Goal: Information Seeking & Learning: Compare options

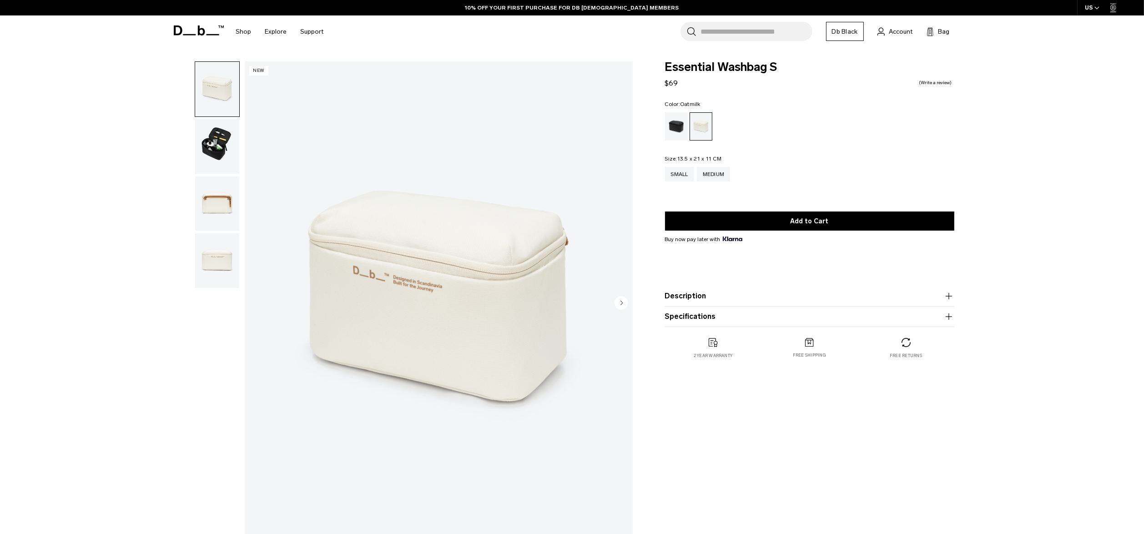
click at [103, 26] on div "Shop By Category New Arrivals Bestsellers Limited Editions By Activity" at bounding box center [572, 31] width 1144 height 32
click at [209, 149] on img "button" at bounding box center [217, 146] width 44 height 55
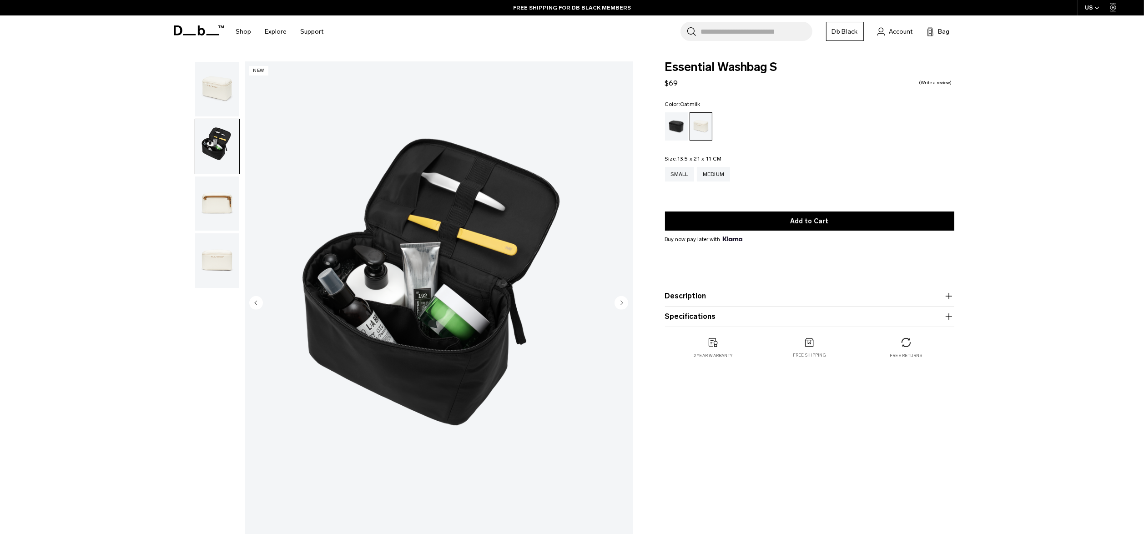
click at [224, 206] on img "button" at bounding box center [217, 203] width 44 height 55
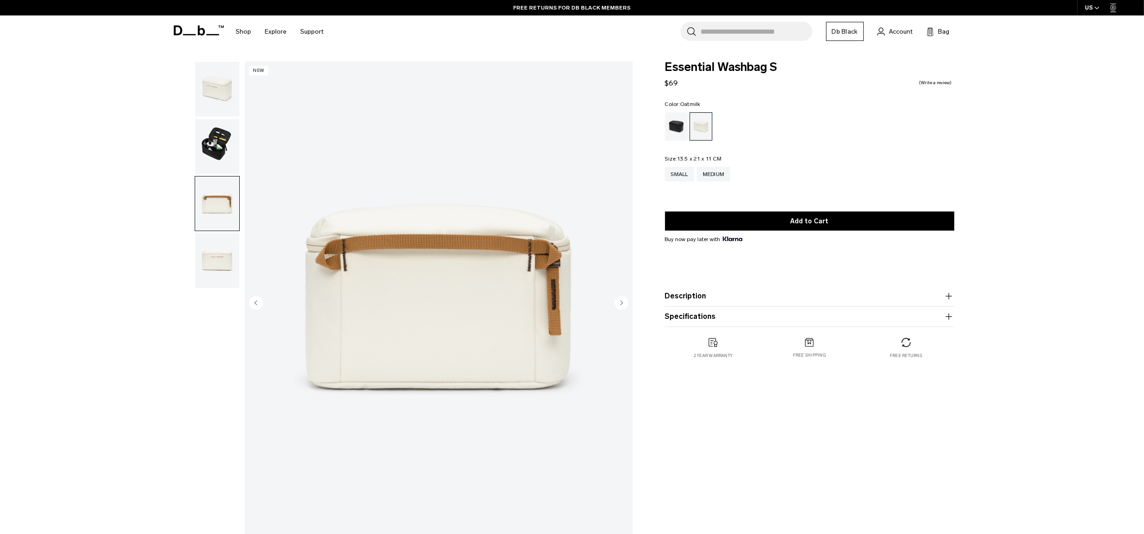
click at [219, 207] on img "button" at bounding box center [217, 203] width 44 height 55
click at [215, 253] on img "button" at bounding box center [217, 260] width 44 height 55
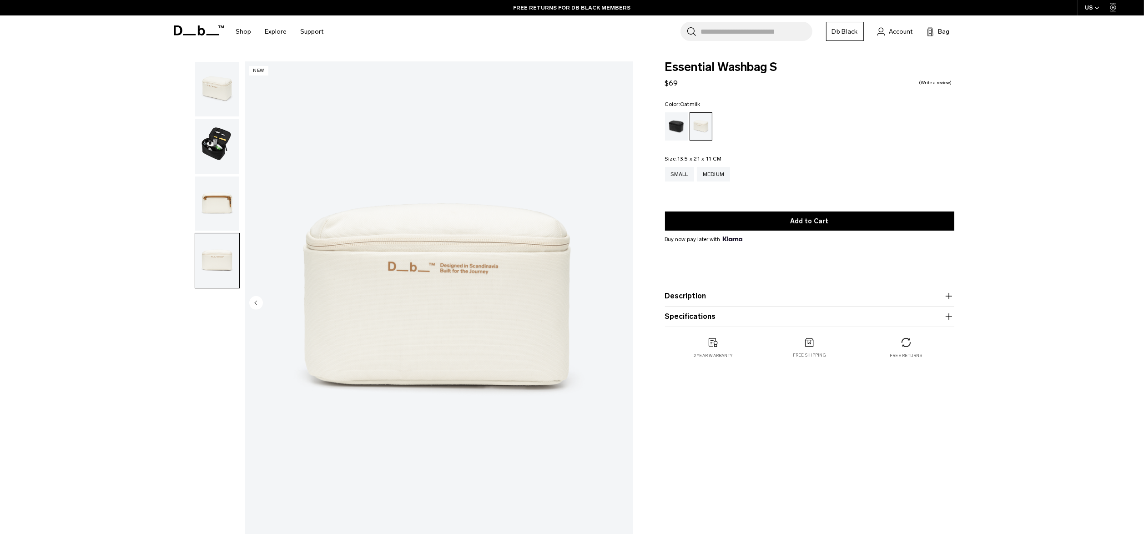
click at [216, 218] on img "button" at bounding box center [217, 203] width 44 height 55
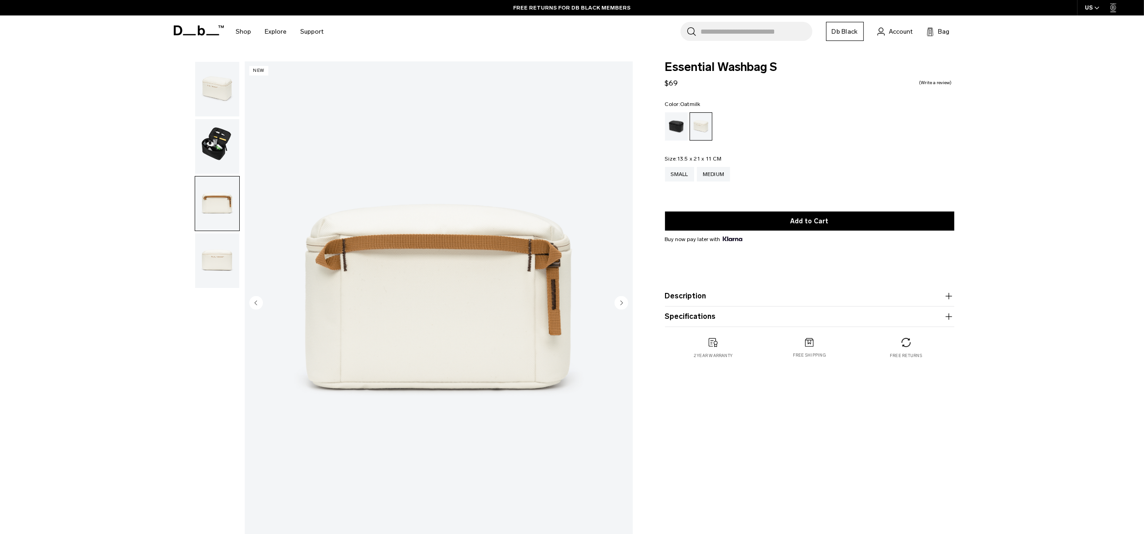
click at [218, 134] on img "button" at bounding box center [217, 146] width 44 height 55
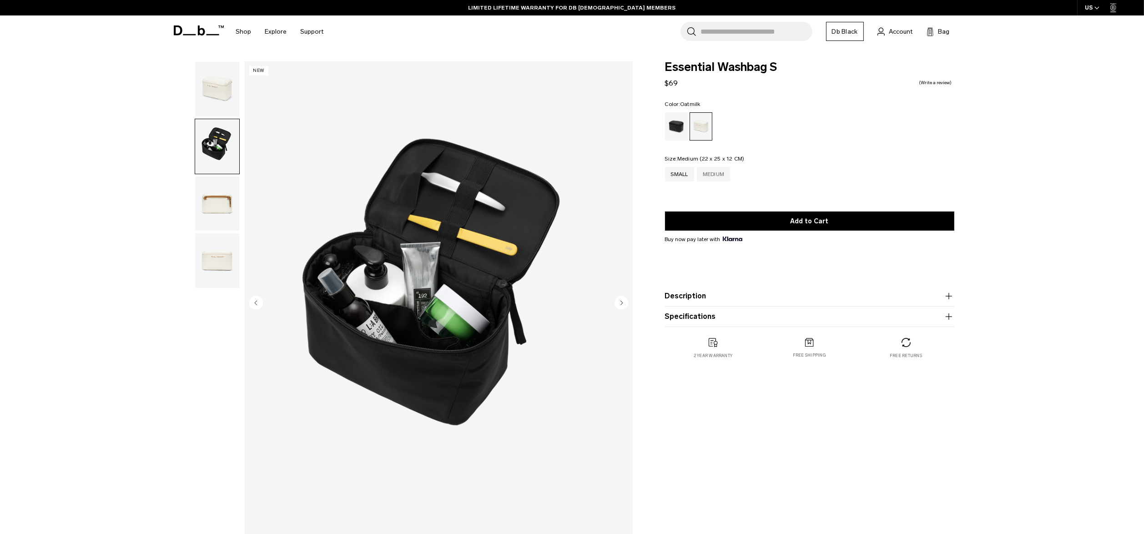
click at [719, 171] on div "Medium" at bounding box center [714, 174] width 34 height 15
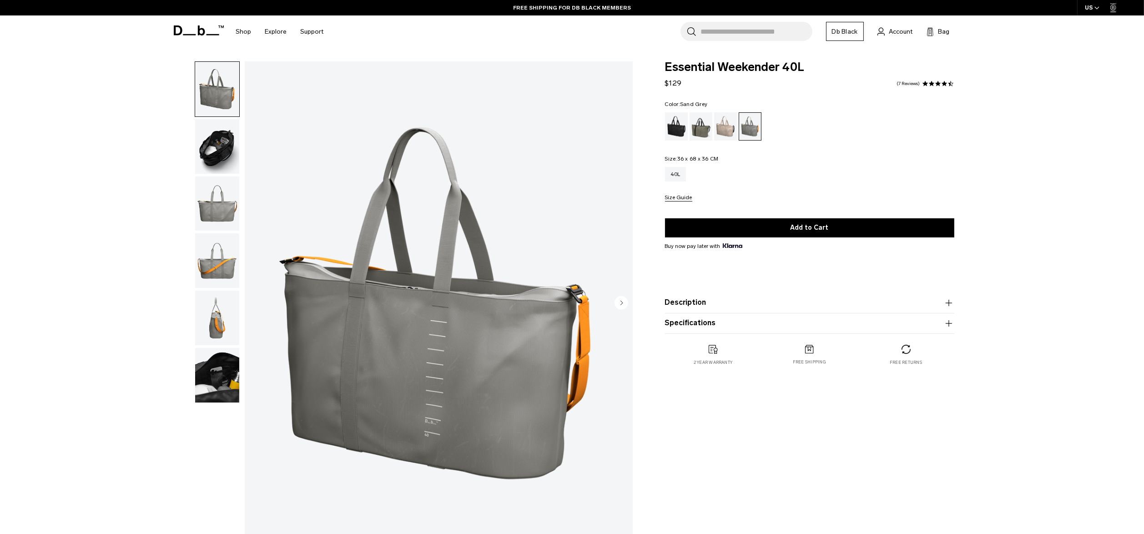
click at [219, 214] on img "button" at bounding box center [217, 203] width 44 height 55
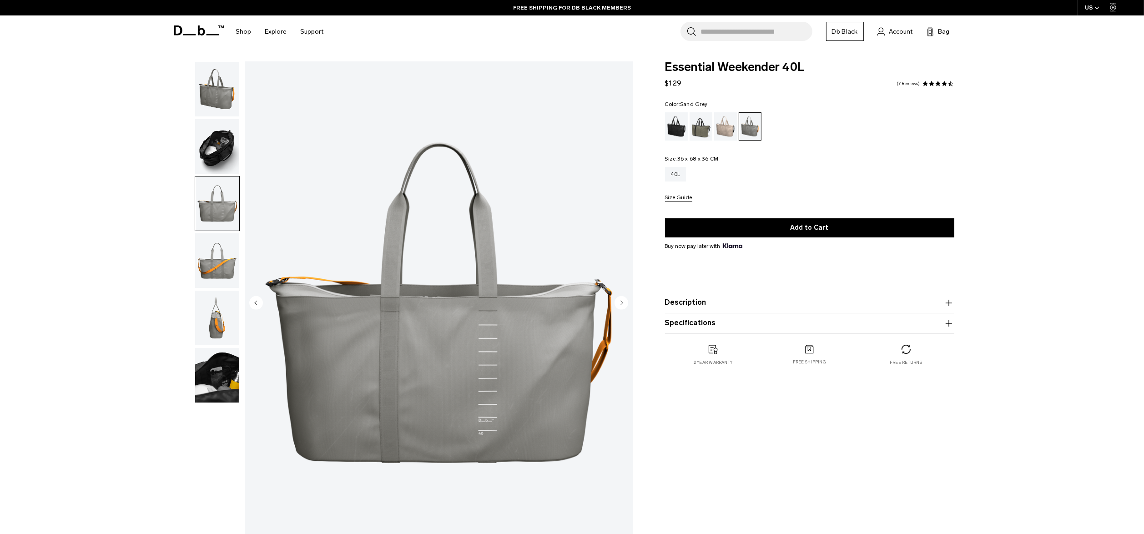
click at [223, 274] on img "button" at bounding box center [217, 260] width 44 height 55
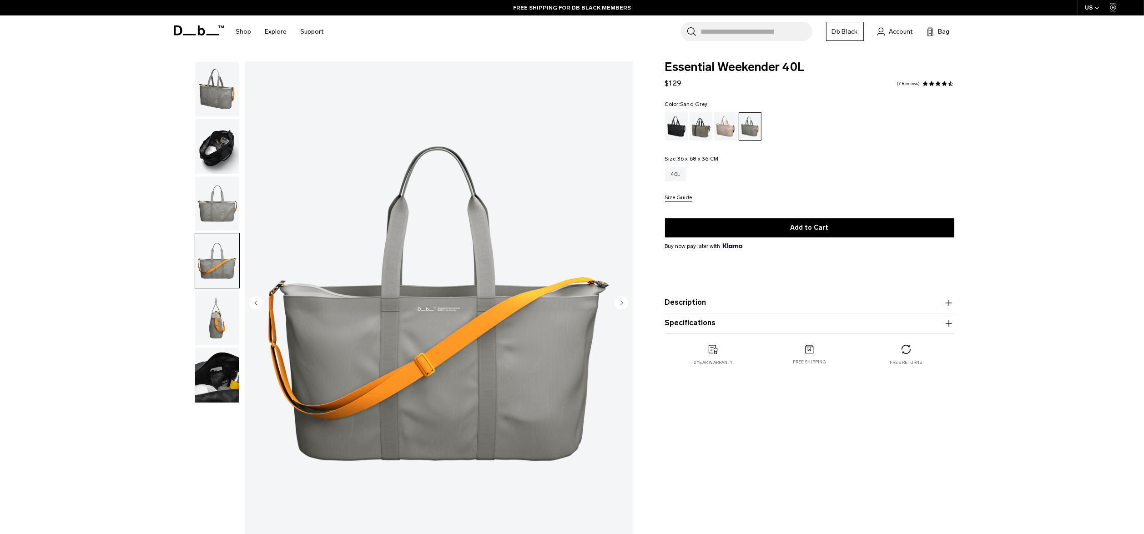
click at [227, 371] on img "button" at bounding box center [217, 375] width 44 height 55
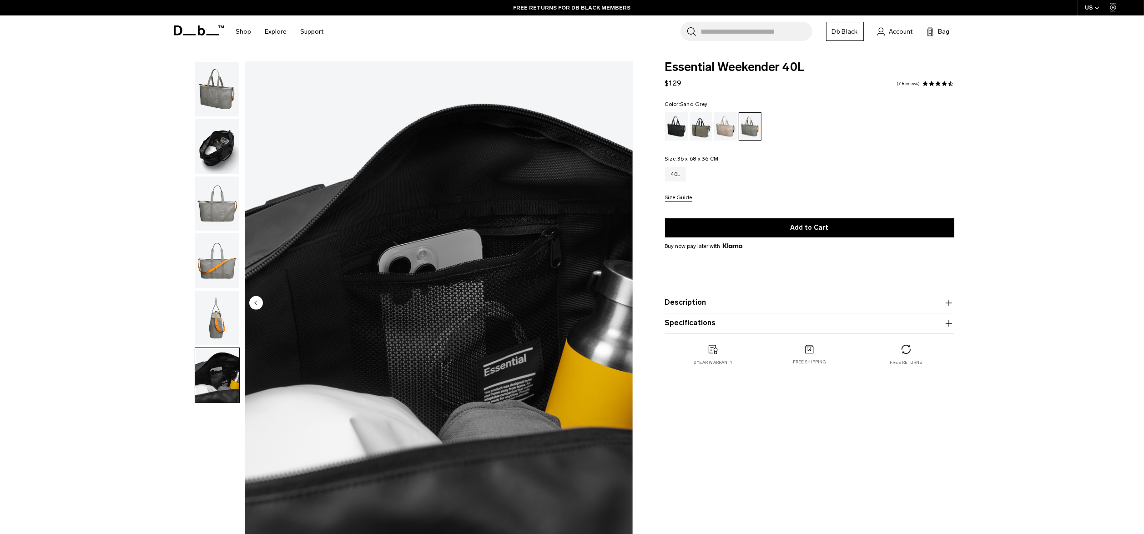
click at [734, 133] on div "Fogbow Beige" at bounding box center [725, 126] width 23 height 28
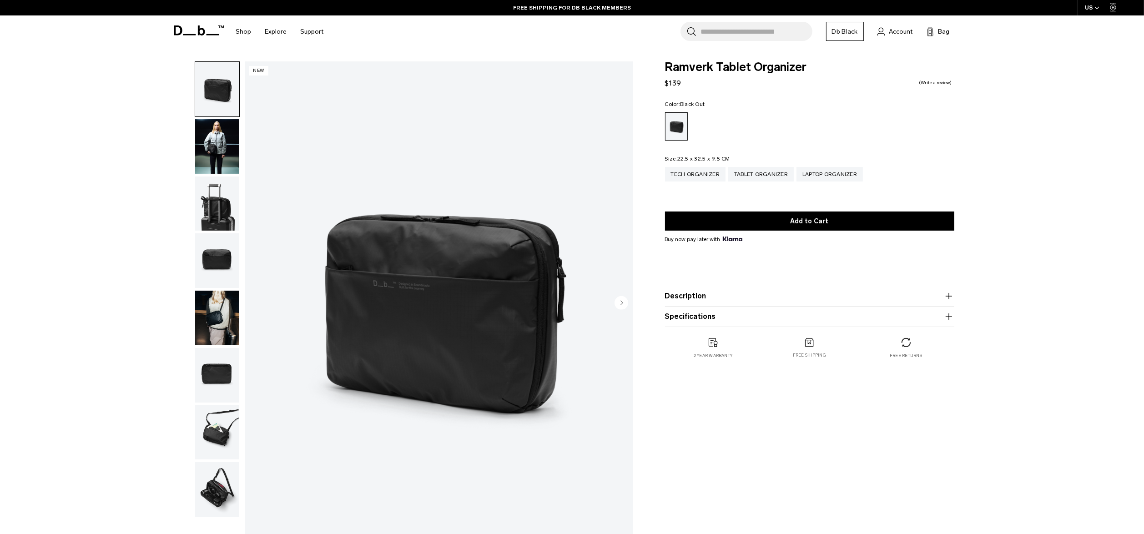
click at [222, 170] on img "button" at bounding box center [217, 146] width 44 height 55
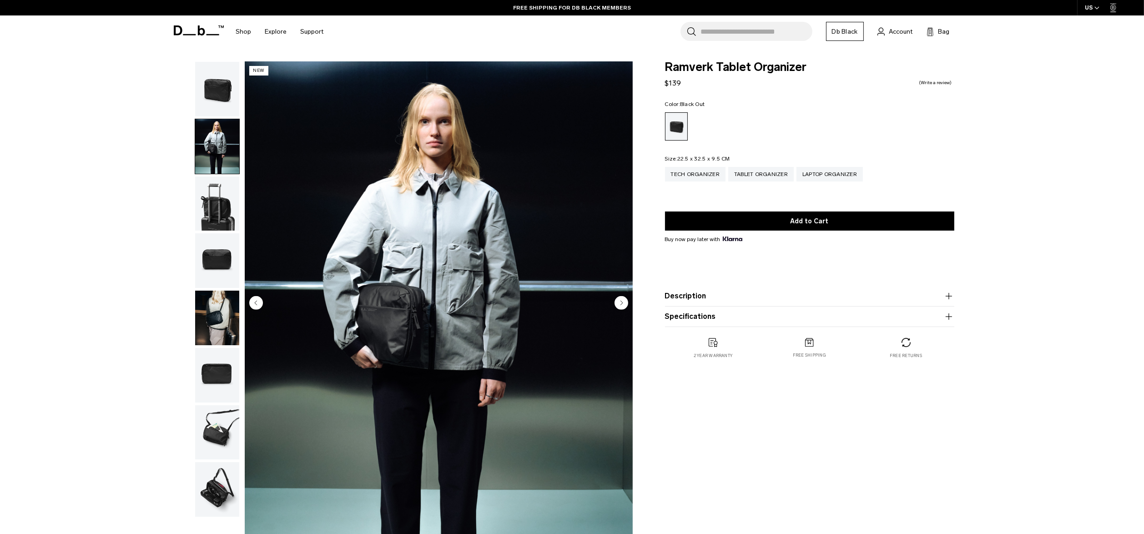
click at [224, 225] on img "button" at bounding box center [217, 203] width 44 height 55
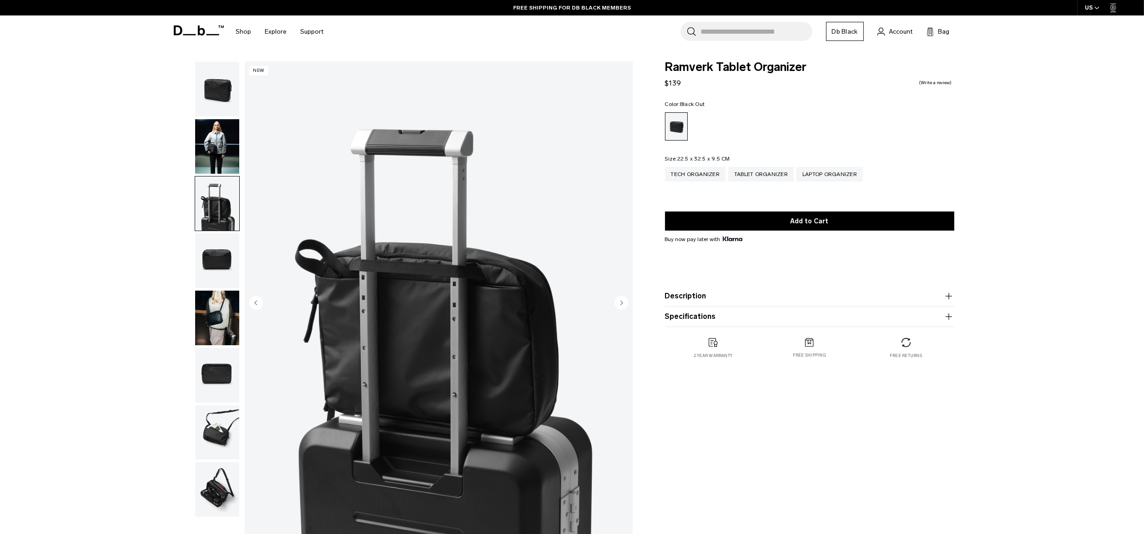
click at [231, 308] on img "button" at bounding box center [217, 318] width 44 height 55
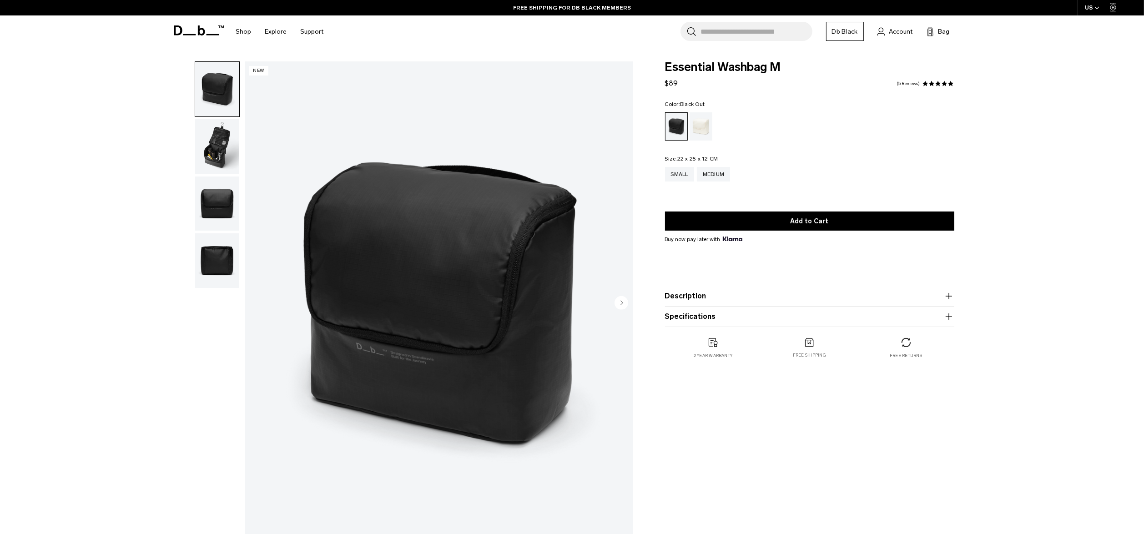
click at [210, 195] on img "button" at bounding box center [217, 203] width 44 height 55
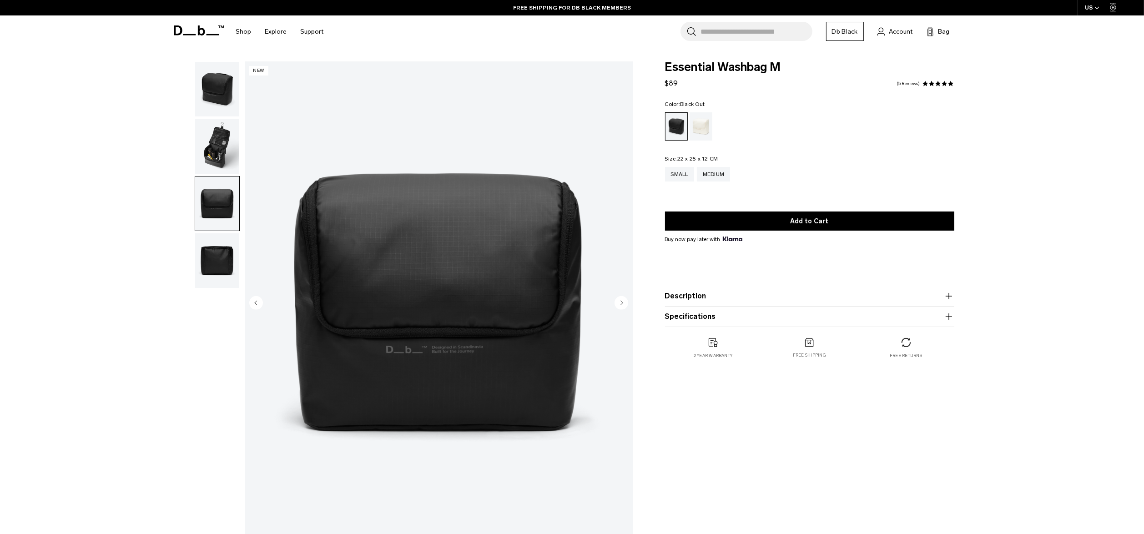
click at [219, 144] on img "button" at bounding box center [217, 146] width 44 height 55
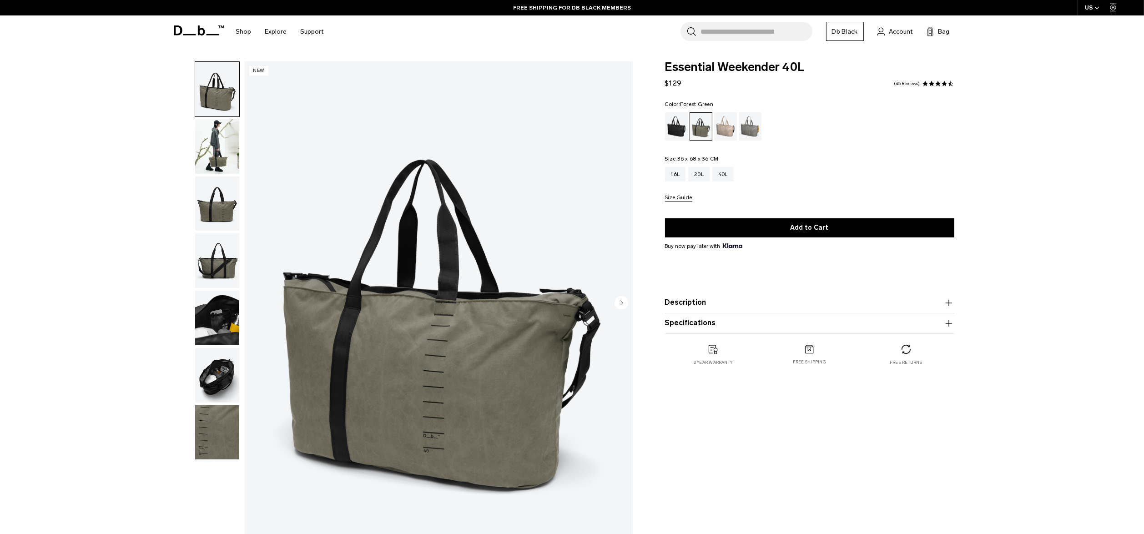
click at [221, 143] on img "button" at bounding box center [217, 146] width 44 height 55
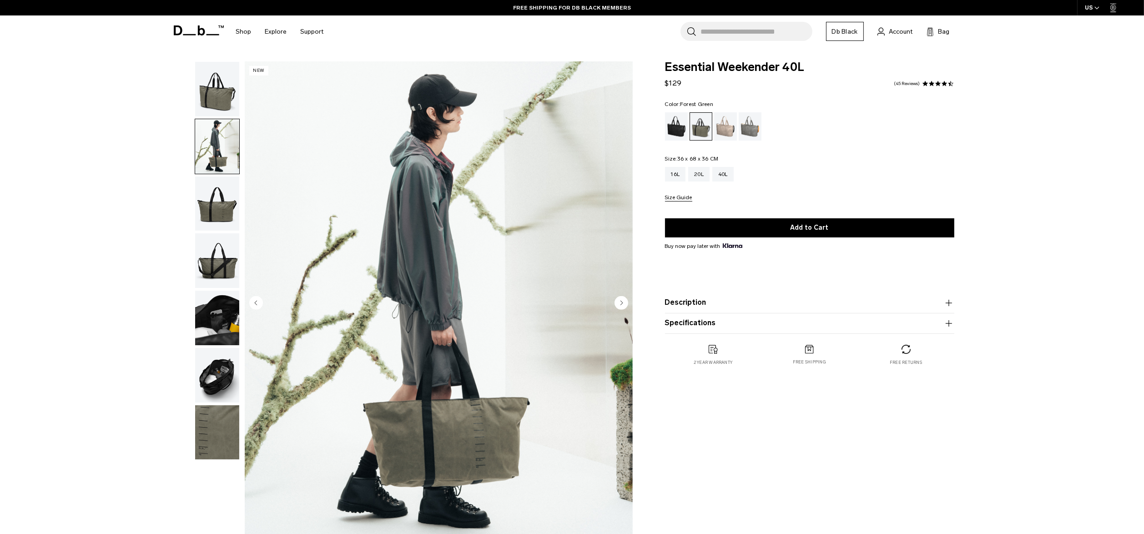
click at [223, 229] on img "button" at bounding box center [217, 203] width 44 height 55
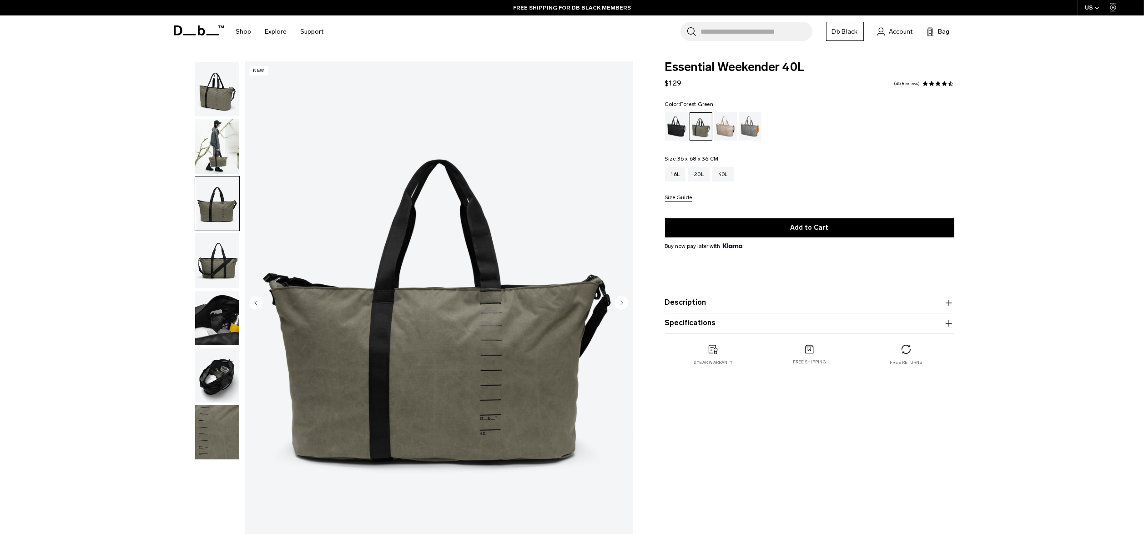
click at [223, 287] on img "button" at bounding box center [217, 260] width 44 height 55
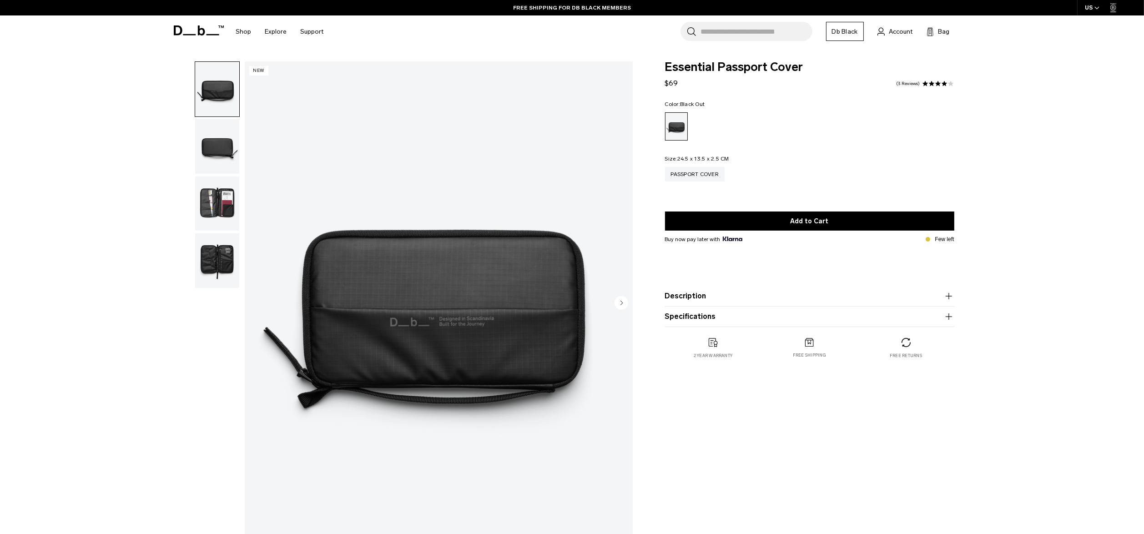
click at [200, 218] on img "button" at bounding box center [217, 203] width 44 height 55
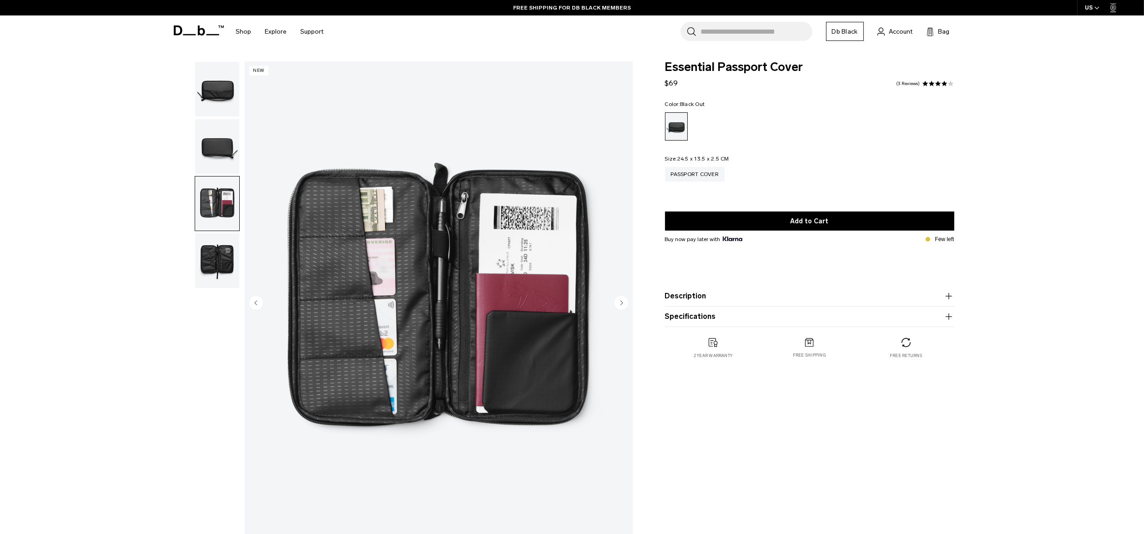
click at [222, 136] on img "button" at bounding box center [217, 146] width 44 height 55
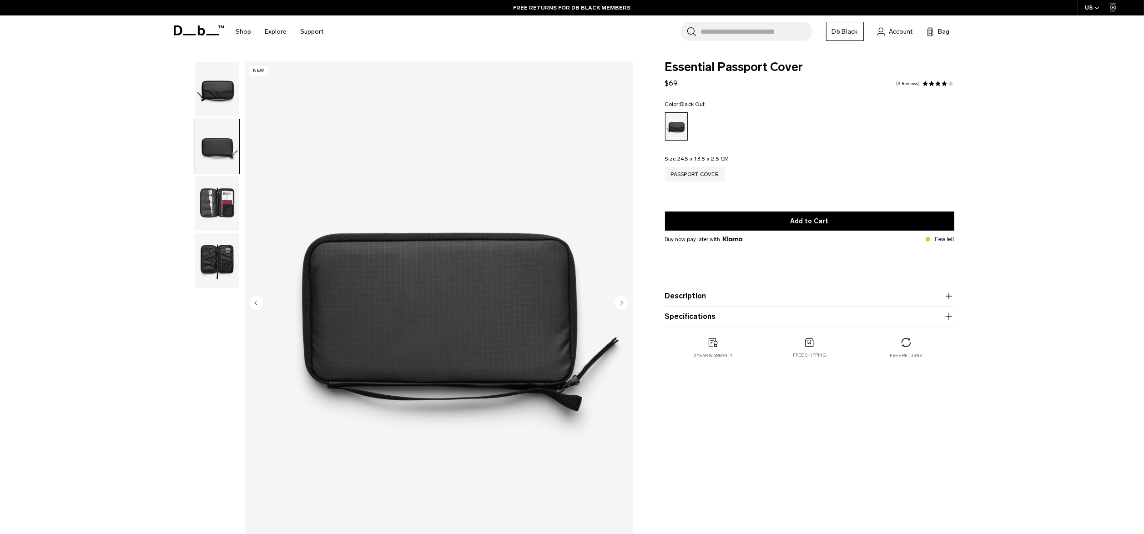
click at [224, 96] on img "button" at bounding box center [217, 89] width 44 height 55
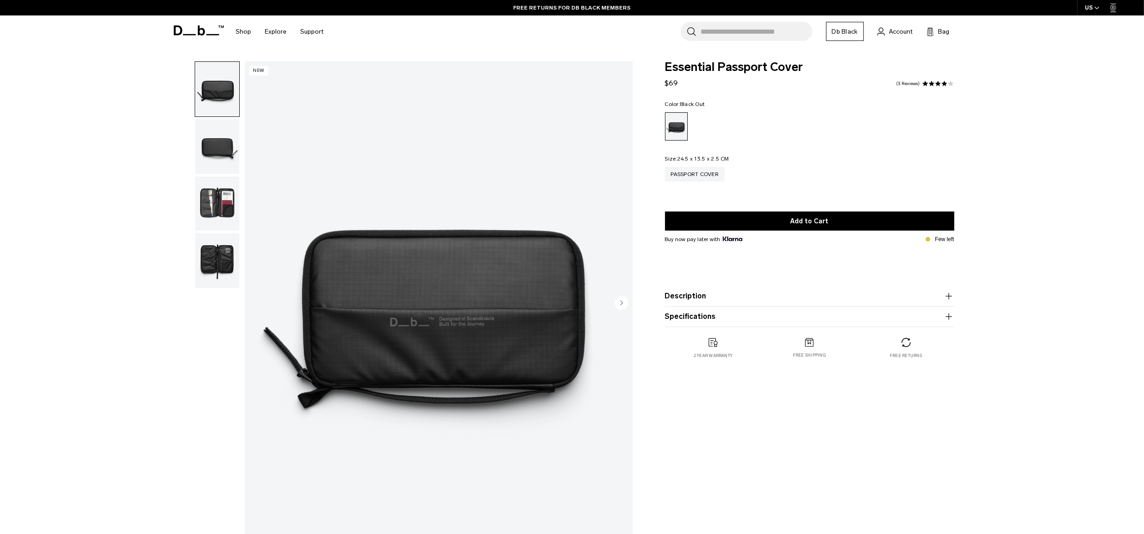
click at [224, 221] on img "button" at bounding box center [217, 203] width 44 height 55
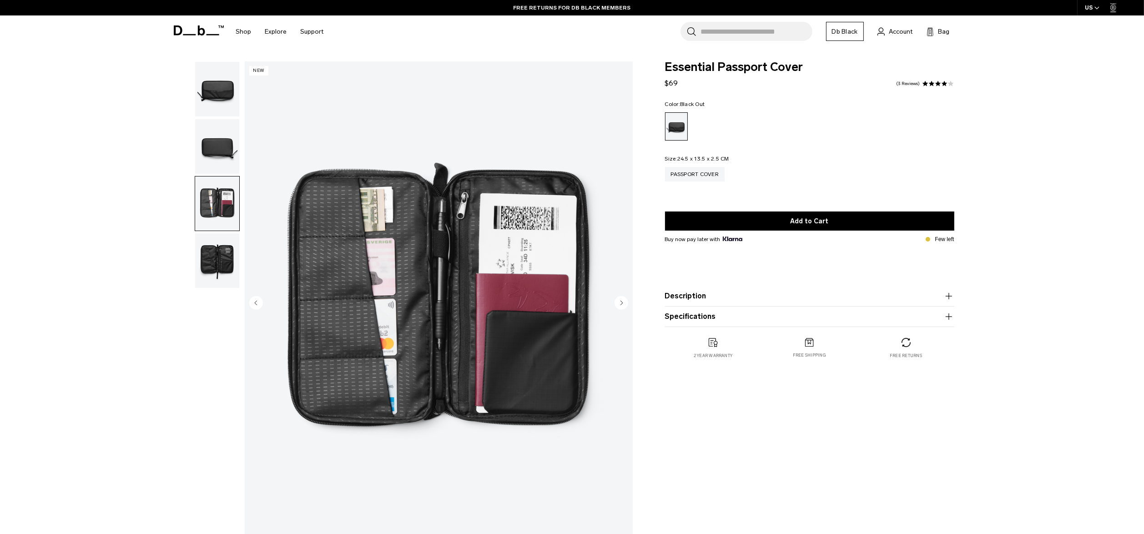
click at [223, 254] on img "button" at bounding box center [217, 260] width 44 height 55
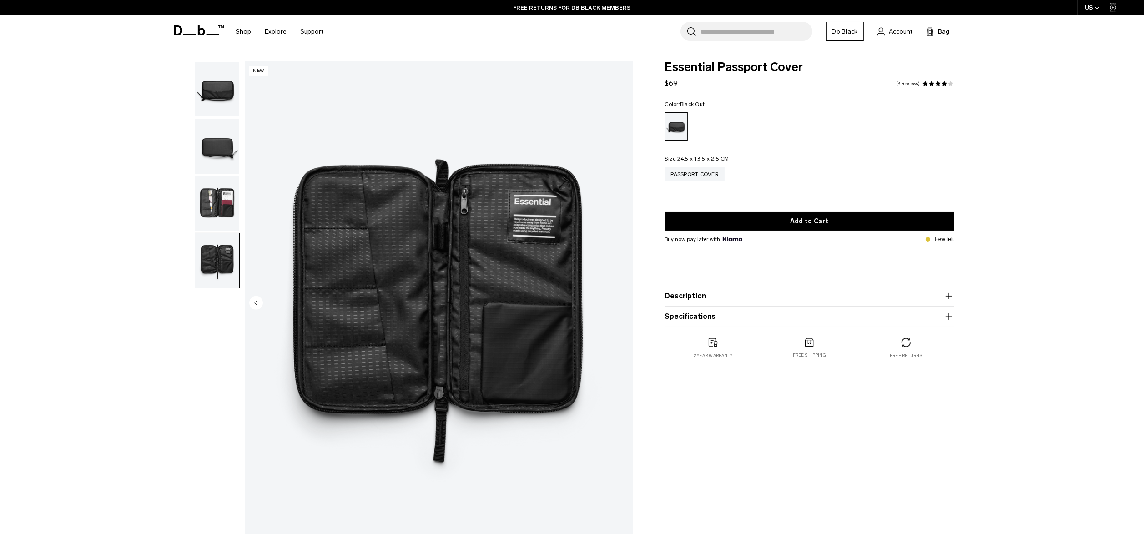
click at [219, 204] on img "button" at bounding box center [217, 203] width 44 height 55
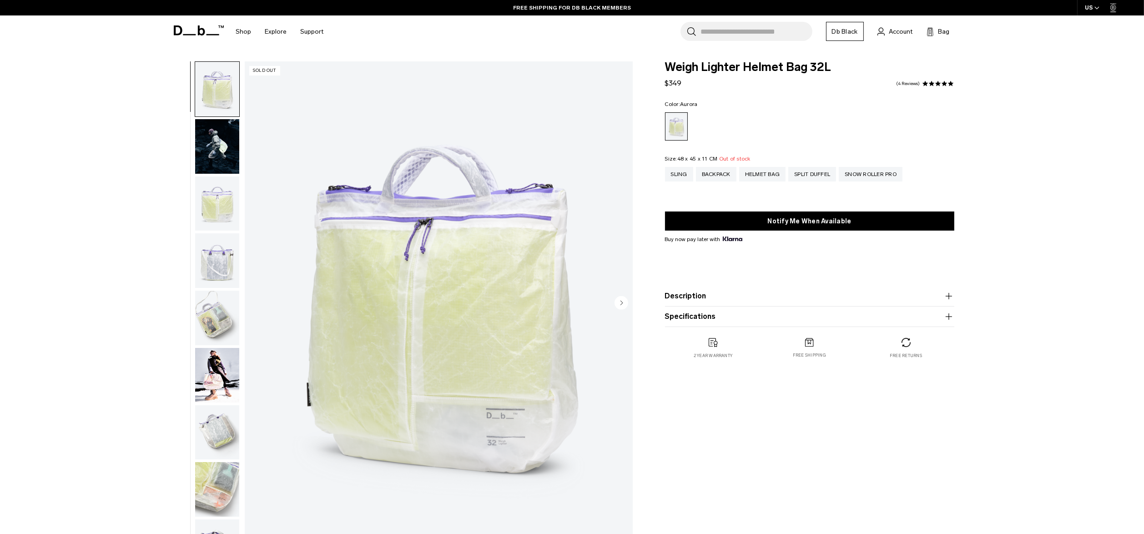
click at [224, 92] on img "button" at bounding box center [217, 89] width 44 height 55
click at [215, 141] on img "button" at bounding box center [217, 146] width 44 height 55
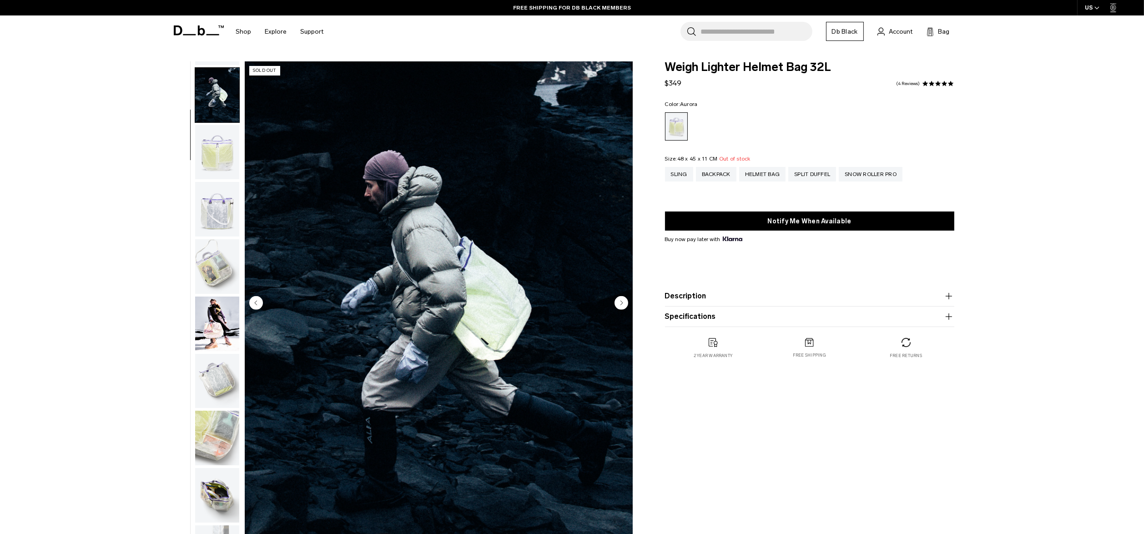
scroll to position [57, 0]
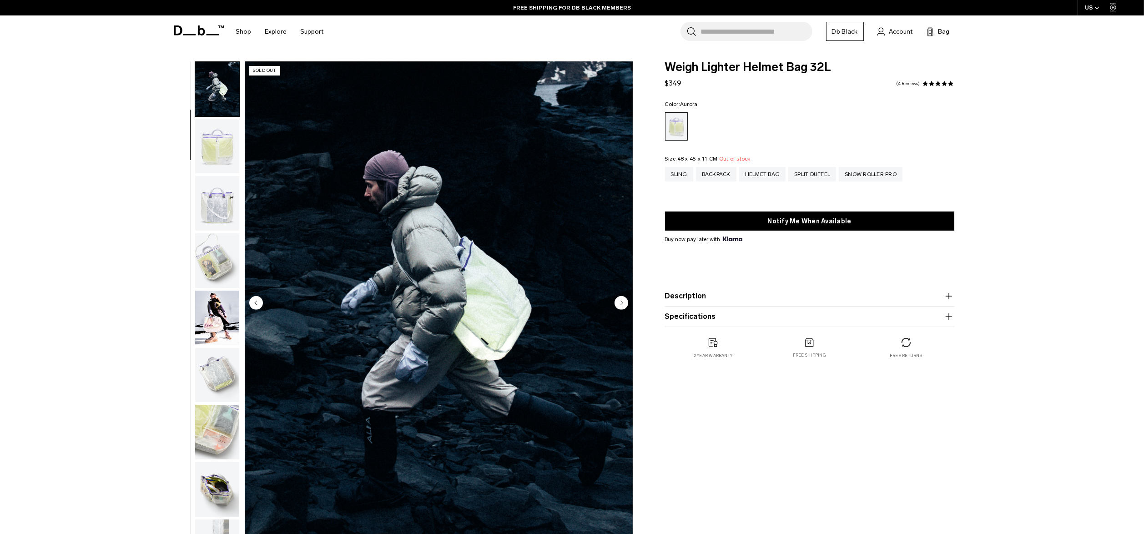
click at [228, 148] on img "button" at bounding box center [217, 146] width 44 height 55
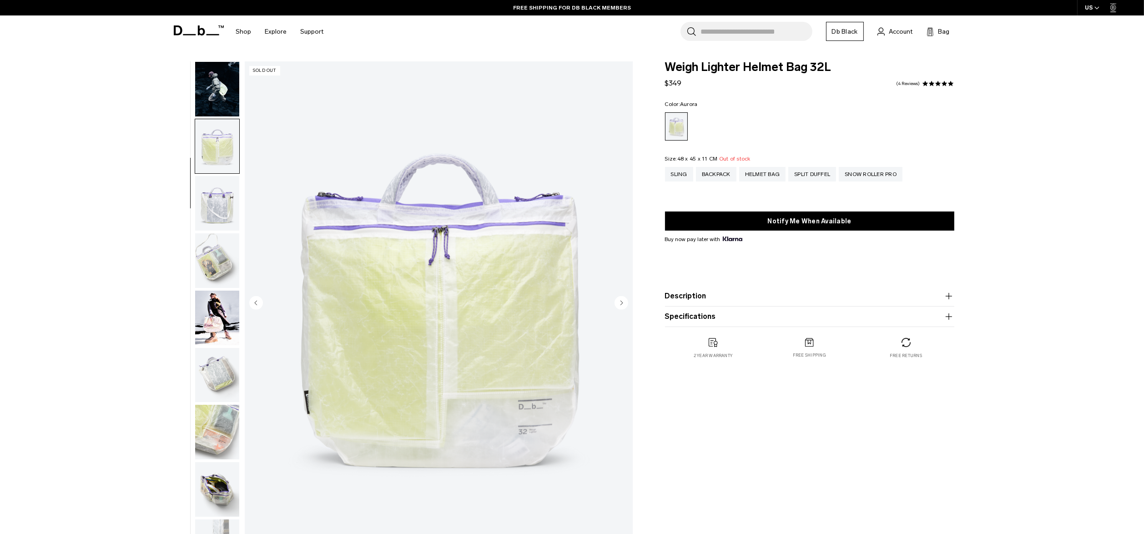
scroll to position [86, 0]
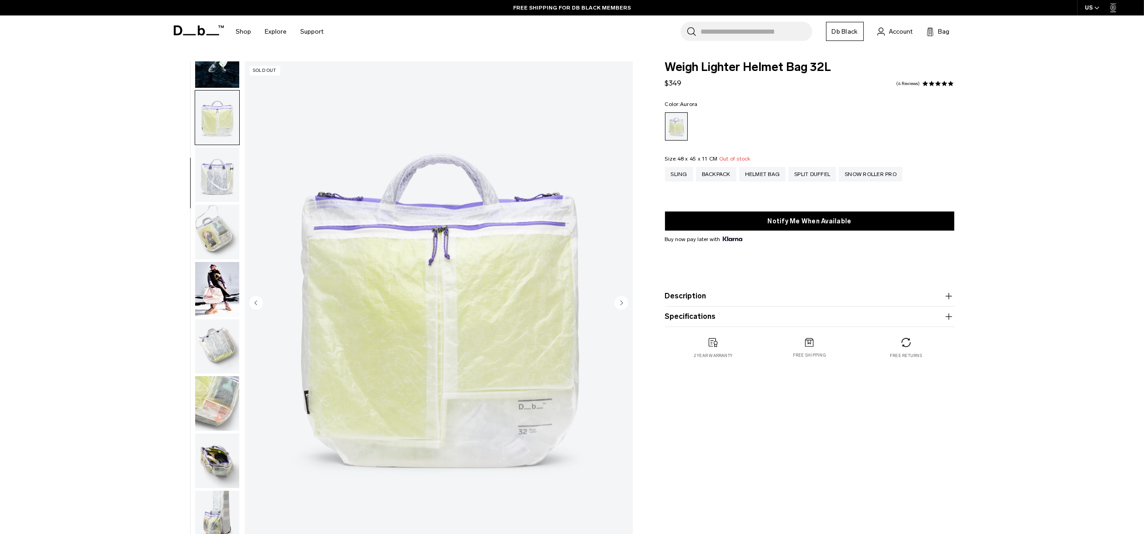
drag, startPoint x: 216, startPoint y: 179, endPoint x: 217, endPoint y: 198, distance: 19.1
click at [216, 179] on img "button" at bounding box center [217, 174] width 44 height 55
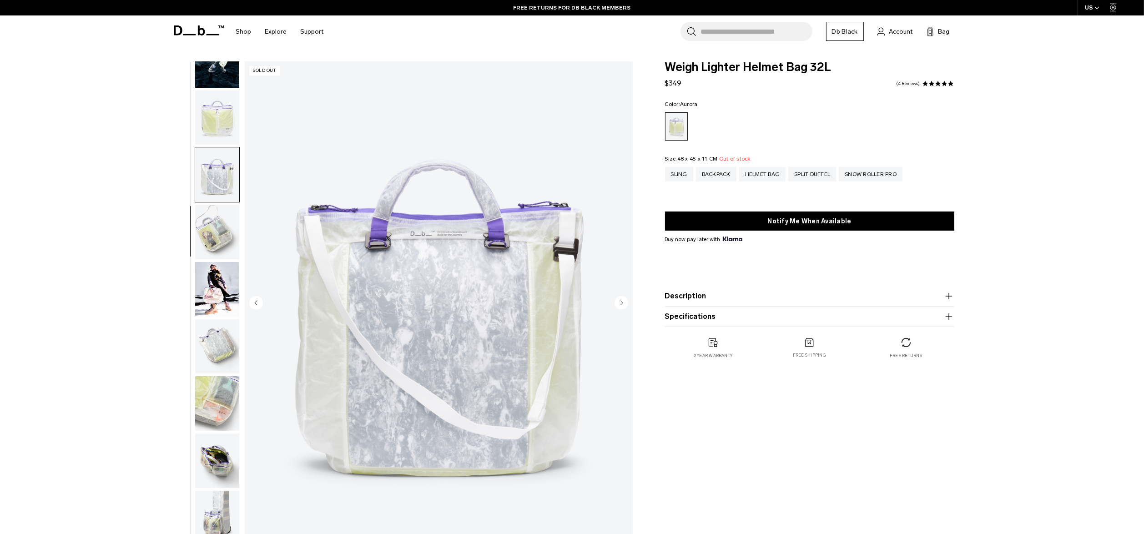
click at [213, 230] on img "button" at bounding box center [217, 232] width 44 height 55
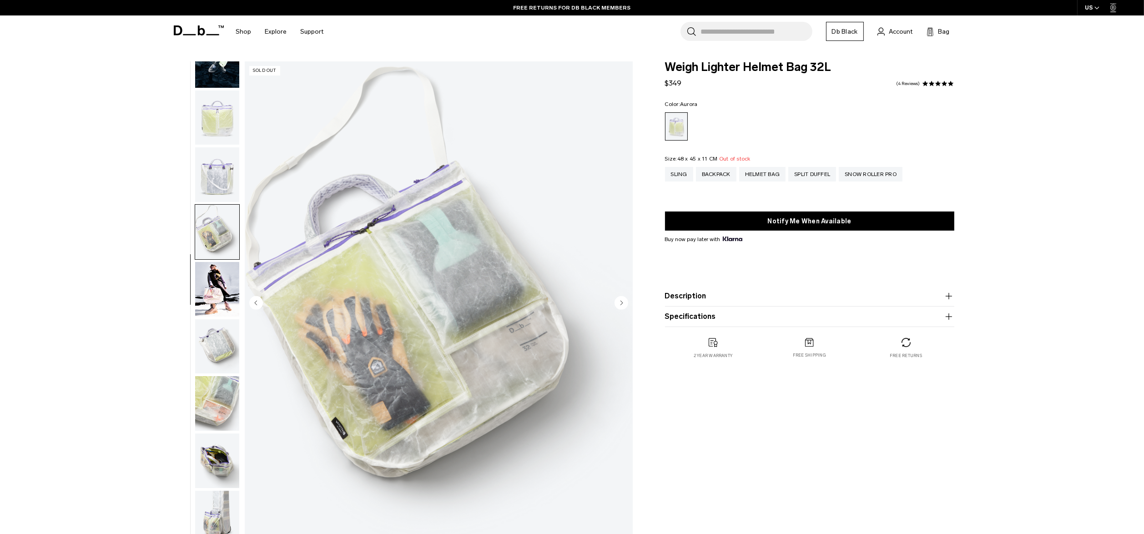
click at [209, 292] on img "button" at bounding box center [217, 289] width 44 height 55
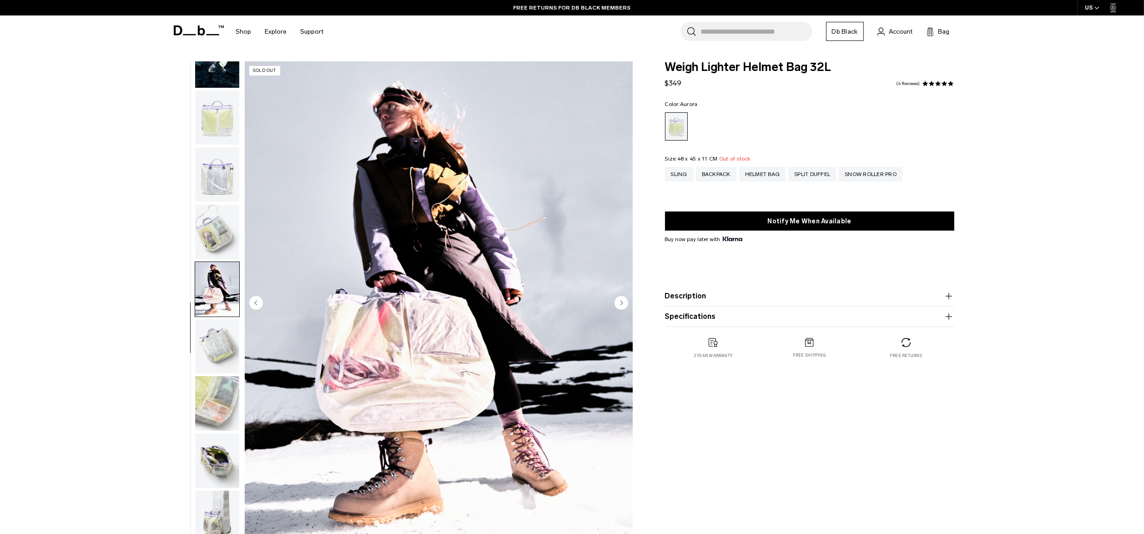
click at [216, 341] on img "button" at bounding box center [217, 346] width 44 height 55
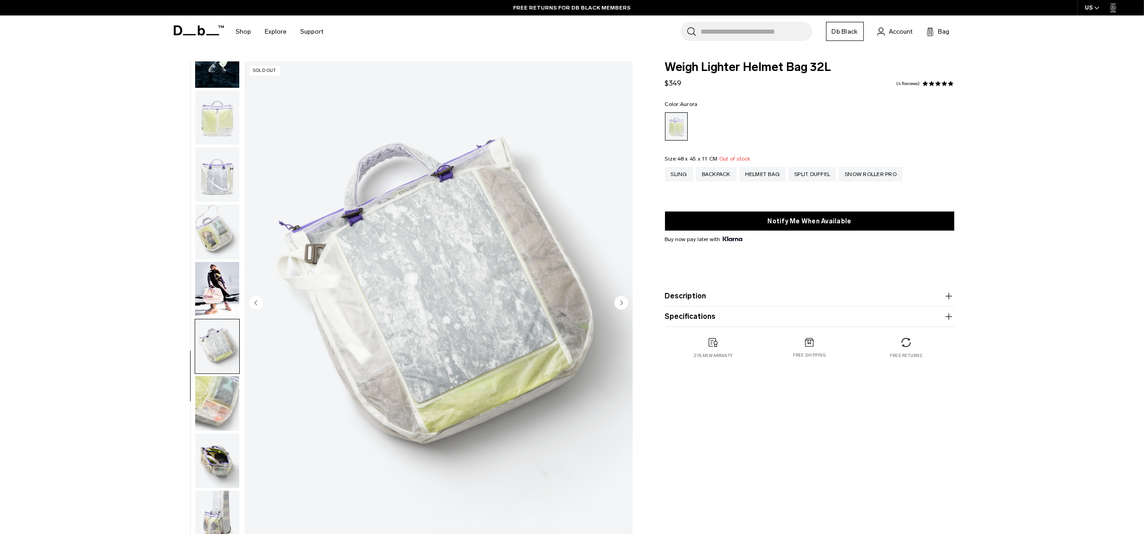
click at [219, 380] on img "button" at bounding box center [217, 403] width 44 height 55
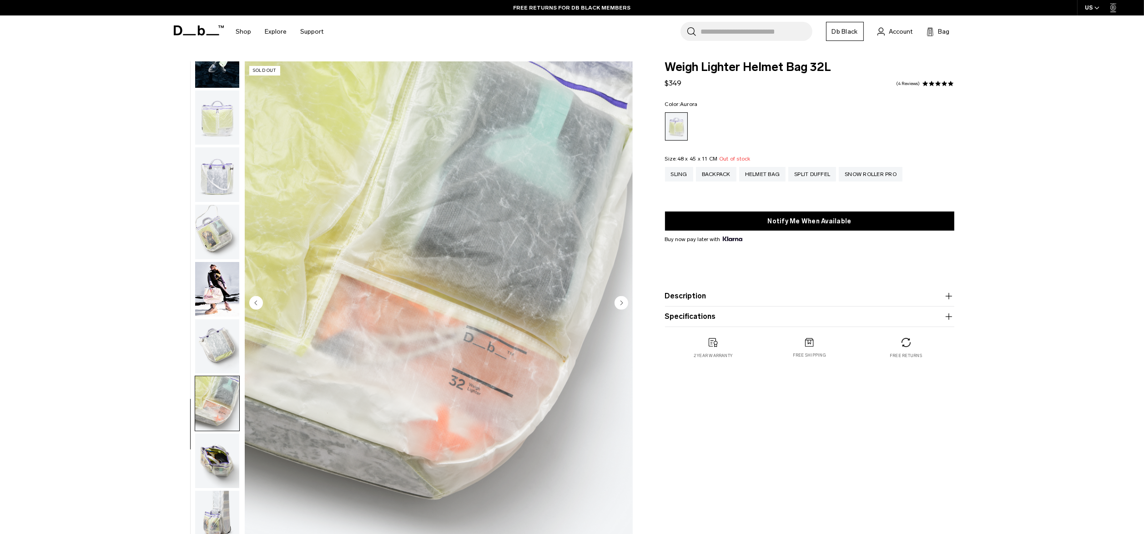
click at [220, 410] on img "button" at bounding box center [217, 403] width 44 height 55
click at [222, 452] on img "button" at bounding box center [217, 460] width 44 height 55
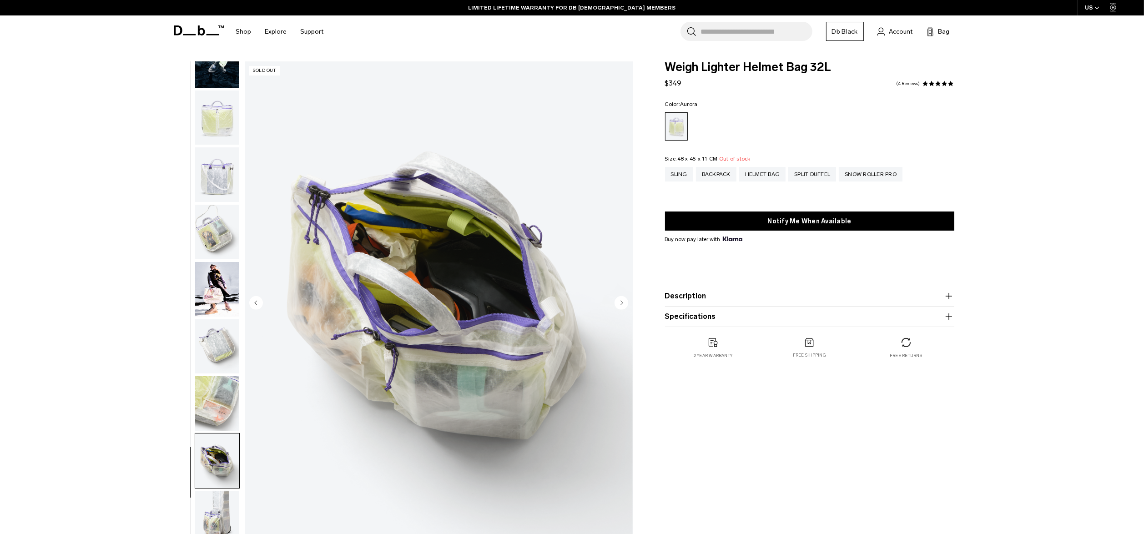
click at [221, 501] on img "button" at bounding box center [217, 518] width 44 height 55
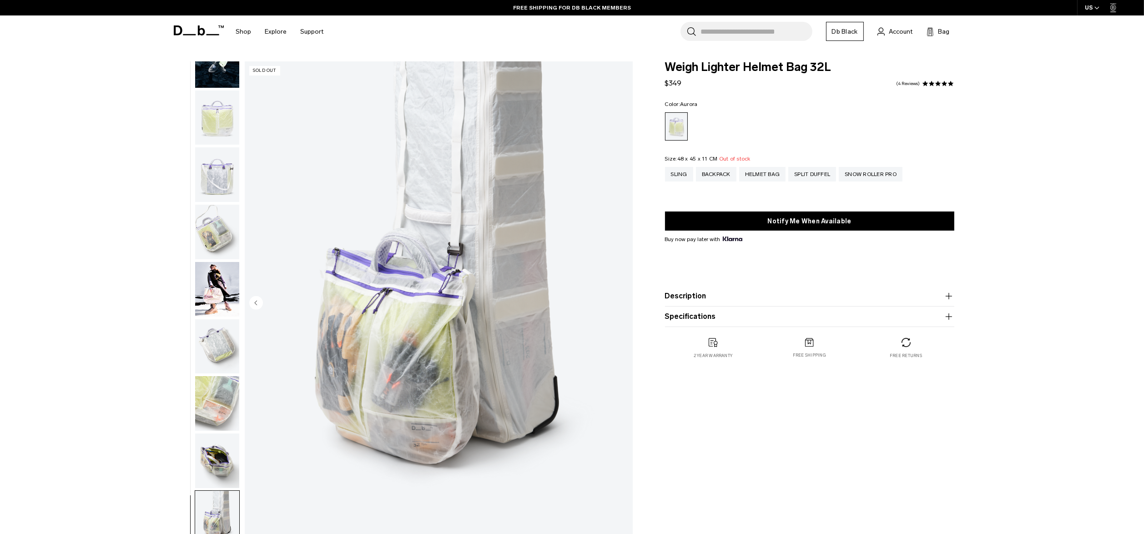
click at [216, 410] on img "button" at bounding box center [217, 403] width 44 height 55
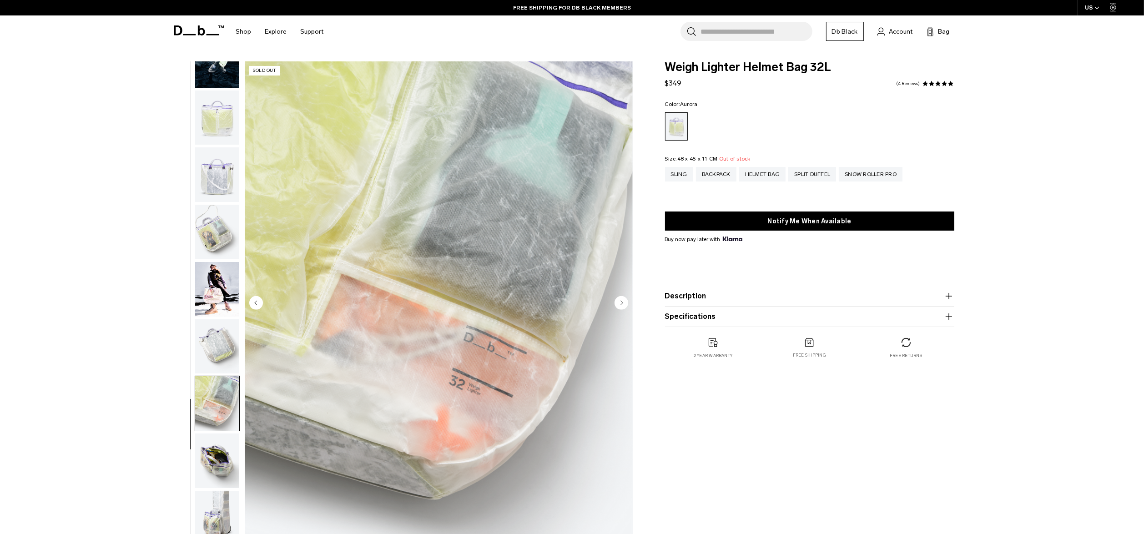
click at [213, 460] on img "button" at bounding box center [217, 460] width 44 height 55
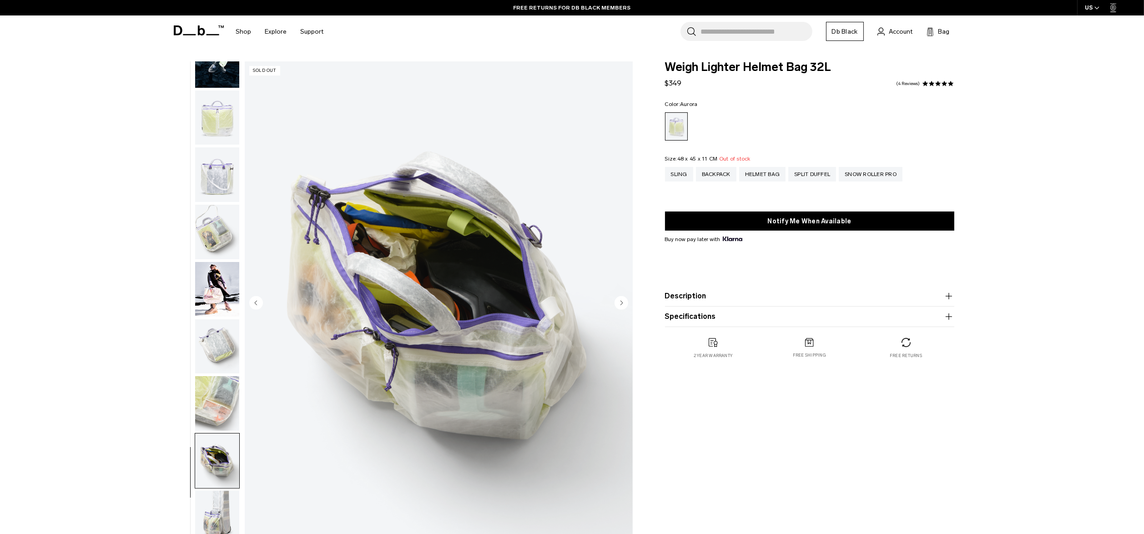
click at [214, 417] on img "button" at bounding box center [217, 403] width 44 height 55
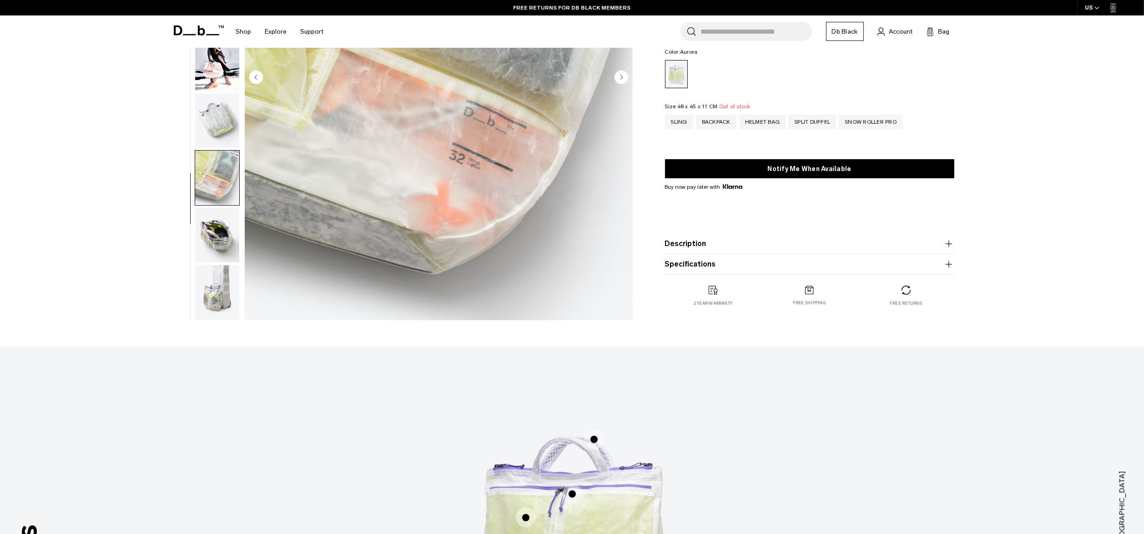
scroll to position [227, 0]
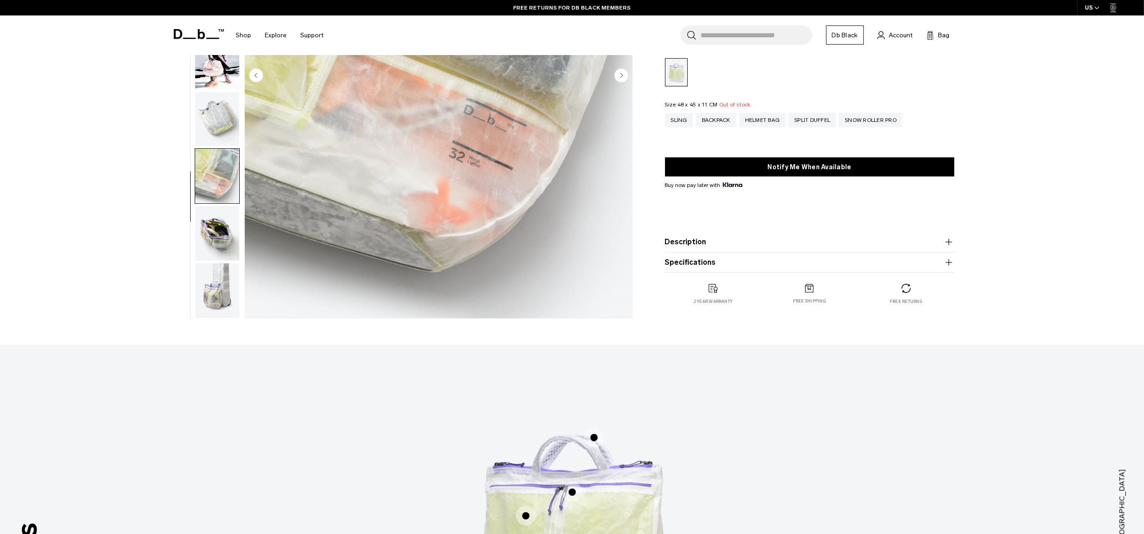
click at [224, 297] on img "button" at bounding box center [217, 290] width 44 height 55
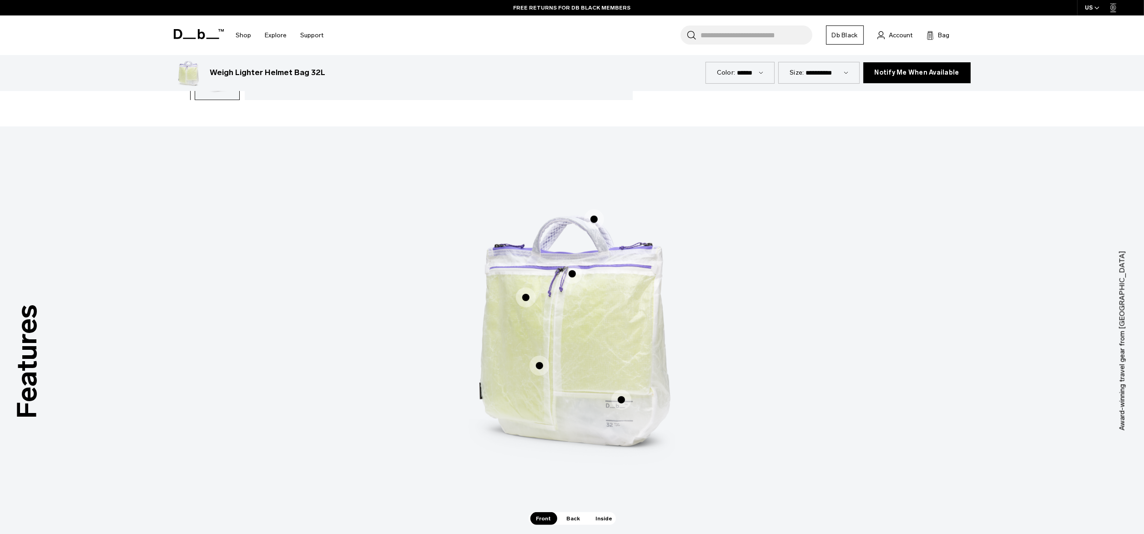
scroll to position [455, 0]
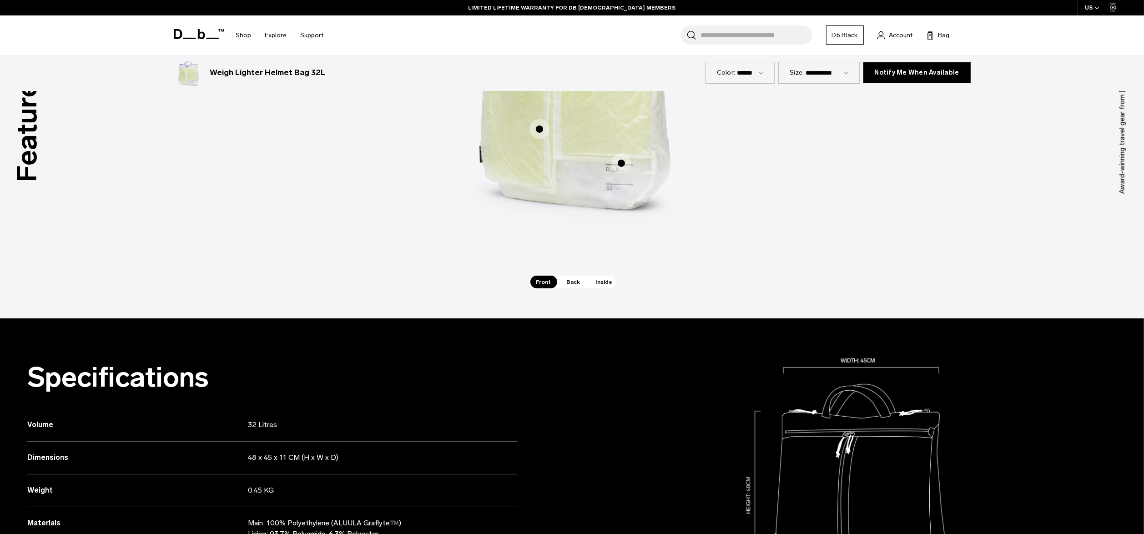
click at [568, 282] on span "Back" at bounding box center [573, 282] width 25 height 13
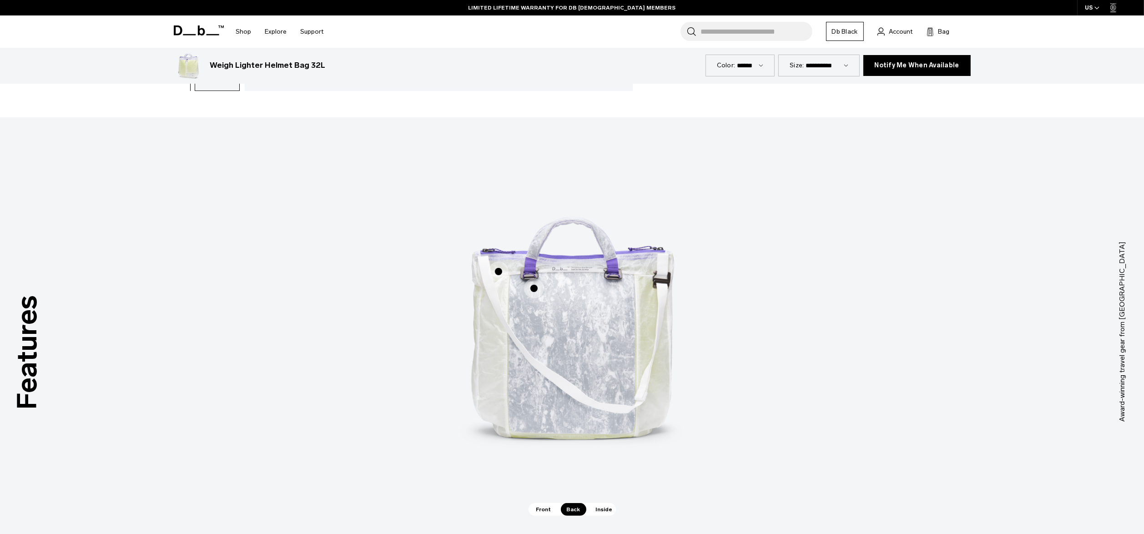
click at [617, 497] on div "Hook-Up hooks Hook-Up hooks Adjustable, tuckable shoulder strap Adjustable, tuc…" at bounding box center [572, 325] width 273 height 356
click at [593, 511] on span "Inside" at bounding box center [604, 509] width 29 height 13
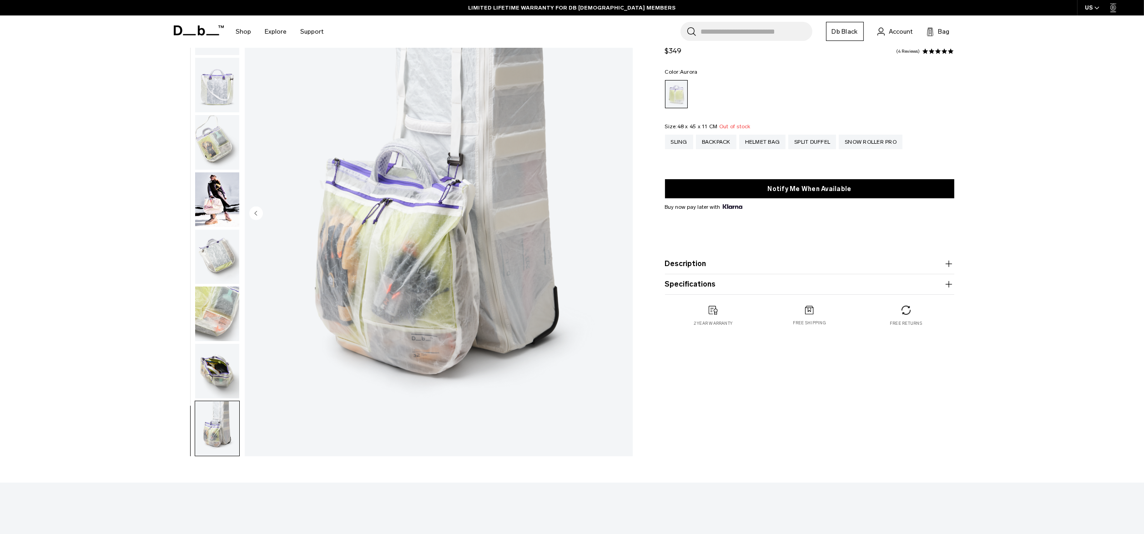
scroll to position [0, 0]
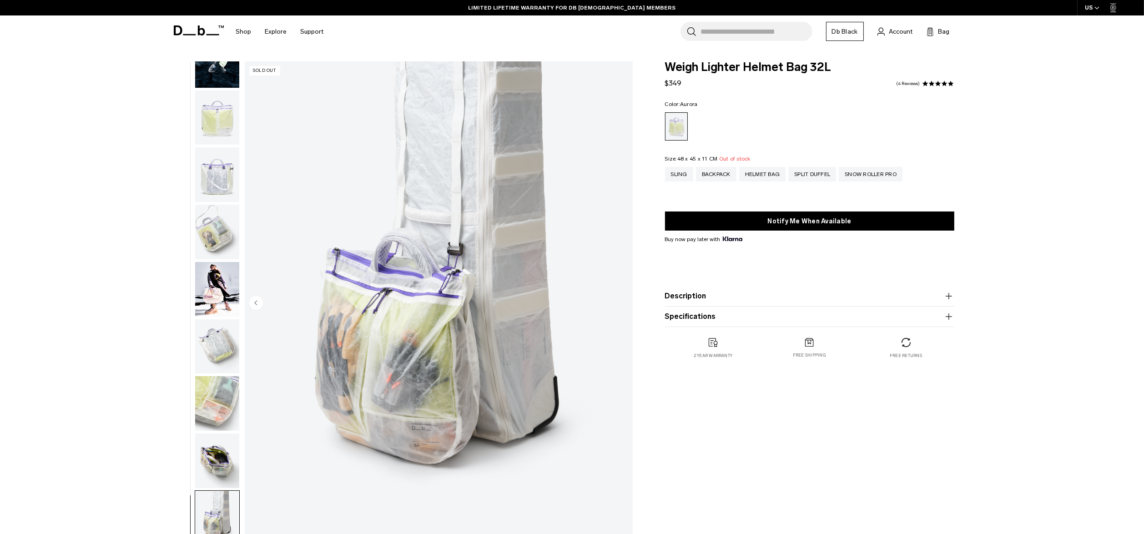
click at [221, 288] on img "button" at bounding box center [217, 289] width 44 height 55
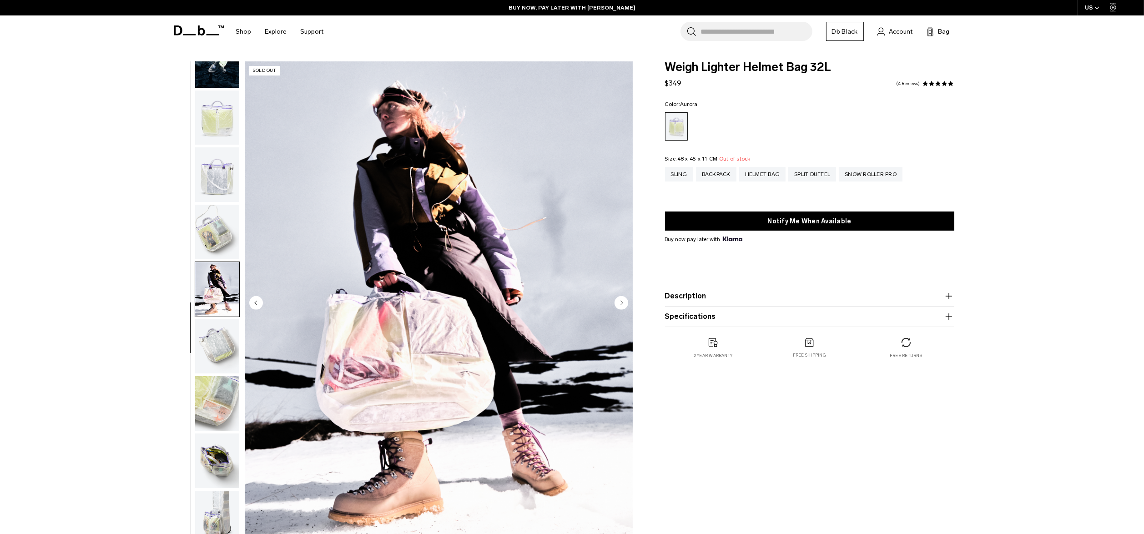
click at [708, 150] on div "**********" at bounding box center [572, 305] width 1144 height 489
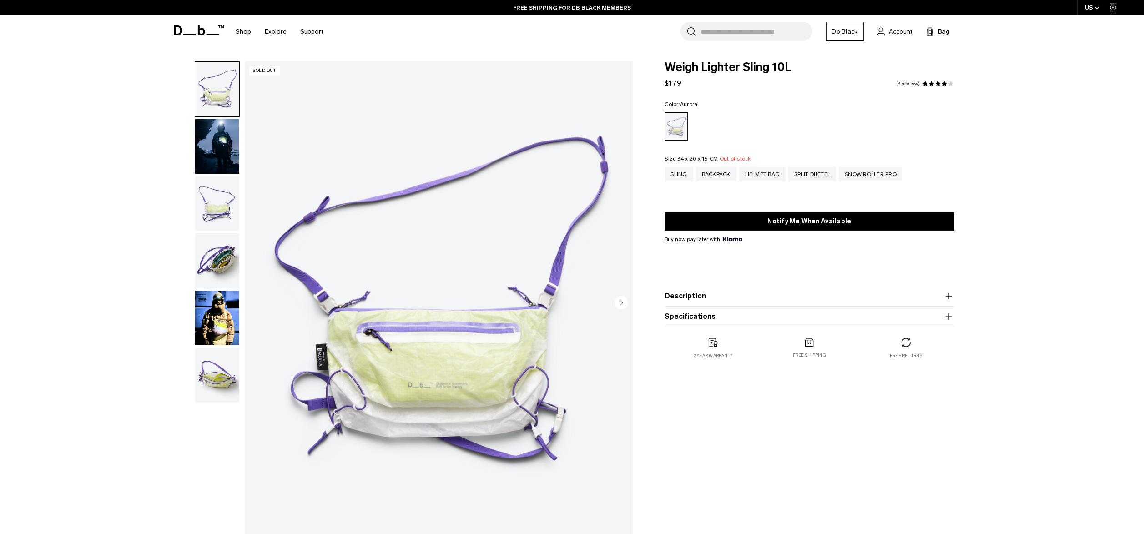
click at [216, 315] on img "button" at bounding box center [217, 318] width 44 height 55
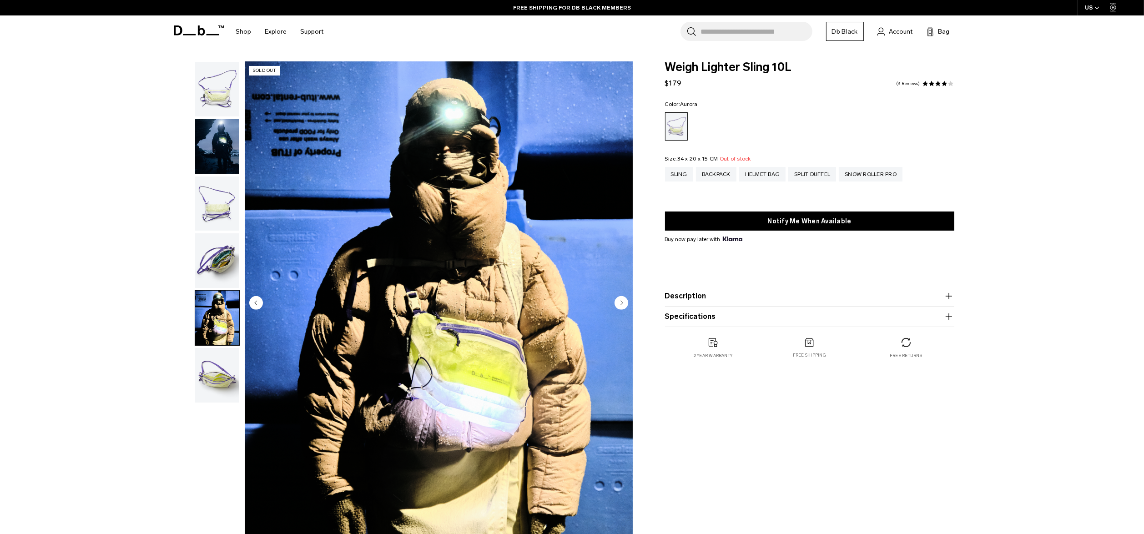
click at [215, 367] on img "button" at bounding box center [217, 375] width 44 height 55
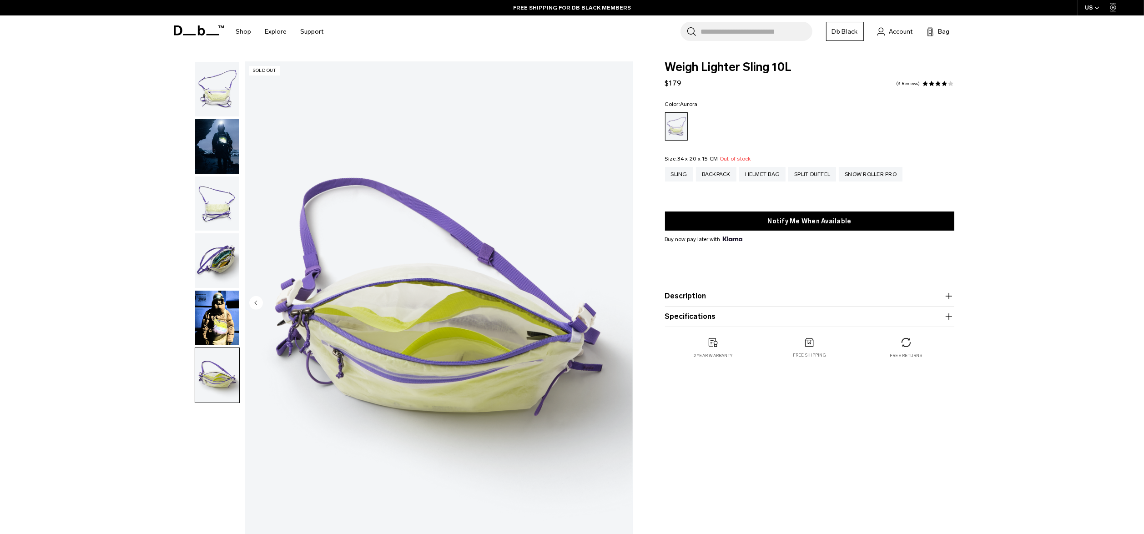
click at [216, 325] on img "button" at bounding box center [217, 318] width 44 height 55
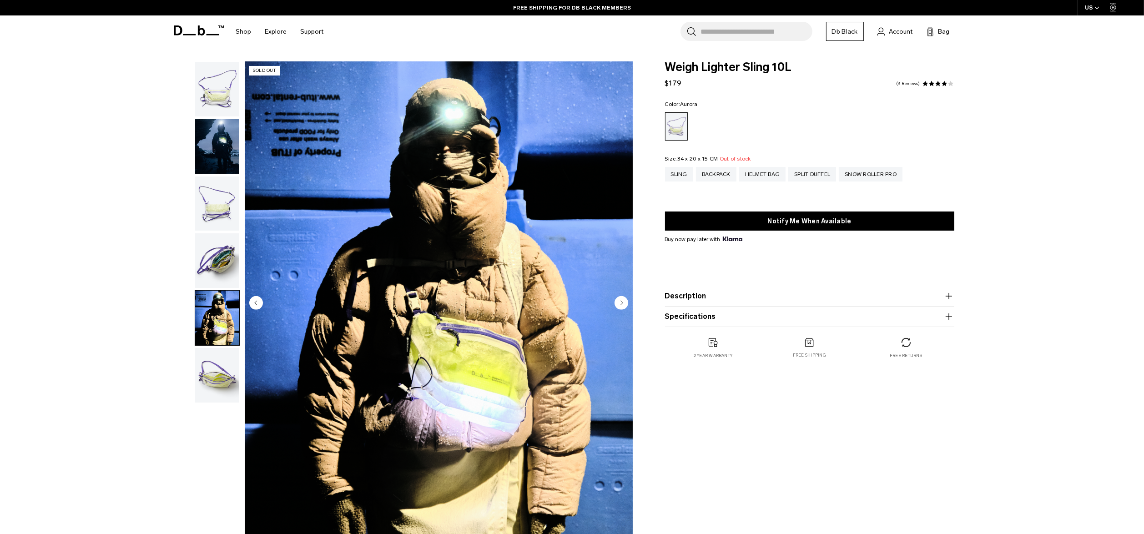
click at [221, 263] on img "button" at bounding box center [217, 260] width 44 height 55
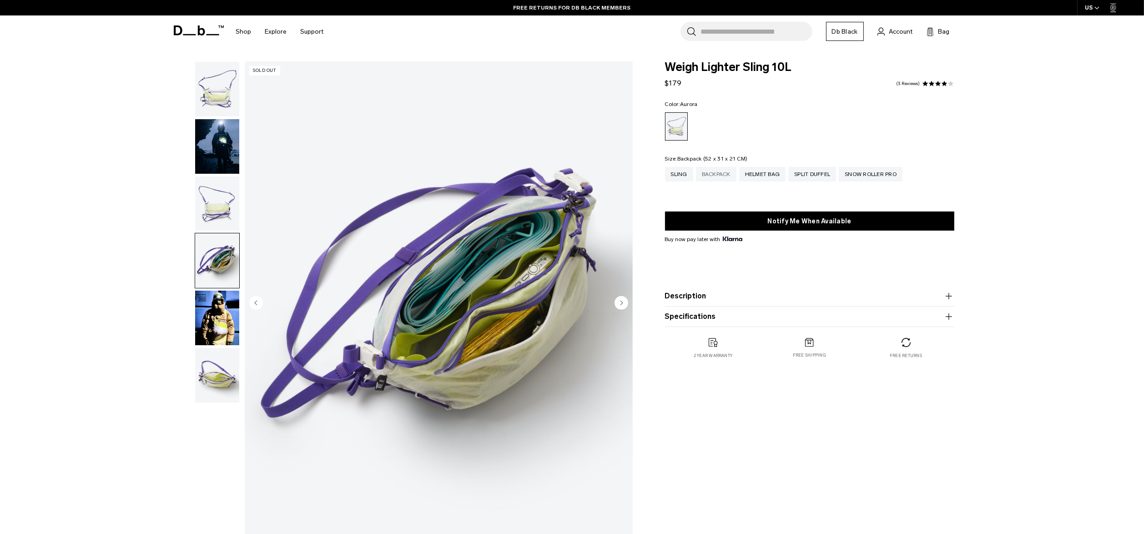
click at [708, 178] on div "Backpack" at bounding box center [716, 174] width 40 height 15
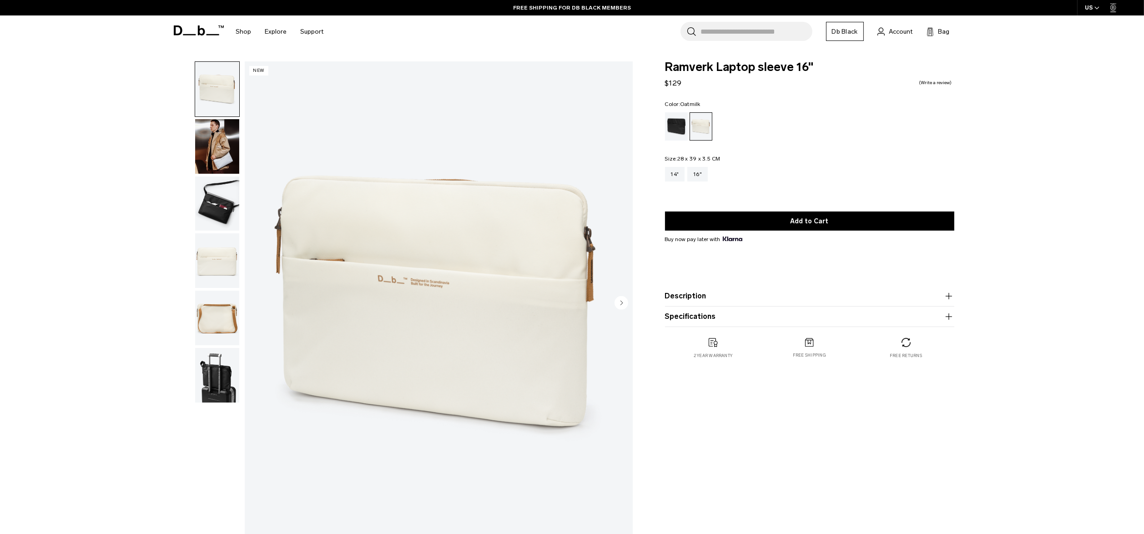
click at [126, 395] on div "Ramverk Laptop sleeve 16" Oatmilk Ramverk Laptop sleeve 16" $129 0.0 star ratin…" at bounding box center [572, 305] width 1144 height 489
click at [213, 206] on img "button" at bounding box center [217, 203] width 44 height 55
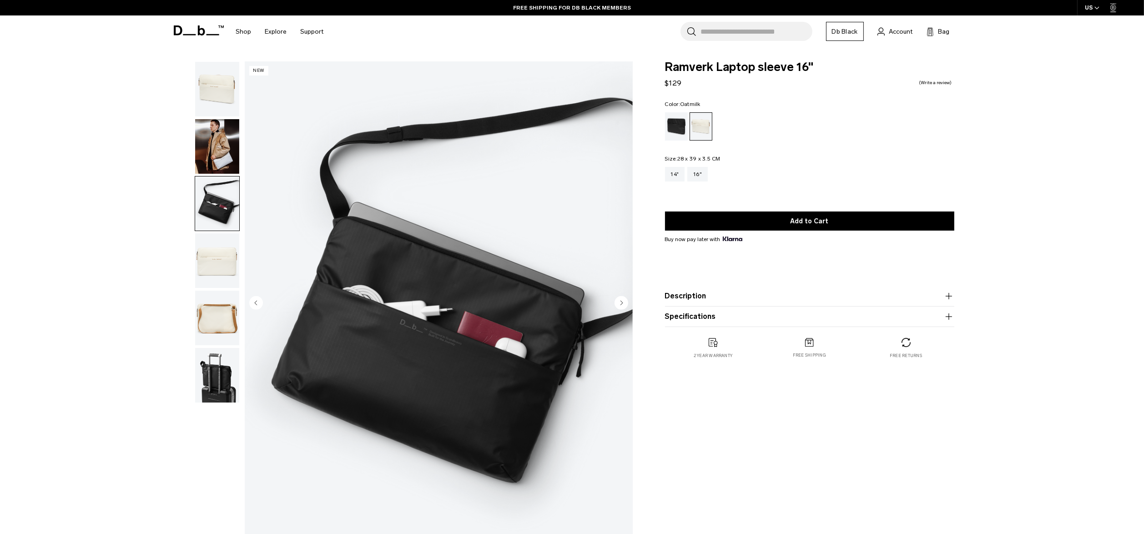
click at [221, 141] on img "button" at bounding box center [217, 146] width 44 height 55
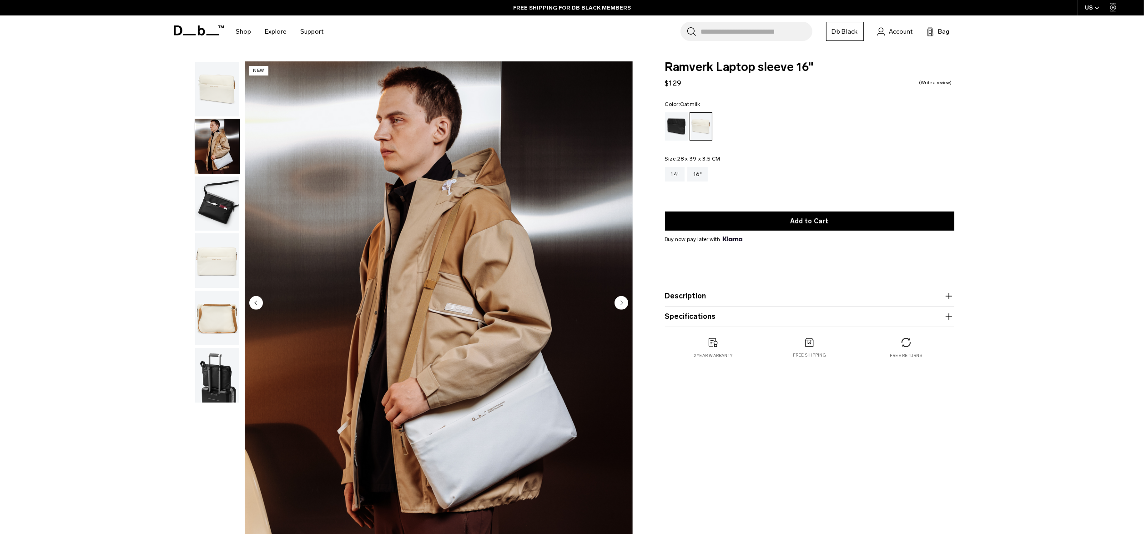
click at [224, 240] on img "button" at bounding box center [217, 260] width 44 height 55
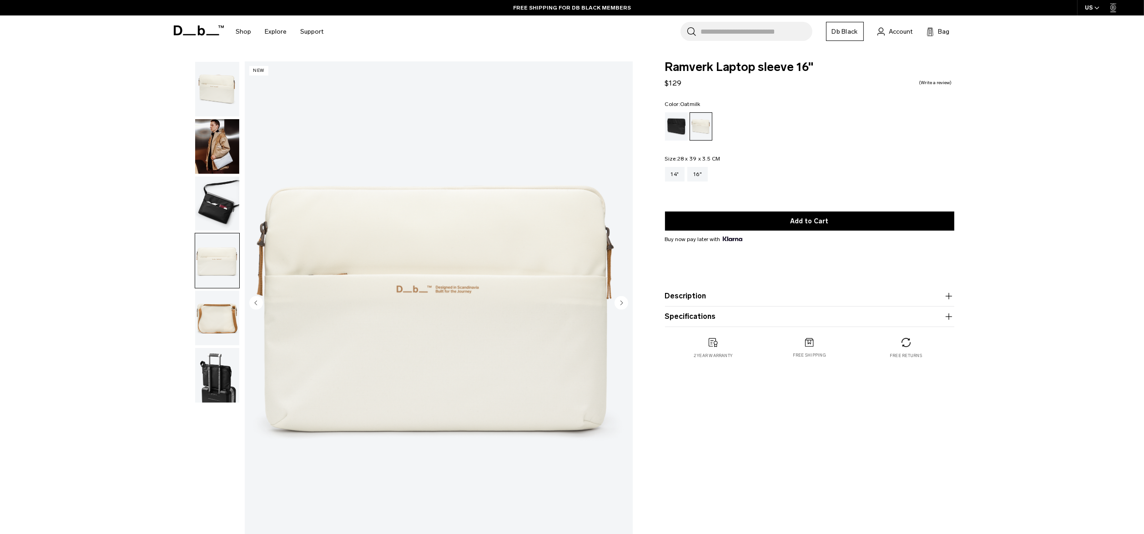
click at [218, 313] on img "button" at bounding box center [217, 318] width 44 height 55
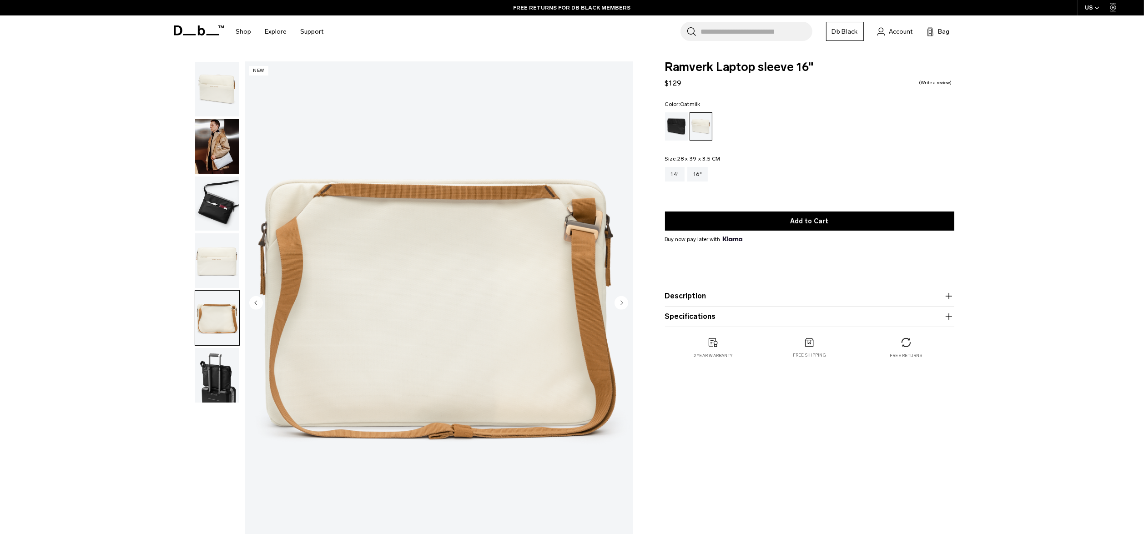
click at [221, 381] on img "button" at bounding box center [217, 375] width 44 height 55
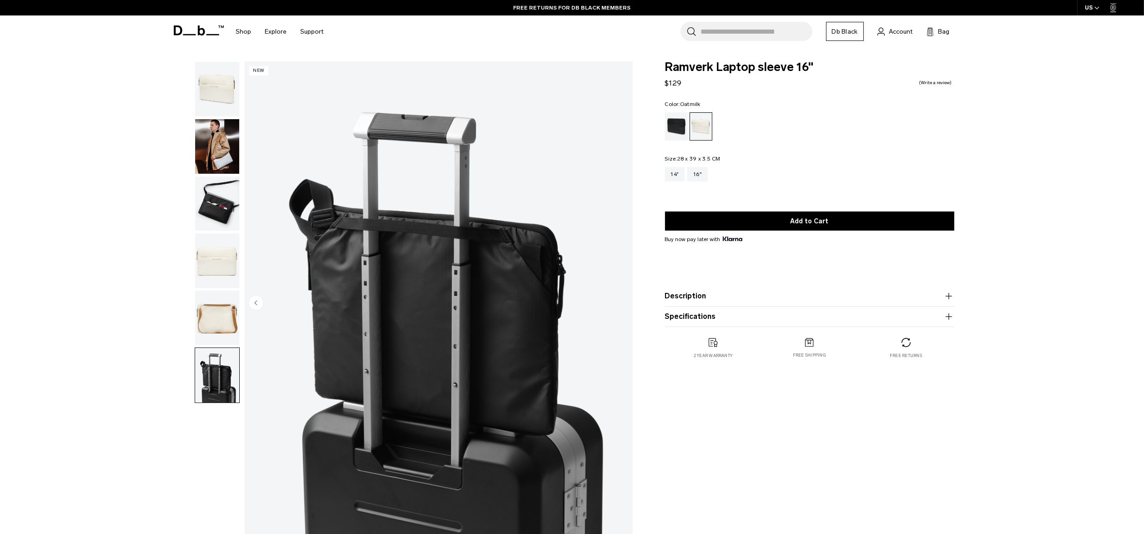
click at [210, 178] on img "button" at bounding box center [217, 203] width 44 height 55
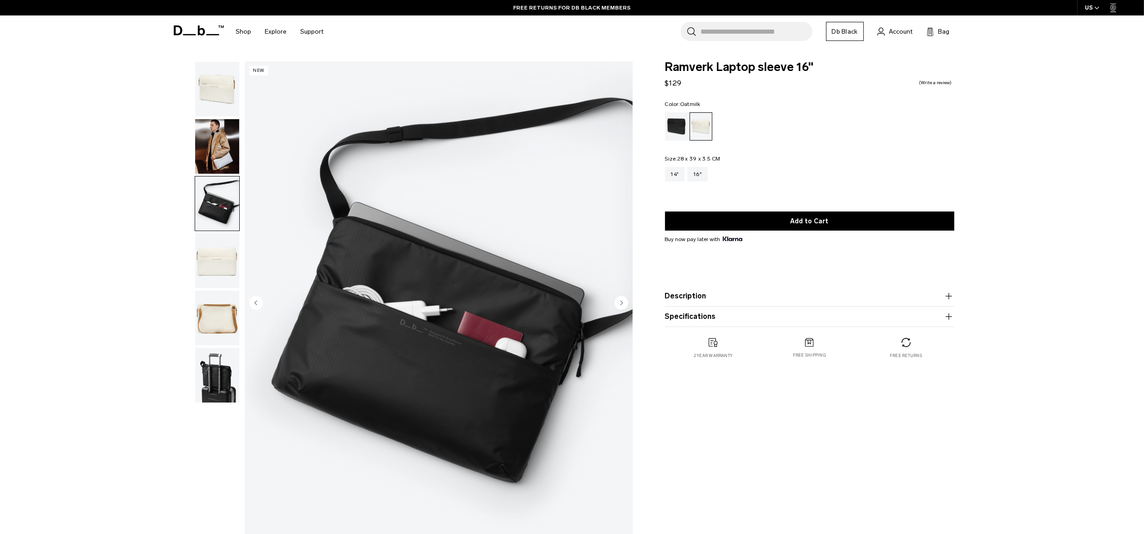
click at [212, 129] on img "button" at bounding box center [217, 146] width 44 height 55
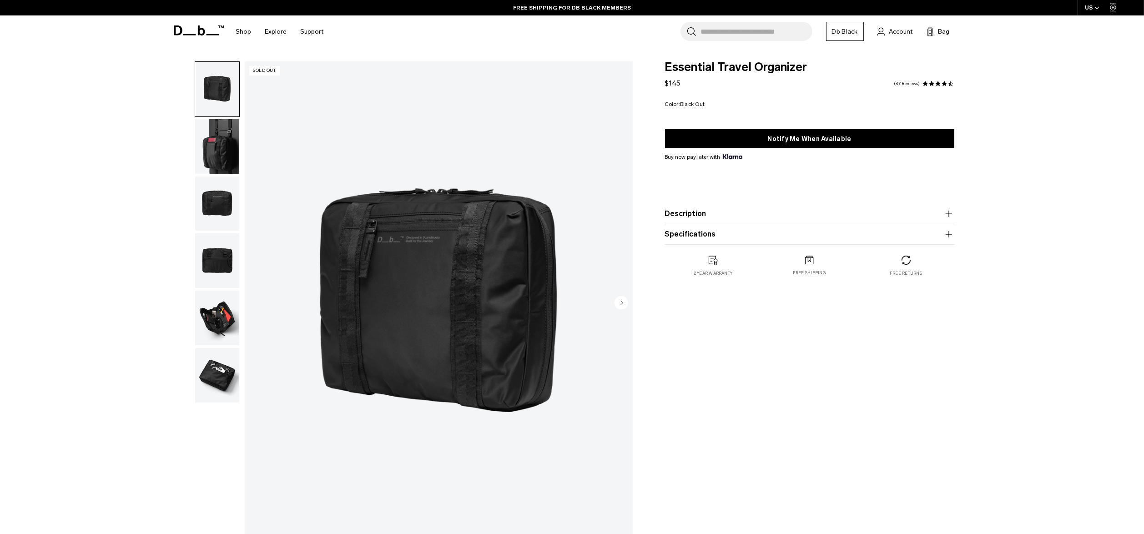
click at [223, 158] on img "button" at bounding box center [217, 146] width 44 height 55
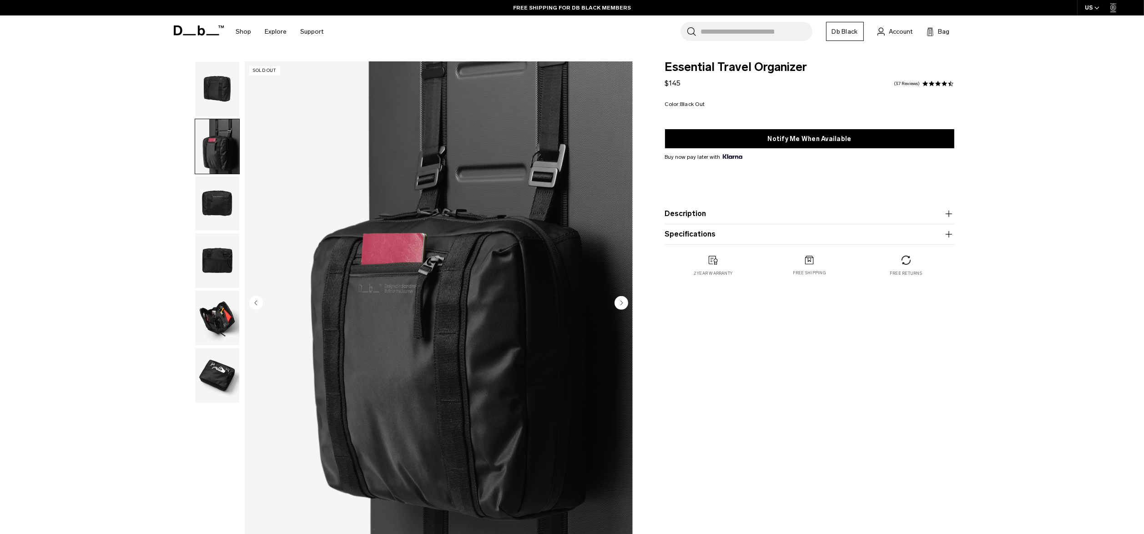
click at [227, 219] on img "button" at bounding box center [217, 203] width 44 height 55
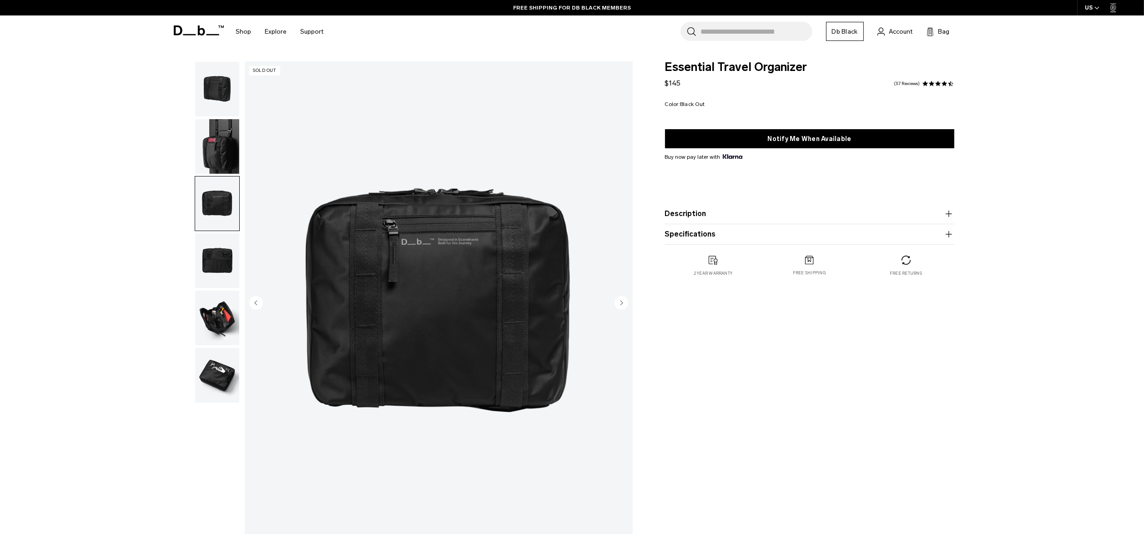
click at [226, 151] on img "button" at bounding box center [217, 146] width 44 height 55
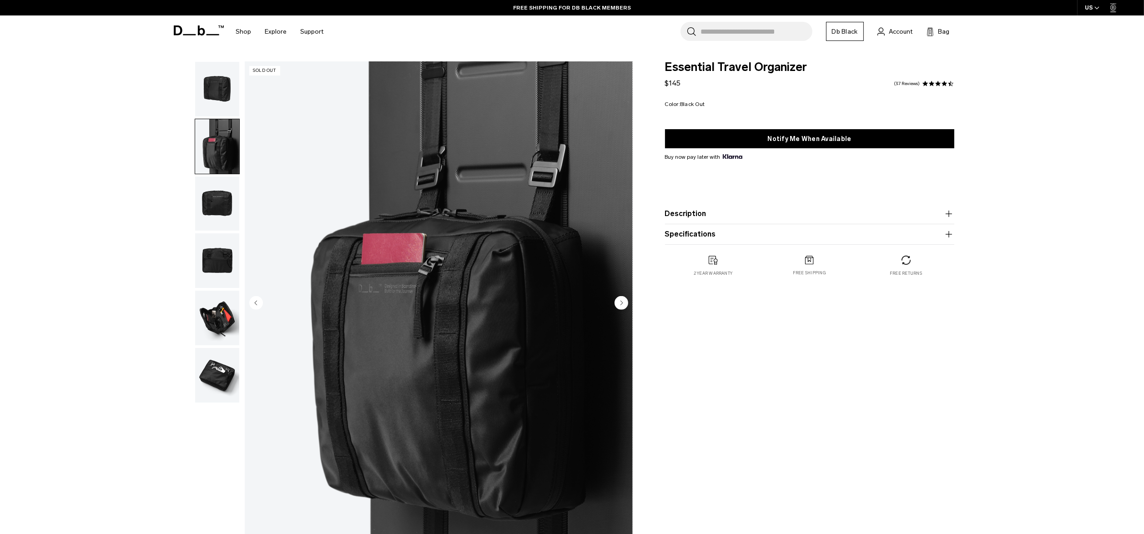
click at [230, 140] on img "button" at bounding box center [217, 146] width 44 height 55
click at [221, 193] on img "button" at bounding box center [217, 203] width 44 height 55
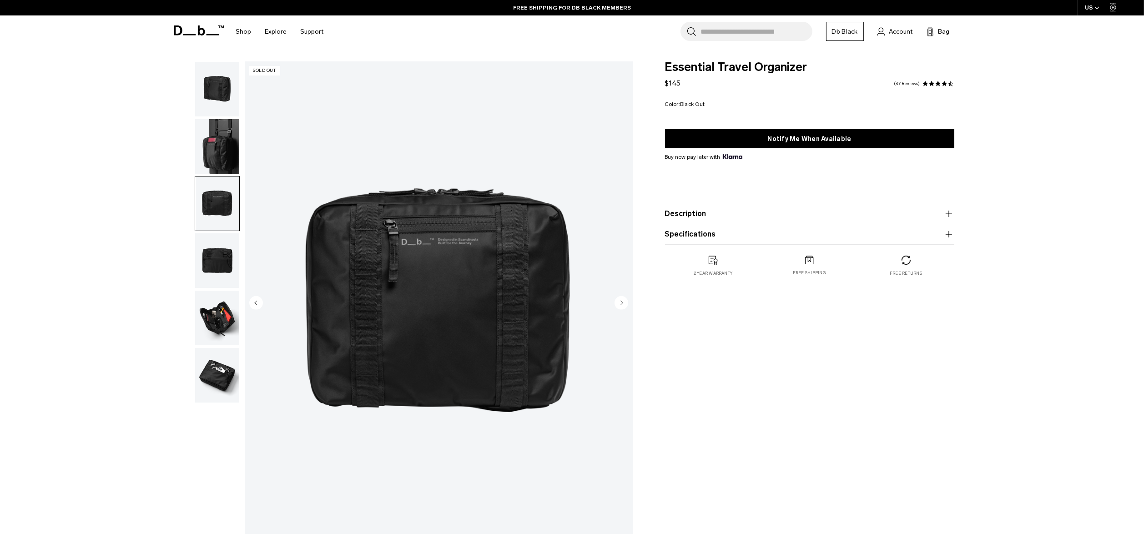
click at [221, 318] on img "button" at bounding box center [217, 318] width 44 height 55
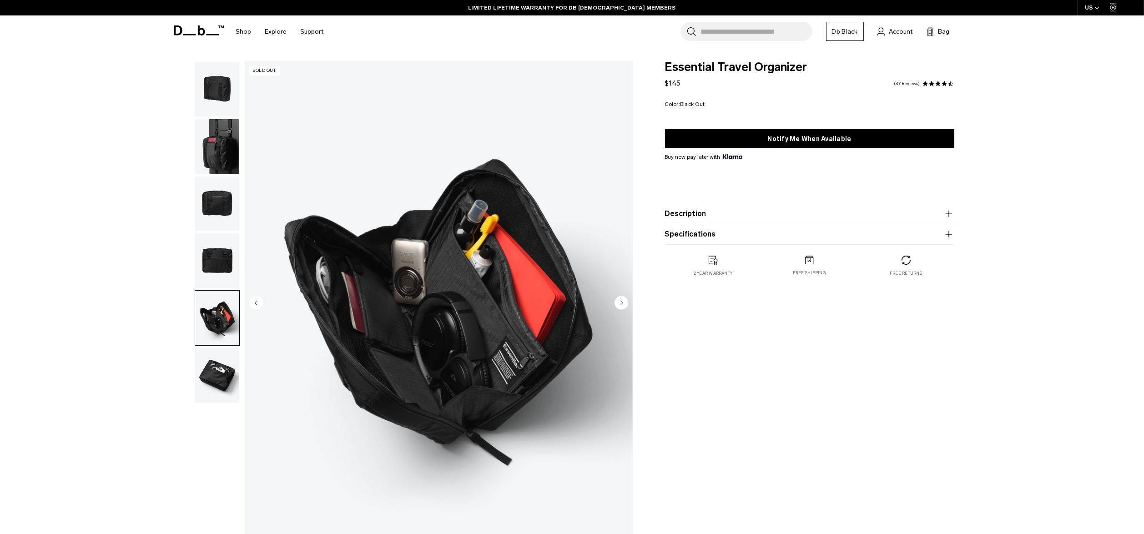
click at [222, 387] on img "button" at bounding box center [217, 375] width 44 height 55
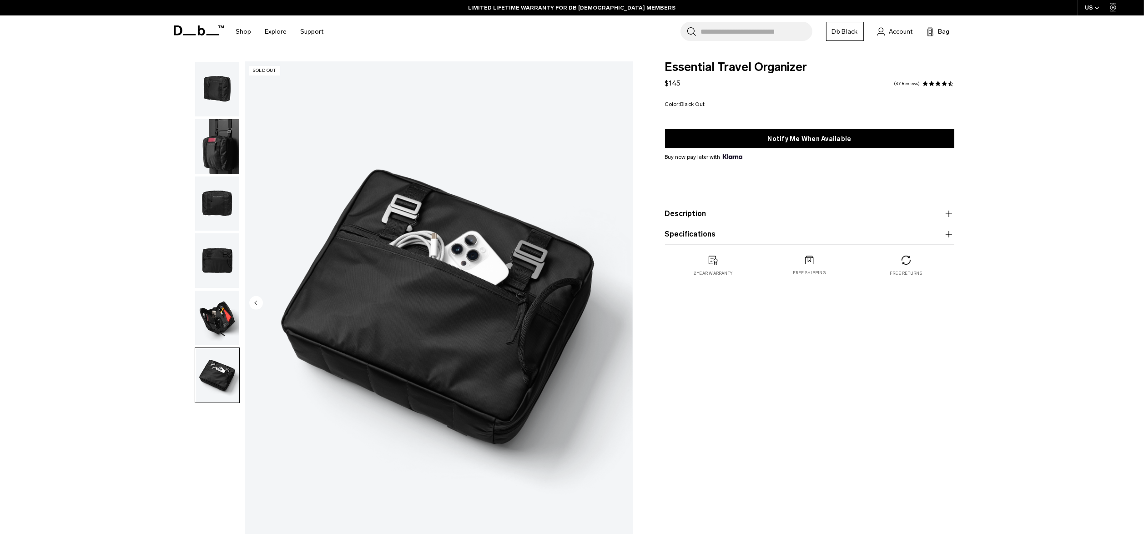
click at [221, 327] on img "button" at bounding box center [217, 318] width 44 height 55
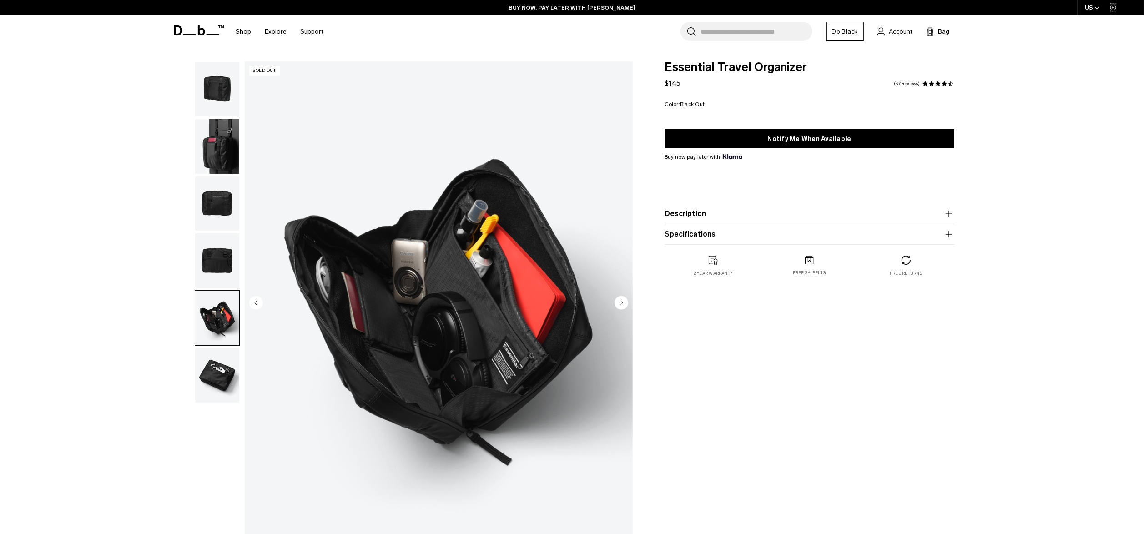
click at [223, 261] on img "button" at bounding box center [217, 260] width 44 height 55
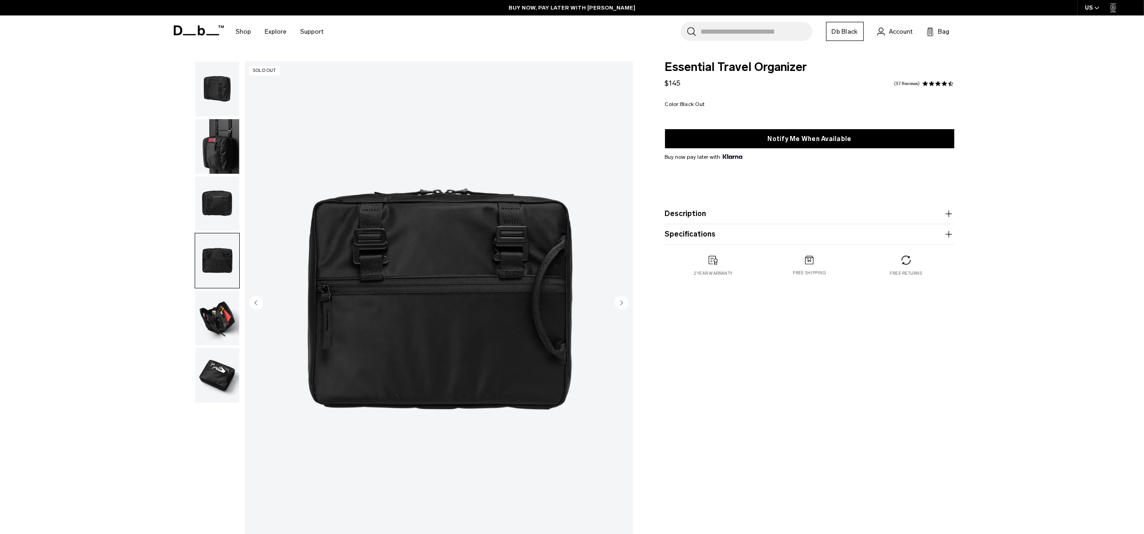
click at [221, 312] on img "button" at bounding box center [217, 318] width 44 height 55
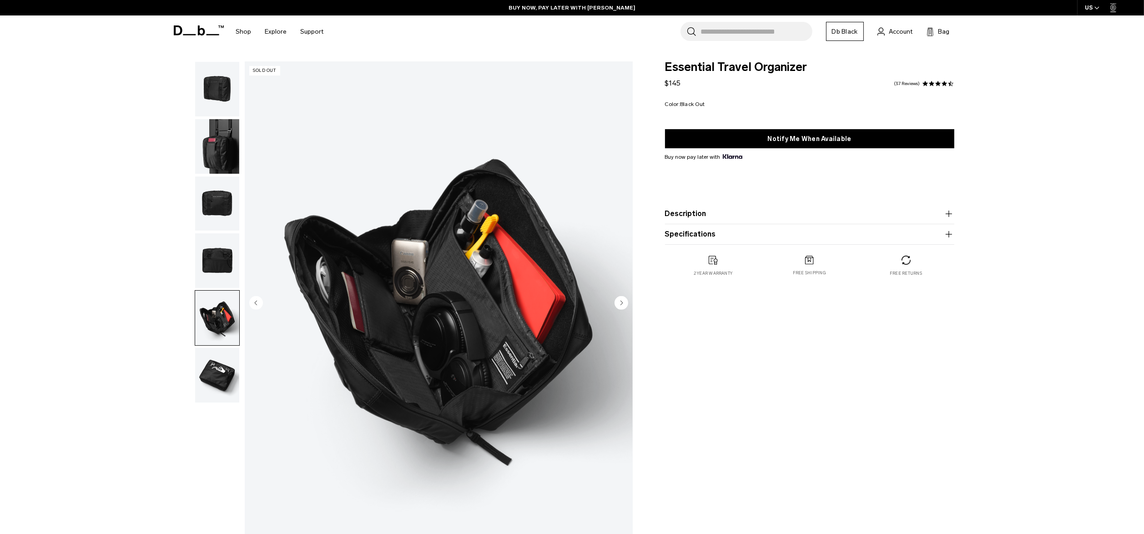
click at [216, 373] on img "button" at bounding box center [217, 375] width 44 height 55
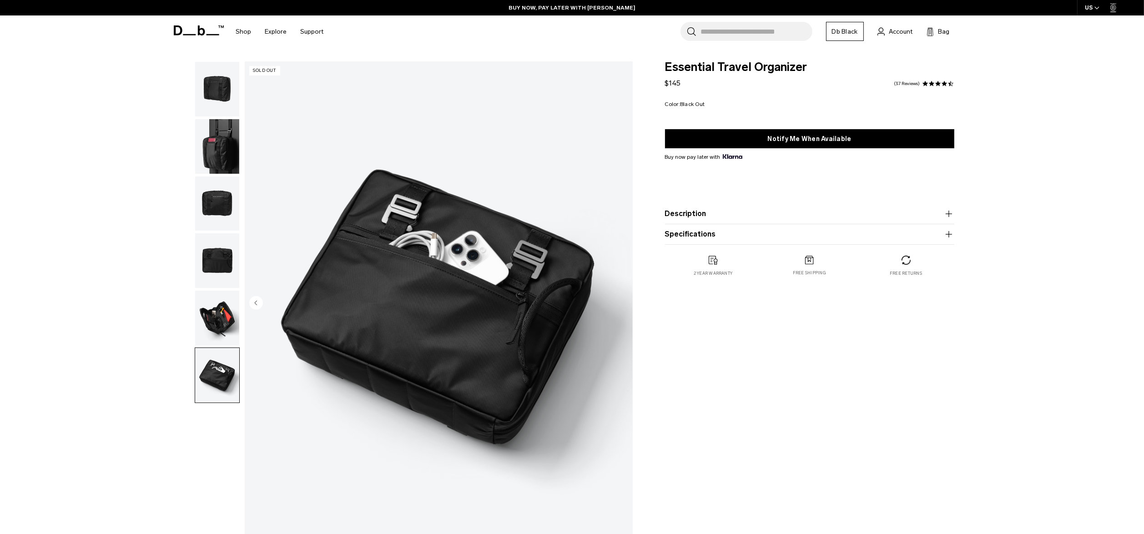
click at [211, 314] on img "button" at bounding box center [217, 318] width 44 height 55
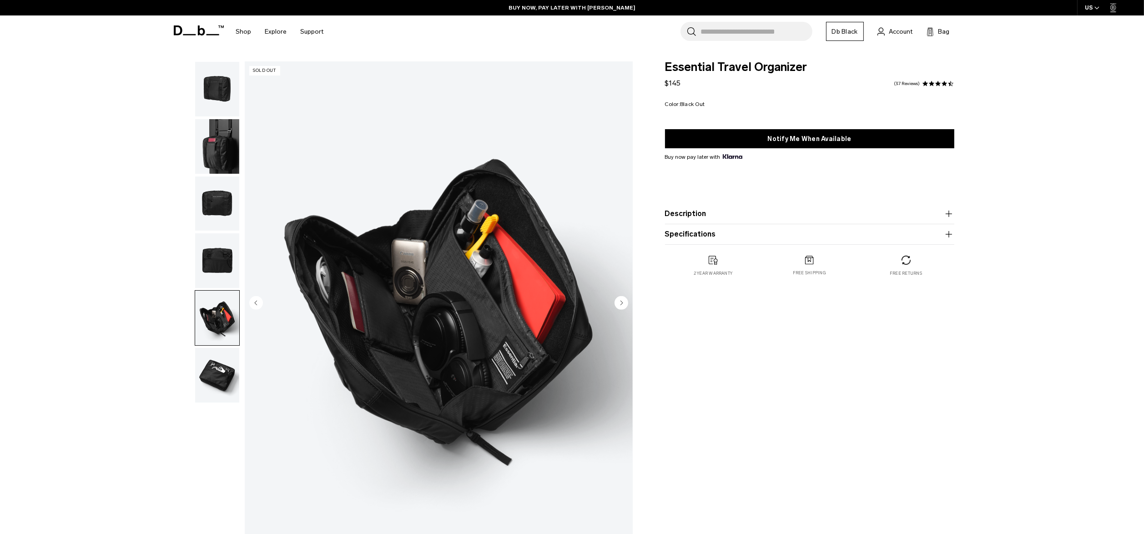
click at [208, 256] on img "button" at bounding box center [217, 260] width 44 height 55
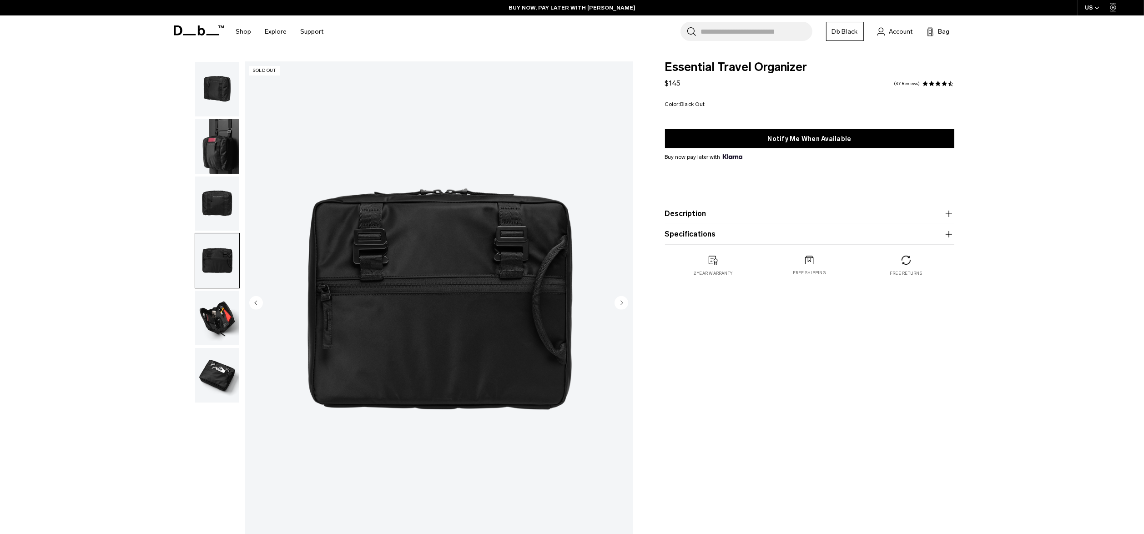
click at [213, 202] on img "button" at bounding box center [217, 203] width 44 height 55
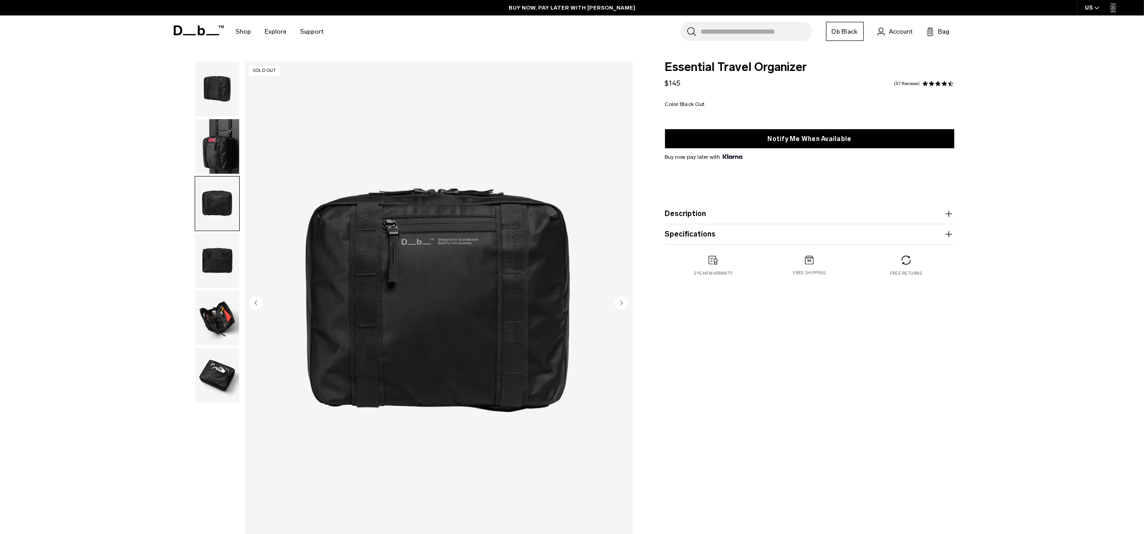
click at [216, 156] on img "button" at bounding box center [217, 146] width 44 height 55
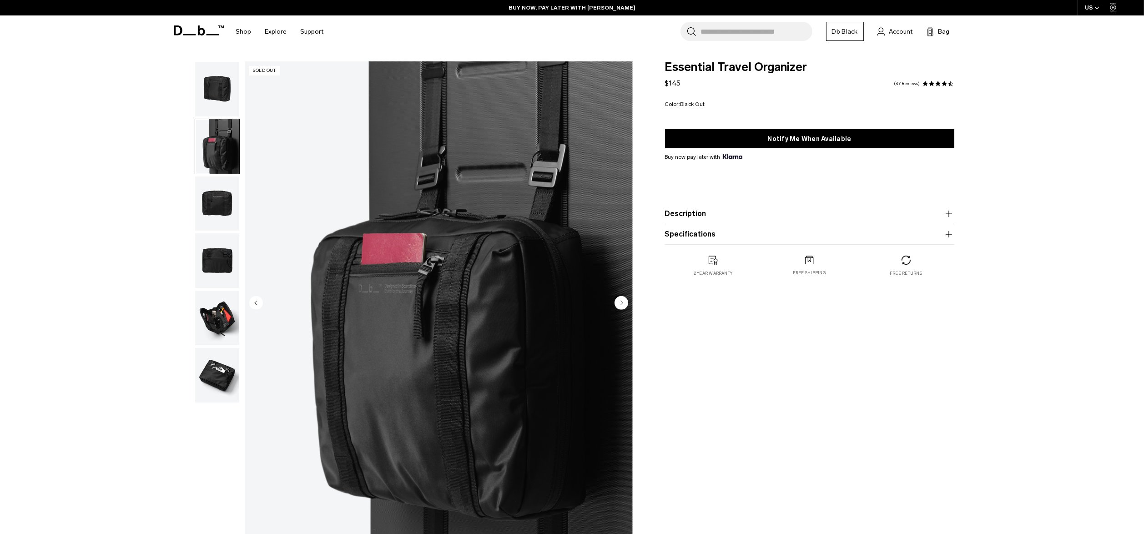
click at [220, 106] on img "button" at bounding box center [217, 89] width 44 height 55
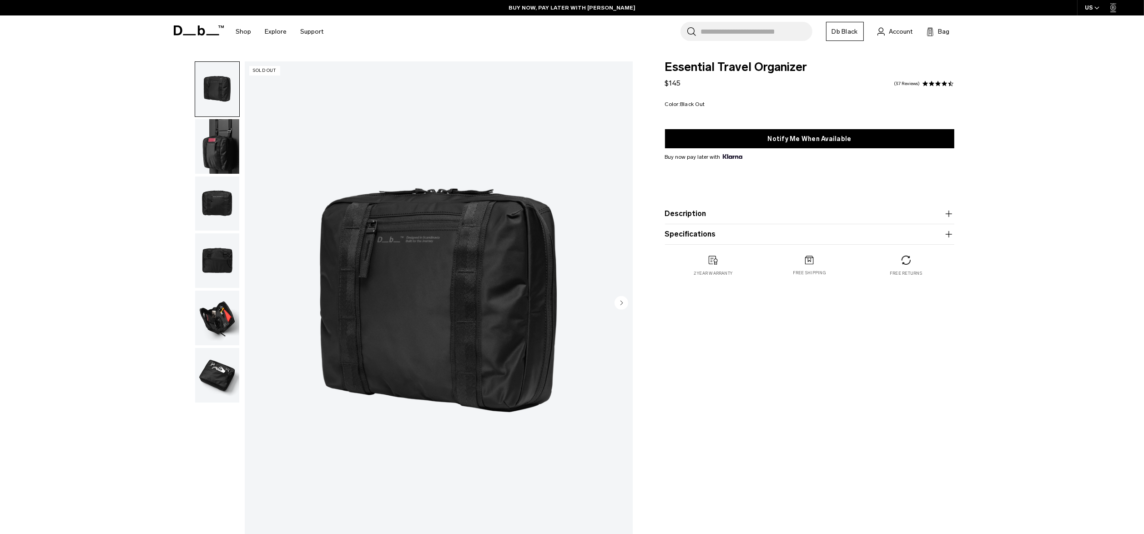
click at [217, 165] on img "button" at bounding box center [217, 146] width 44 height 55
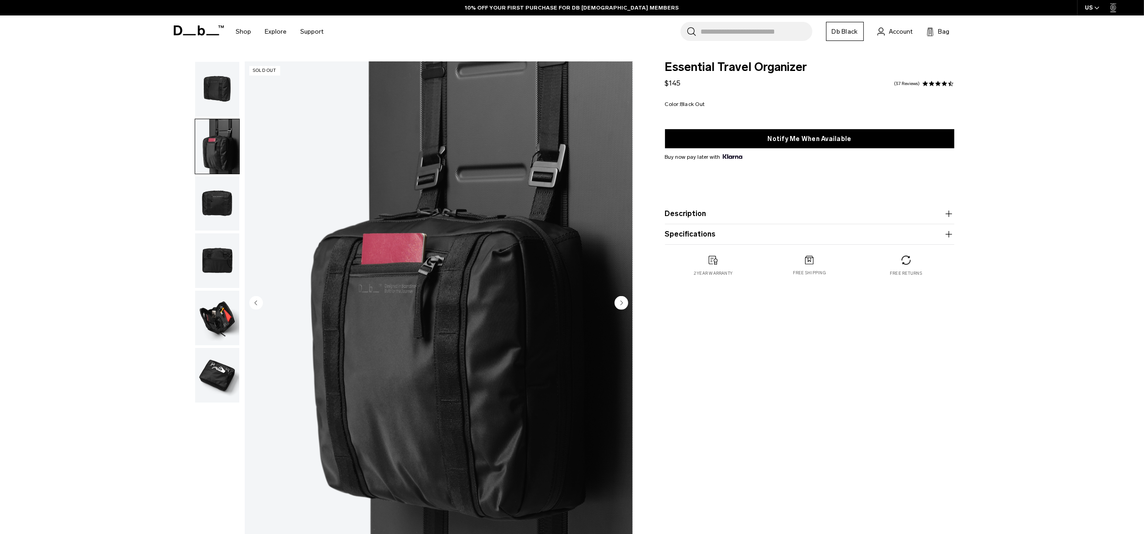
click at [225, 215] on img "button" at bounding box center [217, 203] width 44 height 55
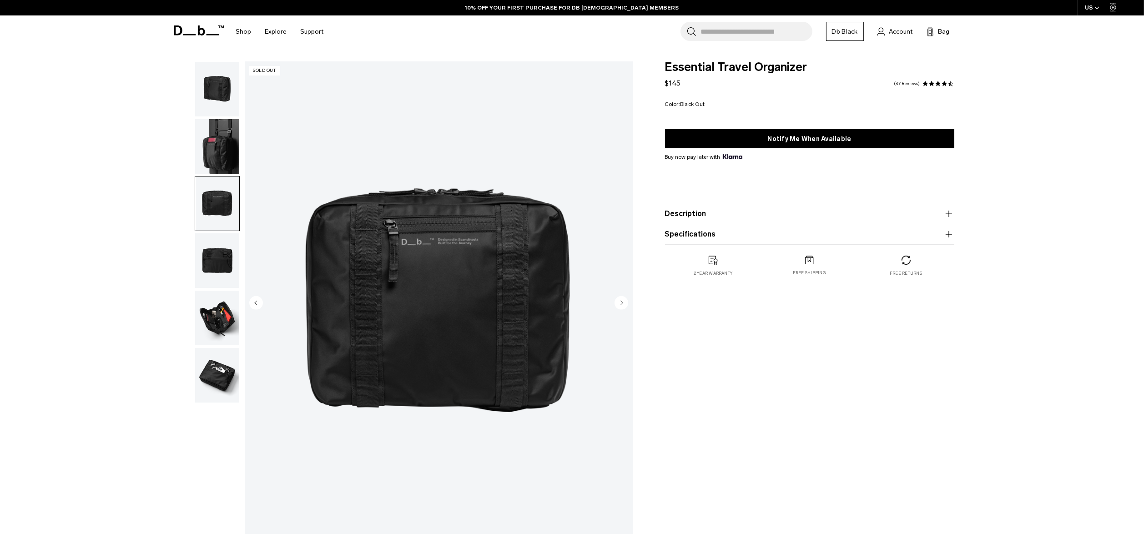
click at [227, 272] on img "button" at bounding box center [217, 260] width 44 height 55
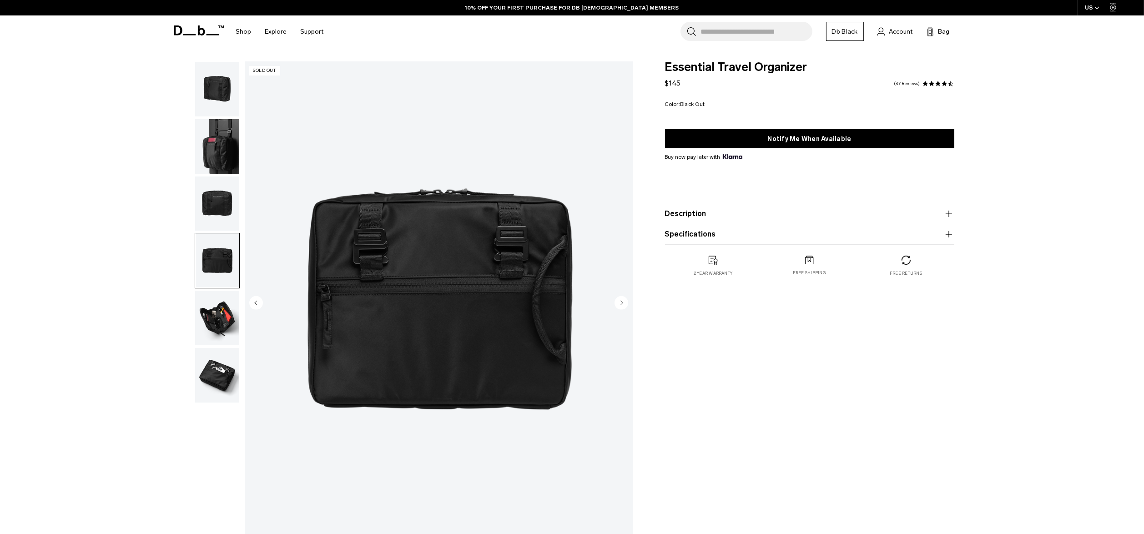
click at [231, 307] on img "button" at bounding box center [217, 318] width 44 height 55
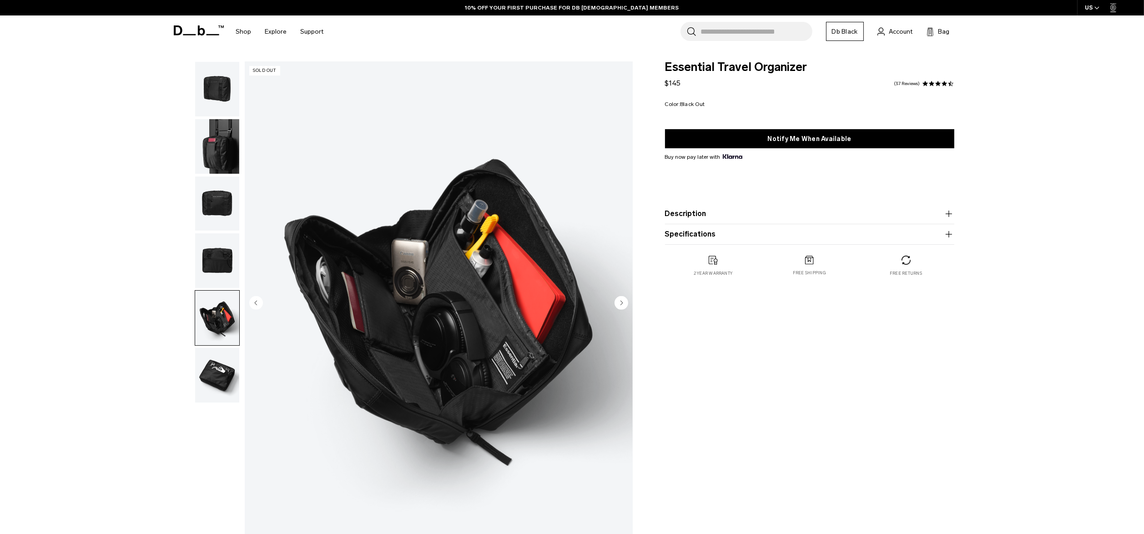
click at [229, 349] on img "button" at bounding box center [217, 375] width 44 height 55
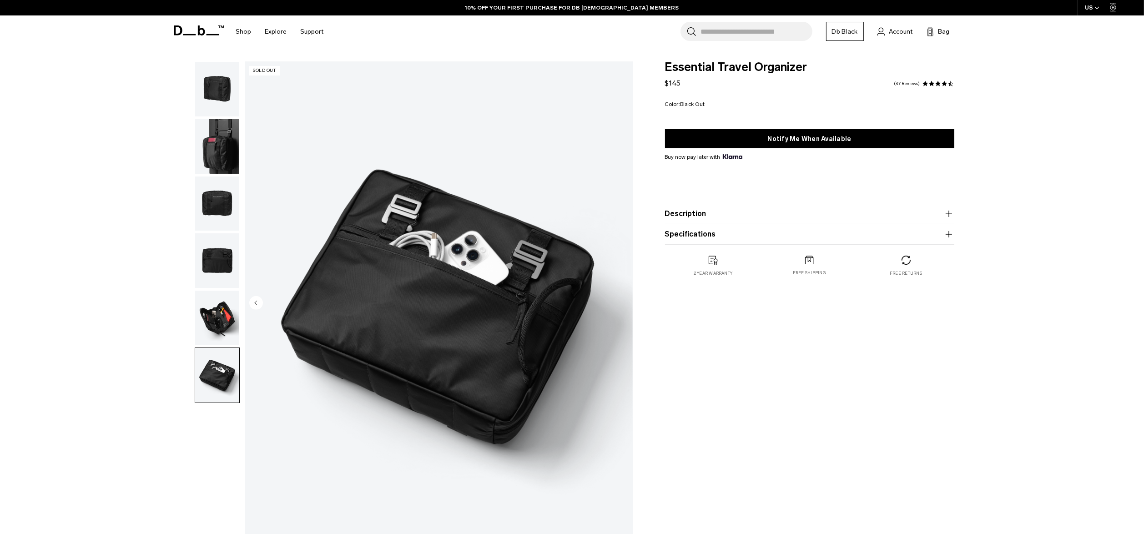
click at [227, 373] on img "button" at bounding box center [217, 375] width 44 height 55
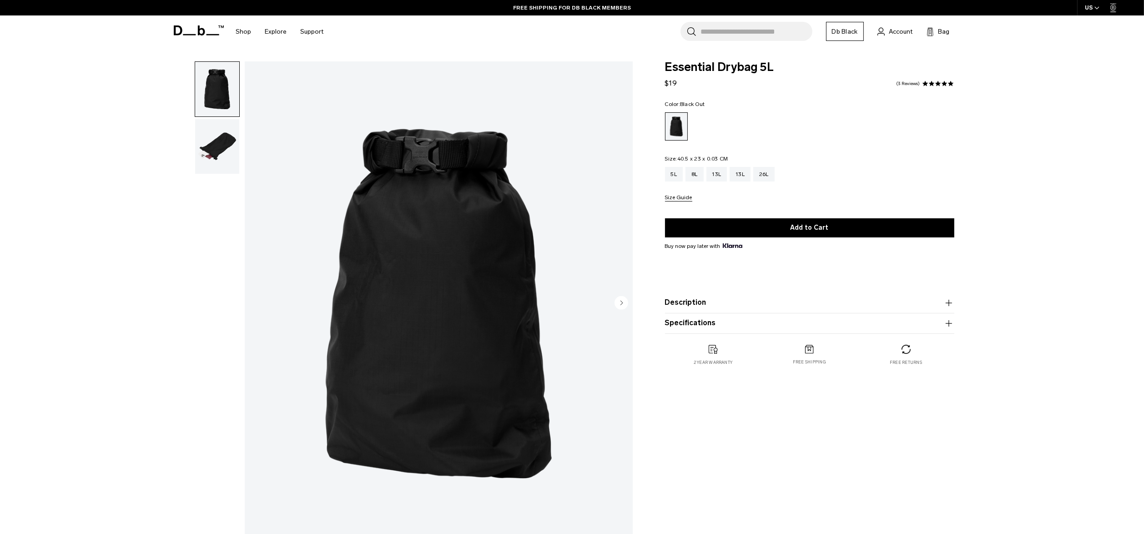
click img "button"
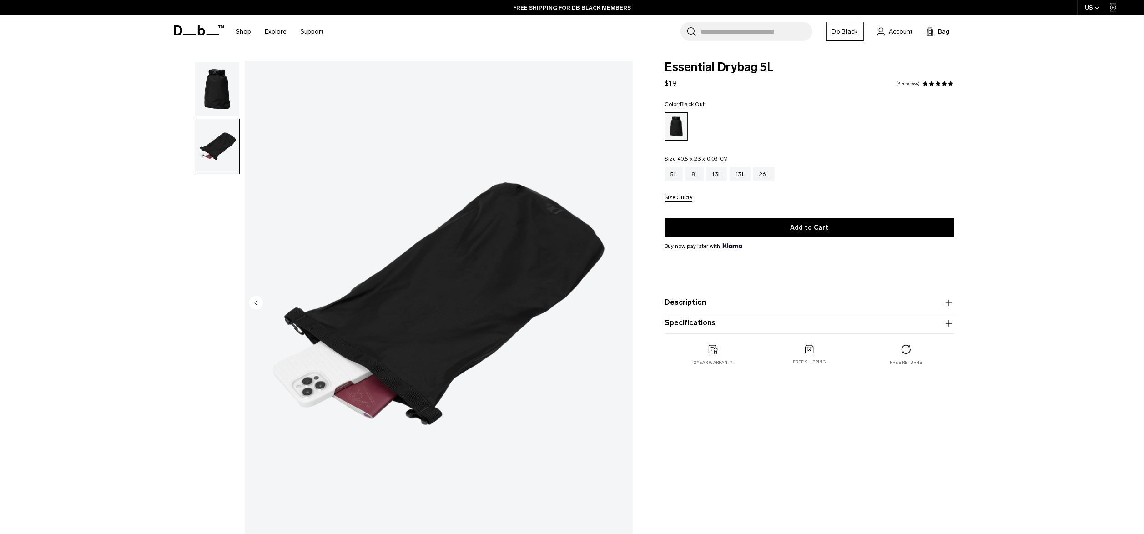
click img "button"
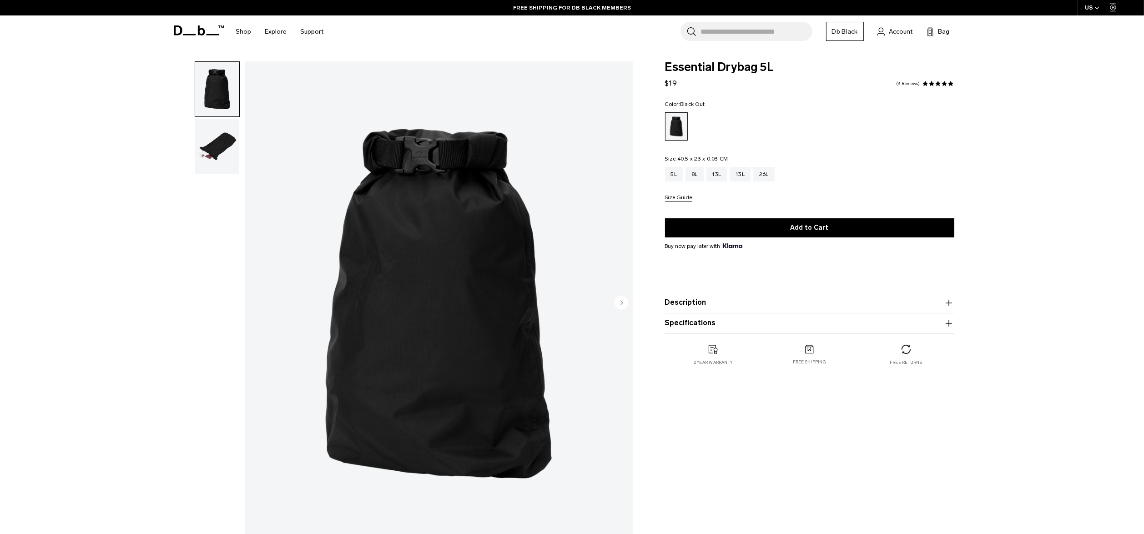
click img "button"
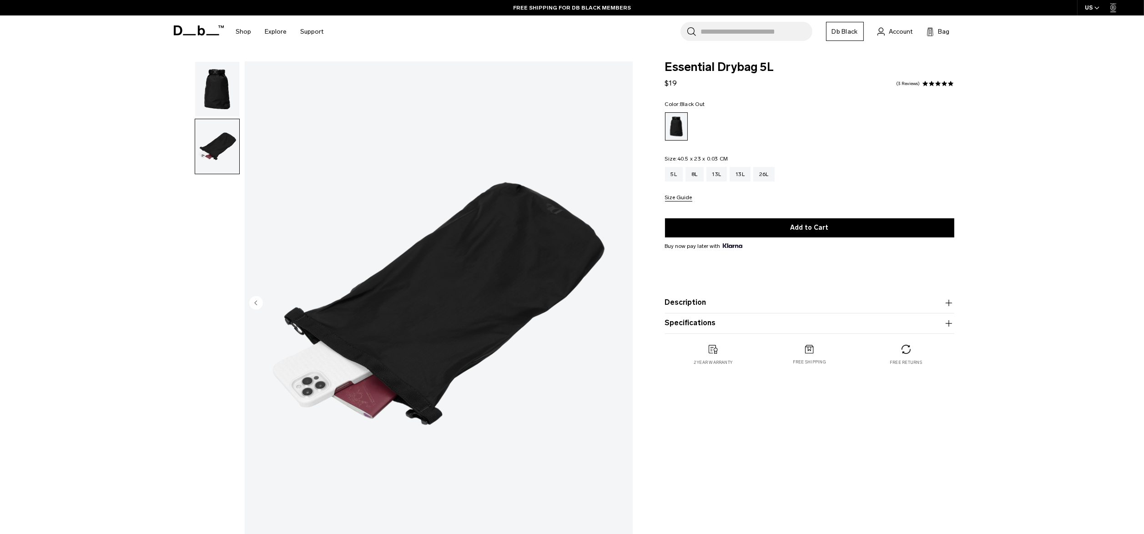
click img "button"
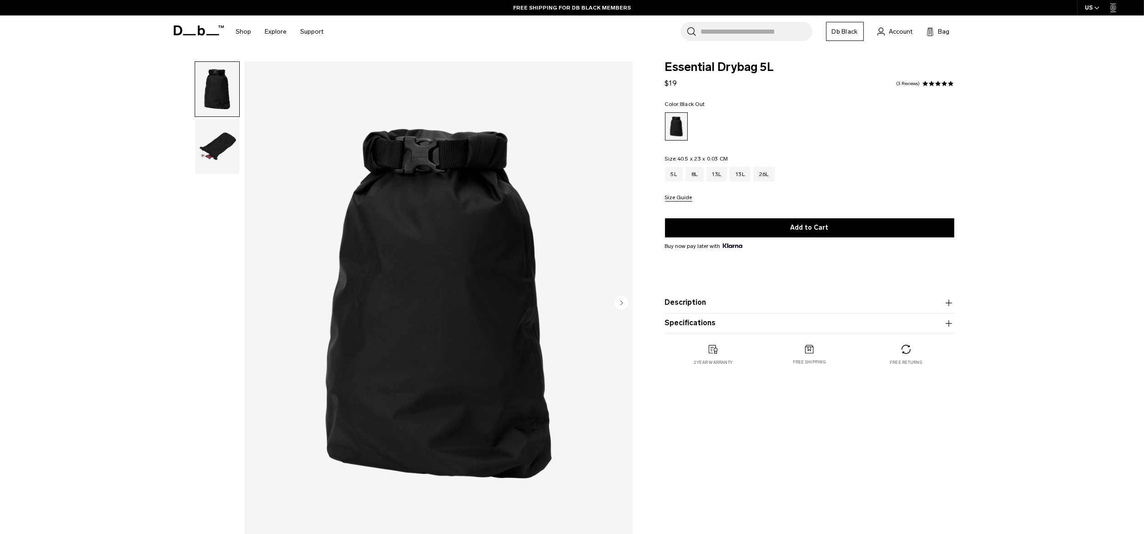
click img "button"
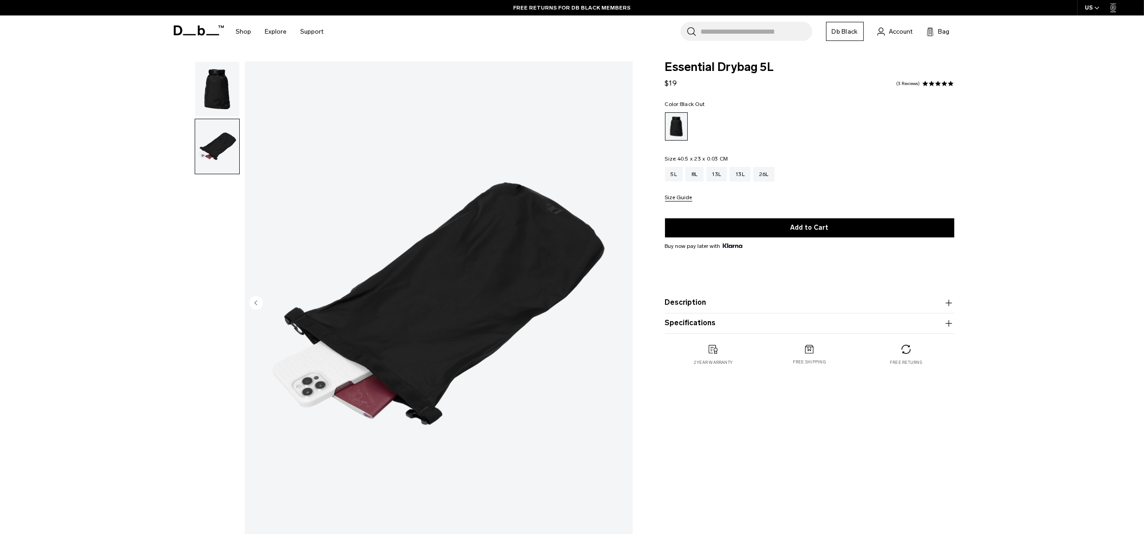
click img "button"
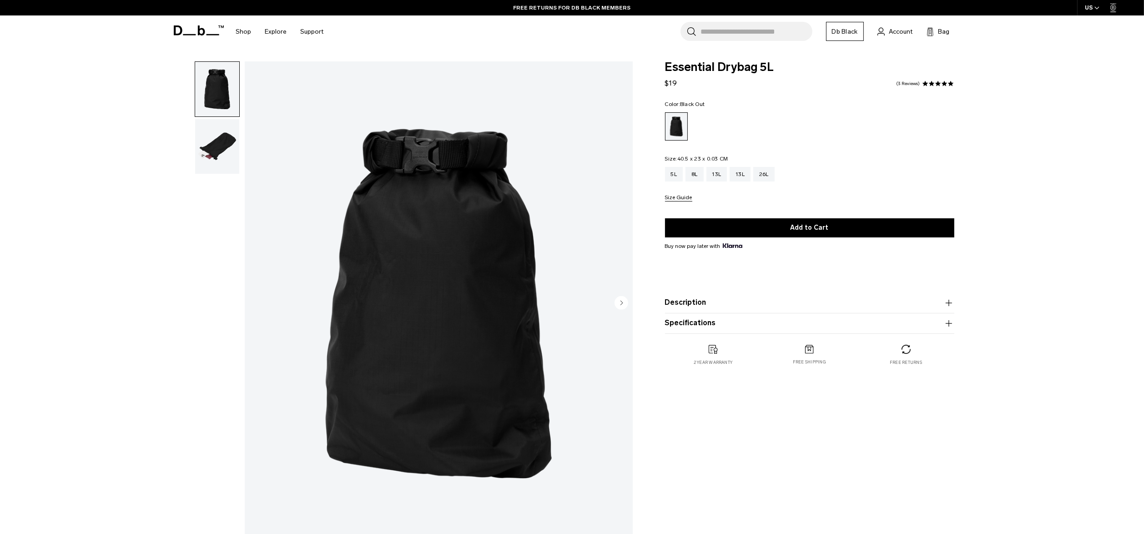
click img "button"
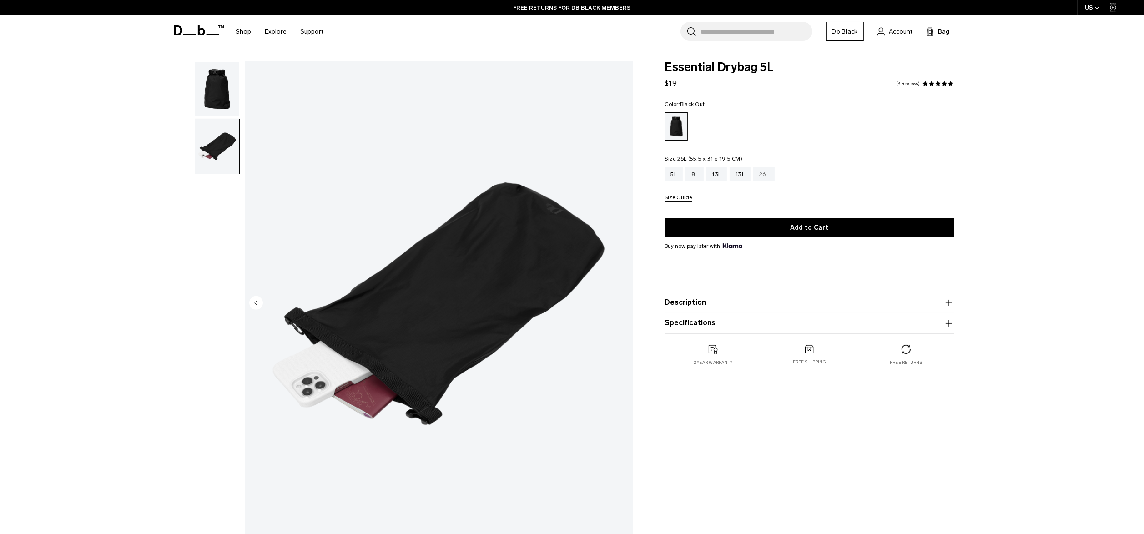
click div "26L"
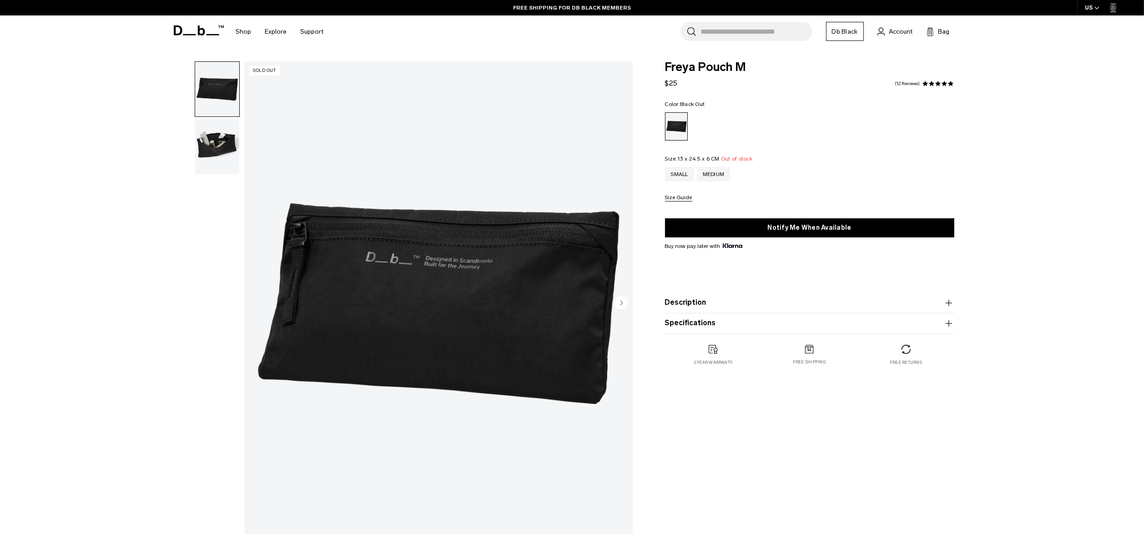
click at [207, 138] on img "button" at bounding box center [217, 146] width 44 height 55
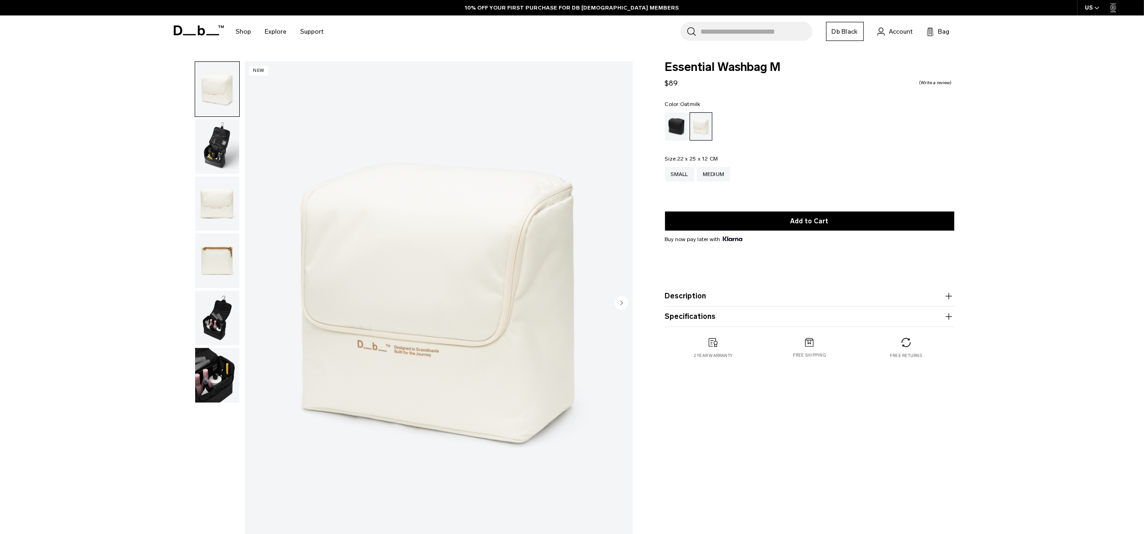
click at [217, 319] on img "button" at bounding box center [217, 318] width 44 height 55
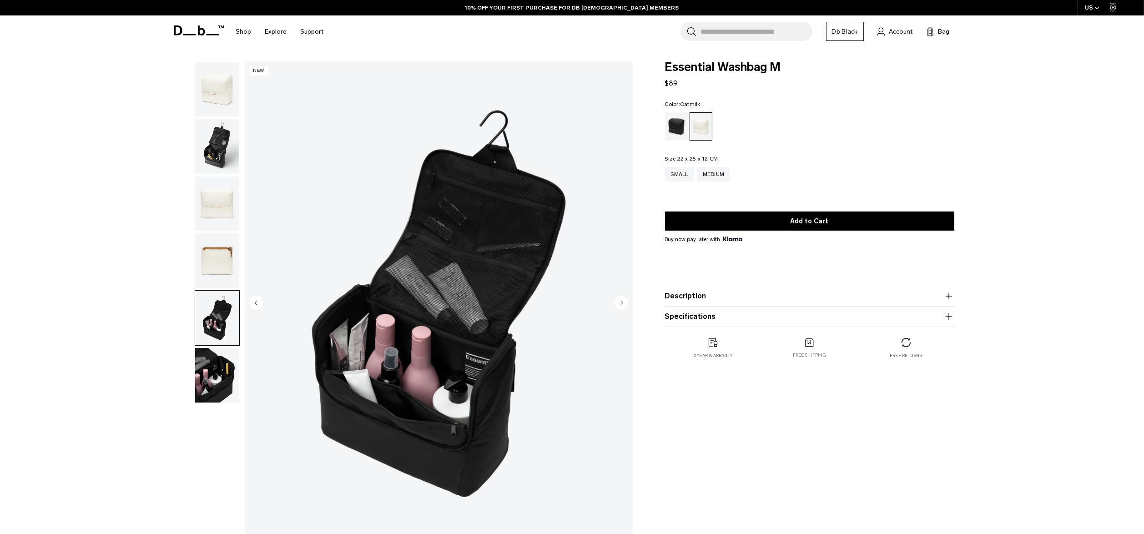
click at [224, 381] on img "button" at bounding box center [217, 375] width 44 height 55
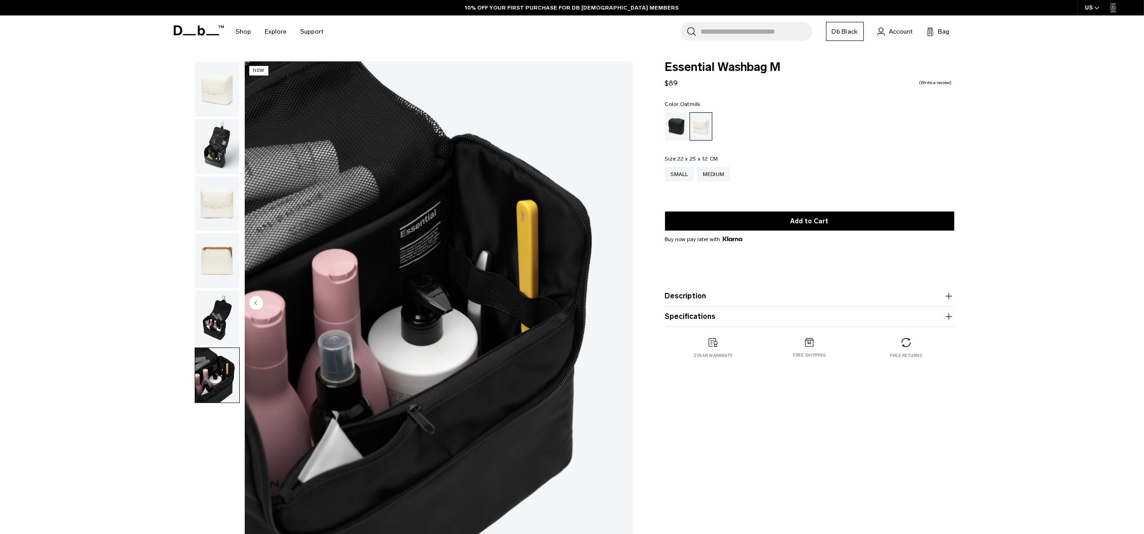
click at [212, 325] on img "button" at bounding box center [217, 318] width 44 height 55
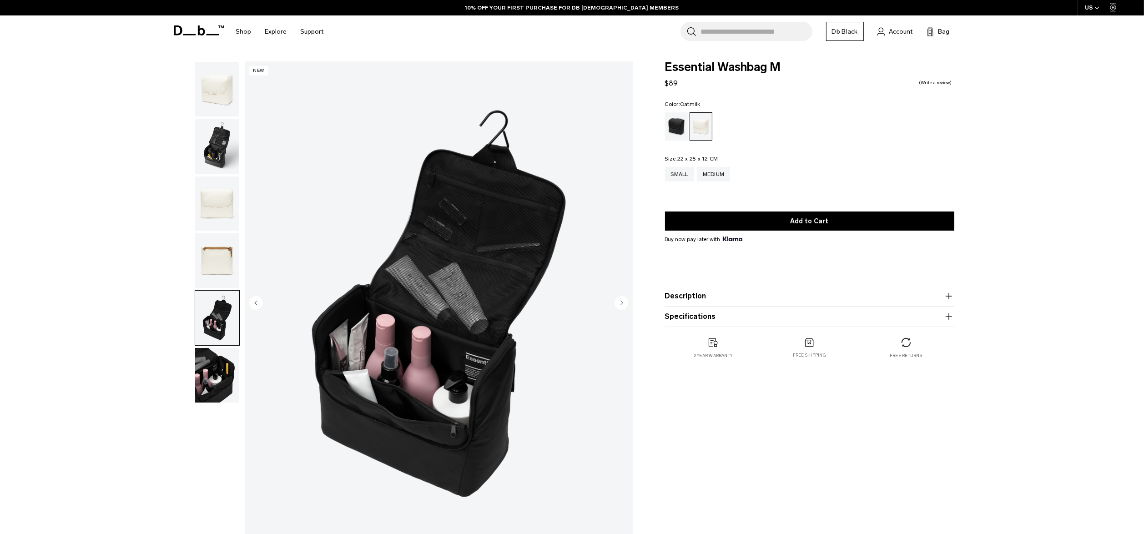
click at [209, 250] on img "button" at bounding box center [217, 260] width 44 height 55
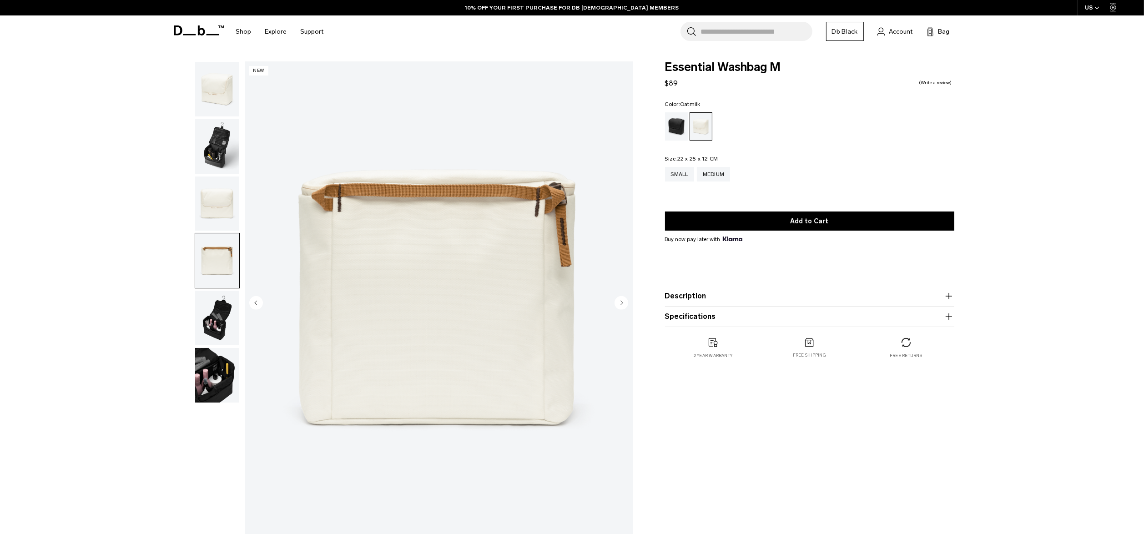
click at [206, 168] on img "button" at bounding box center [217, 146] width 44 height 55
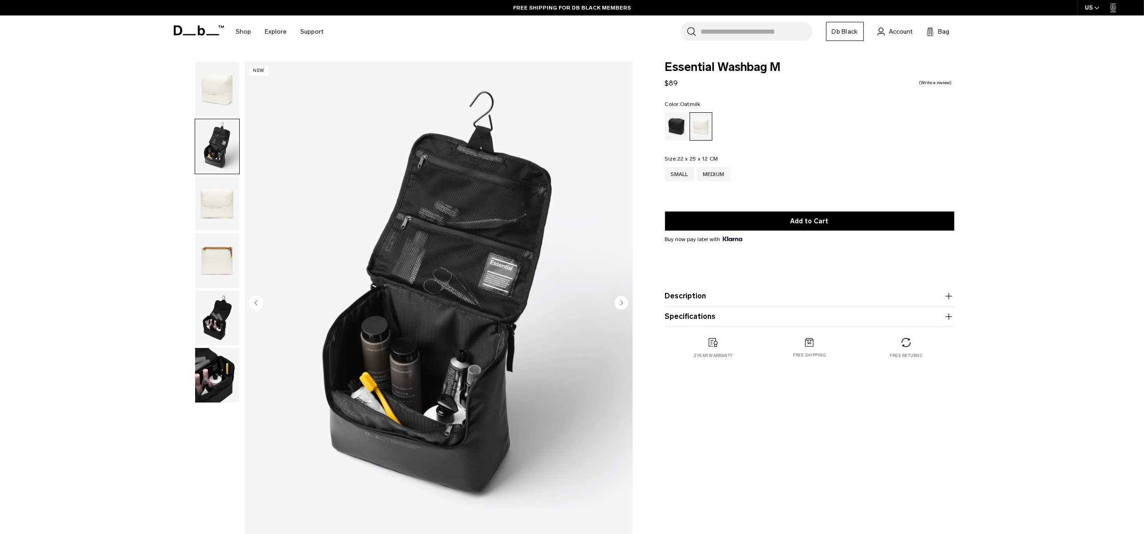
click at [212, 123] on img "button" at bounding box center [217, 146] width 44 height 55
click at [209, 97] on img "button" at bounding box center [217, 89] width 44 height 55
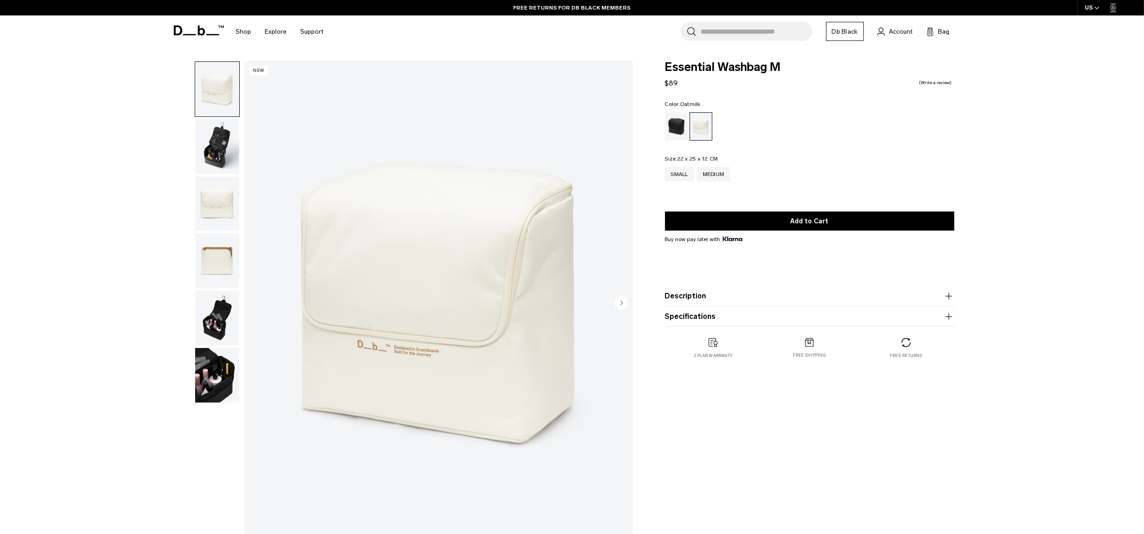
click at [198, 176] on img "button" at bounding box center [217, 203] width 44 height 55
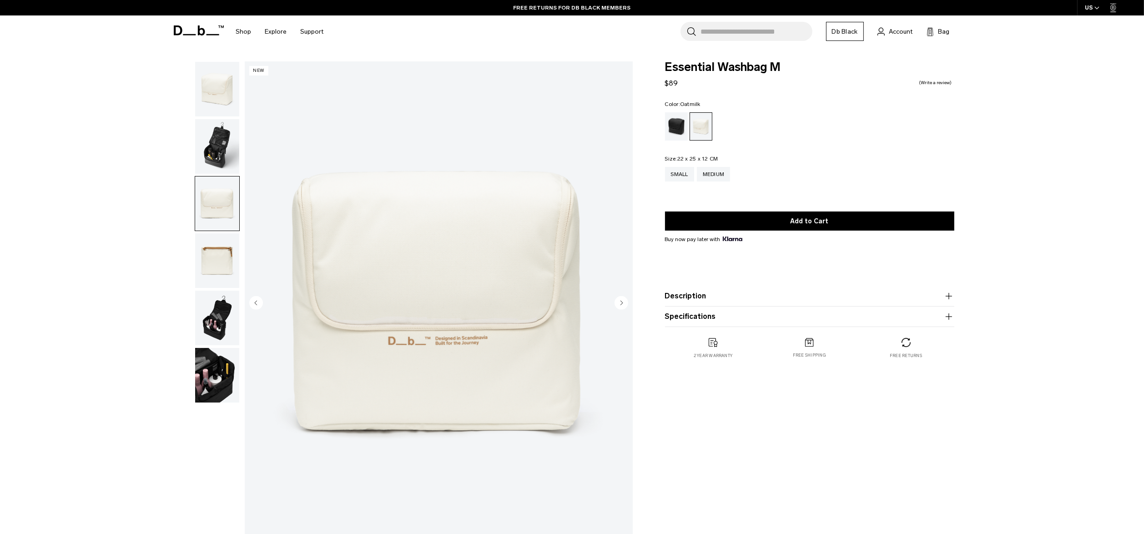
click at [208, 151] on img "button" at bounding box center [217, 146] width 44 height 55
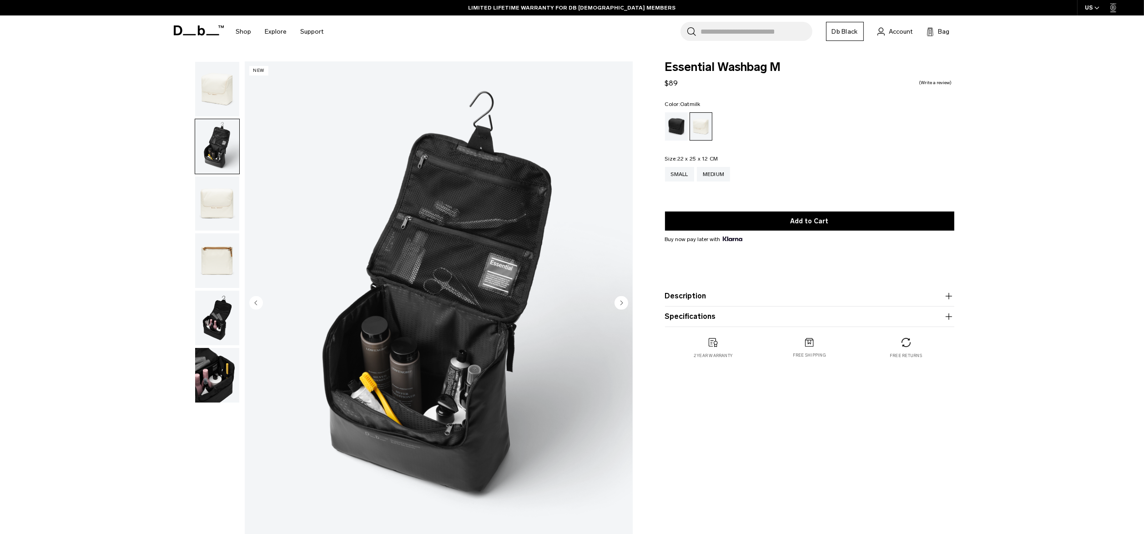
click at [851, 146] on div "Color: Oatmilk Out of stock Size: 22 x 25 x 12 CM Out of stock Small Medium" at bounding box center [809, 147] width 289 height 93
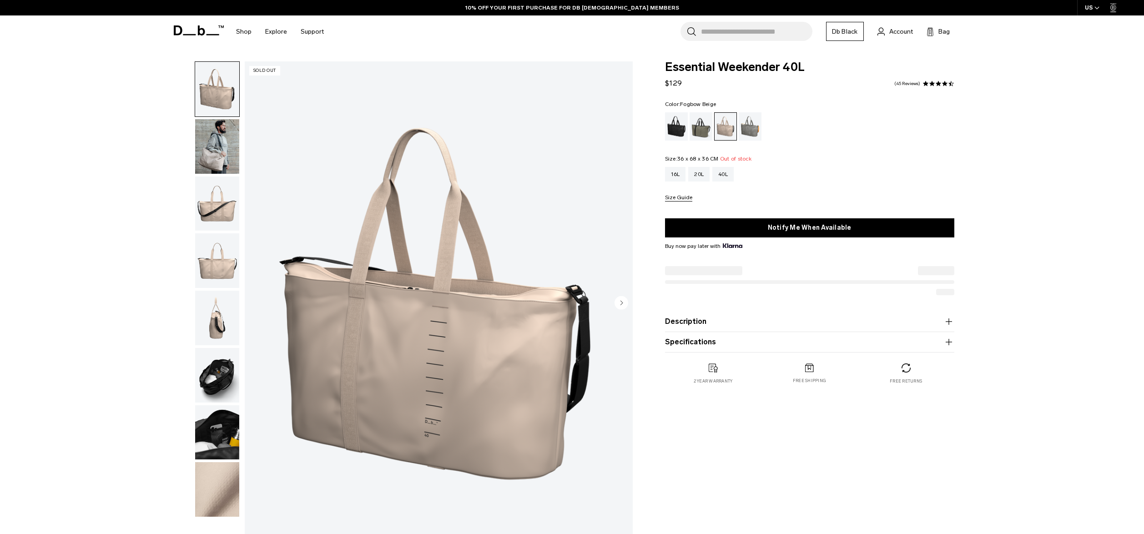
click at [215, 318] on img "button" at bounding box center [217, 318] width 44 height 55
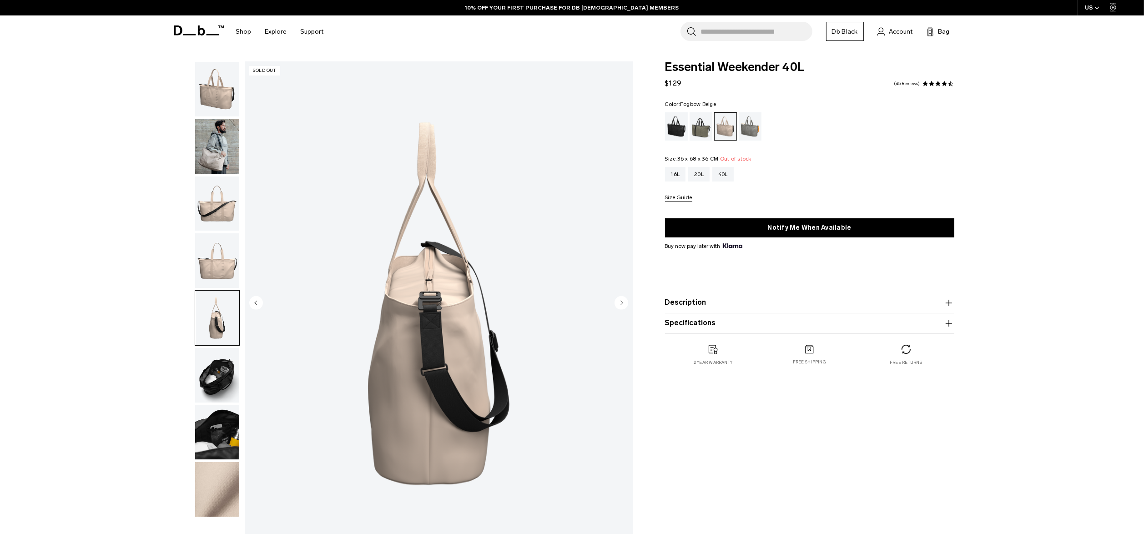
click at [224, 355] on img "button" at bounding box center [217, 375] width 44 height 55
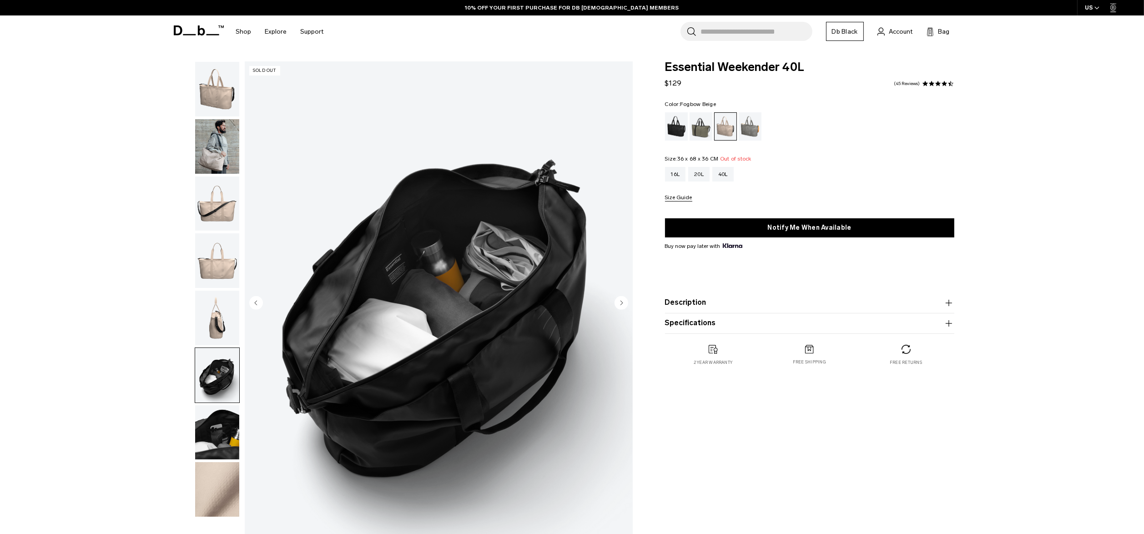
click at [218, 131] on img "button" at bounding box center [217, 146] width 44 height 55
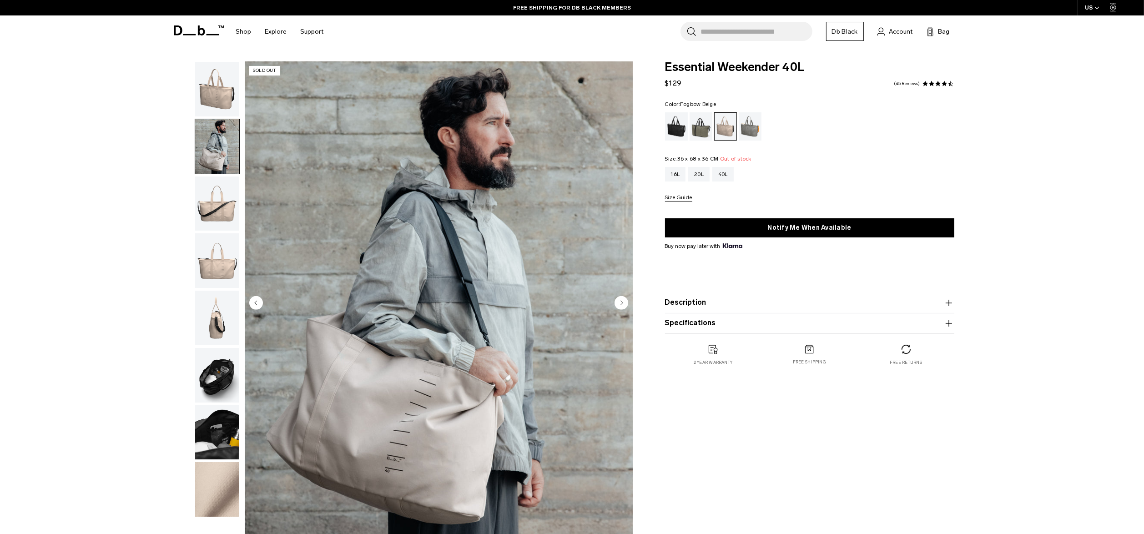
click at [216, 96] on img "button" at bounding box center [217, 89] width 44 height 55
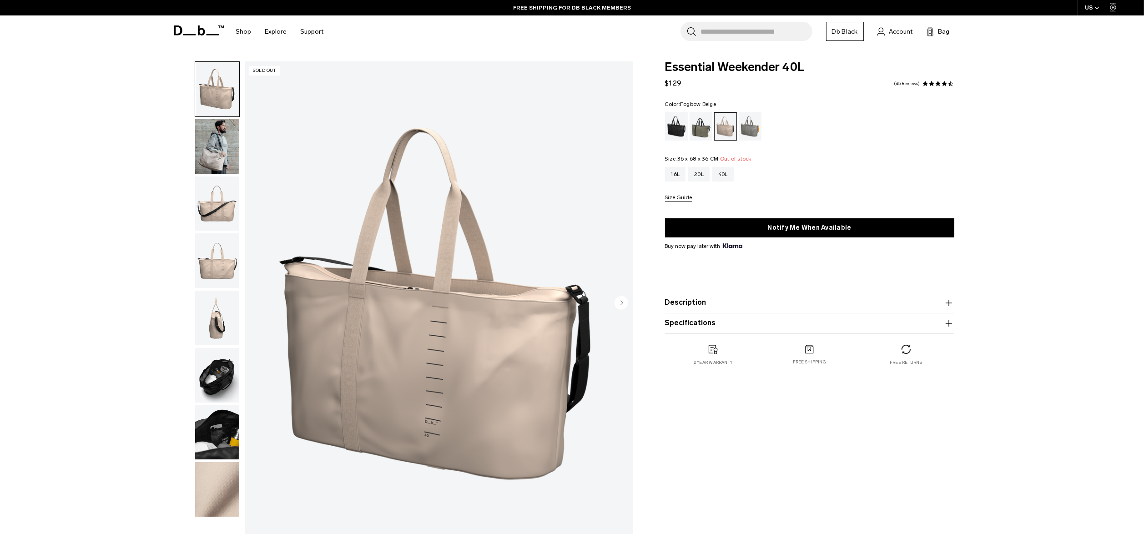
click at [216, 148] on img "button" at bounding box center [217, 146] width 44 height 55
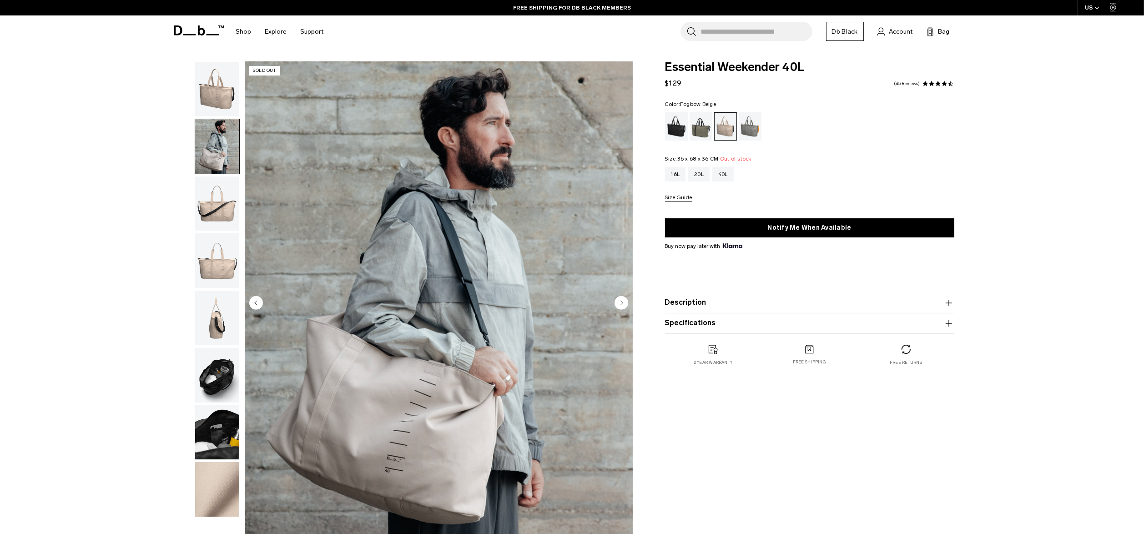
click at [196, 267] on img "button" at bounding box center [217, 260] width 44 height 55
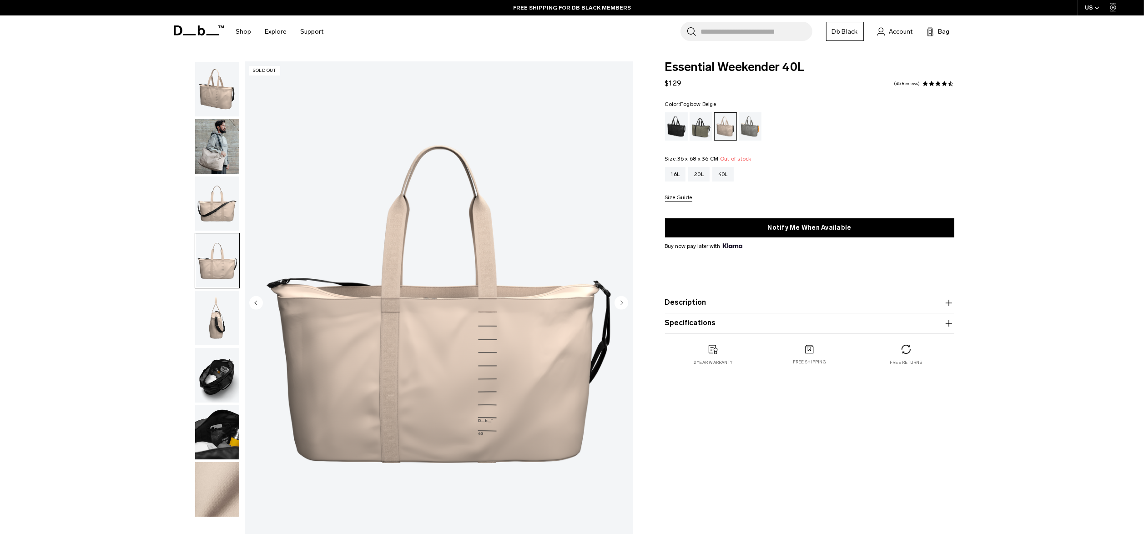
click at [221, 210] on img "button" at bounding box center [217, 203] width 44 height 55
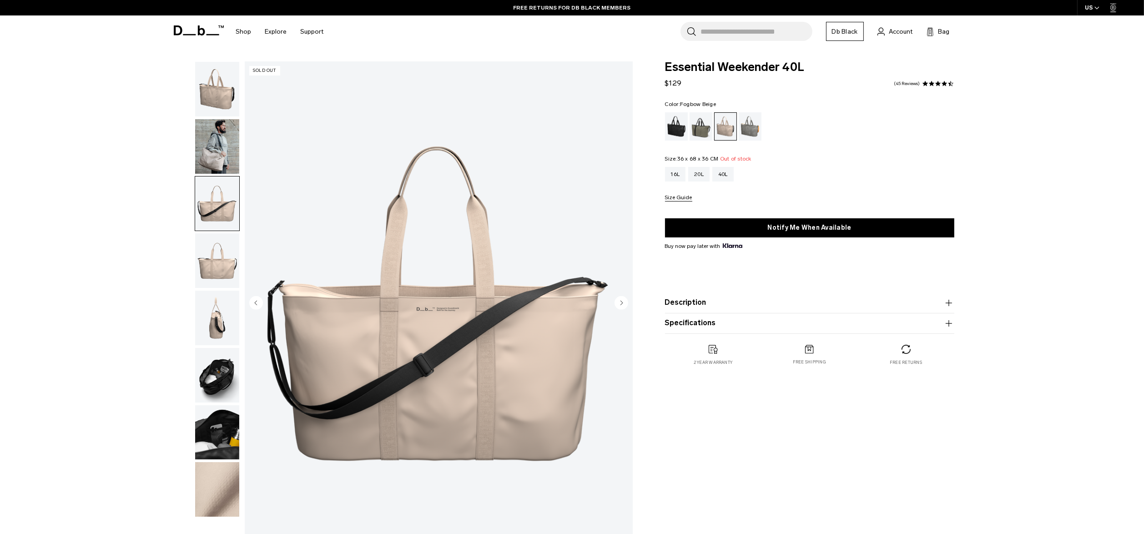
click at [218, 318] on img "button" at bounding box center [217, 318] width 44 height 55
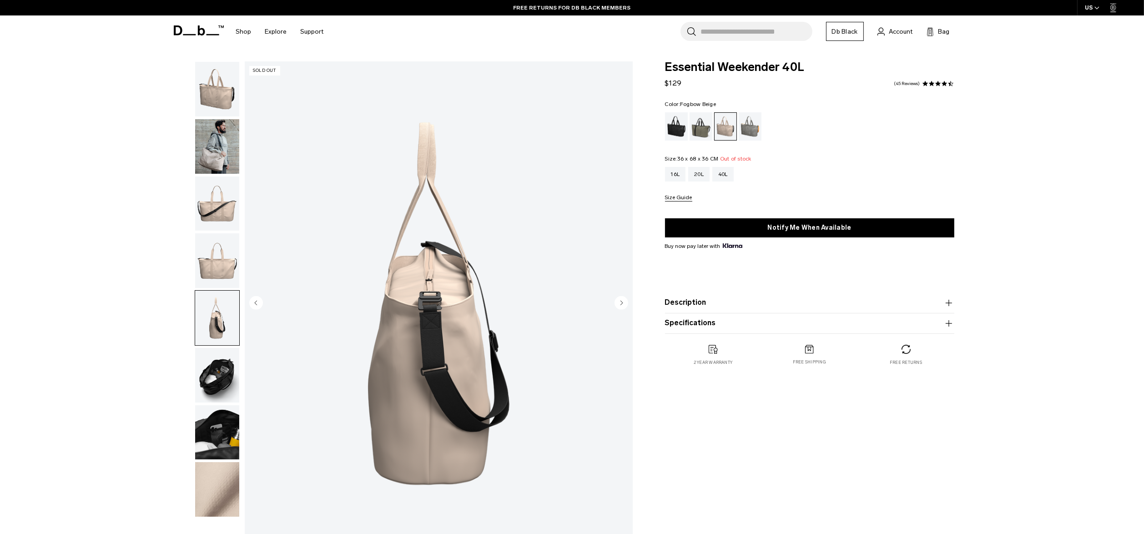
click at [221, 382] on img "button" at bounding box center [217, 375] width 44 height 55
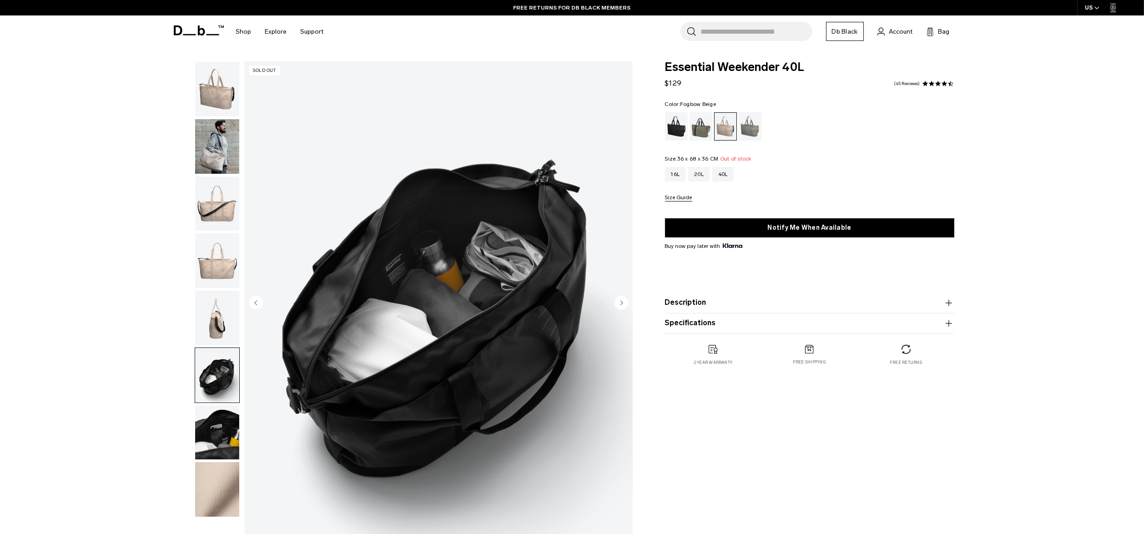
click at [215, 324] on img "button" at bounding box center [217, 318] width 44 height 55
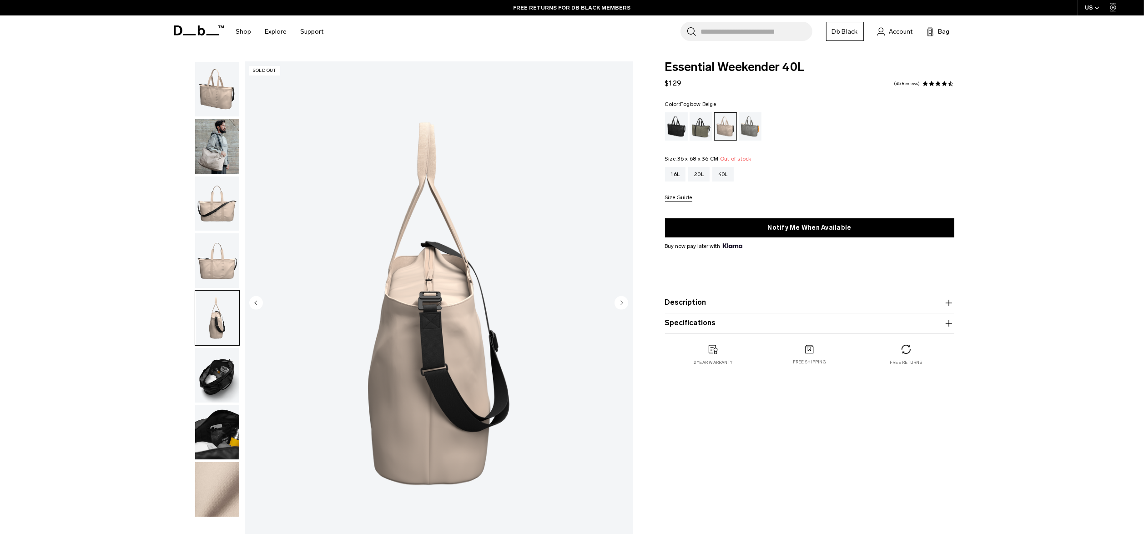
click at [211, 442] on img "button" at bounding box center [217, 432] width 44 height 55
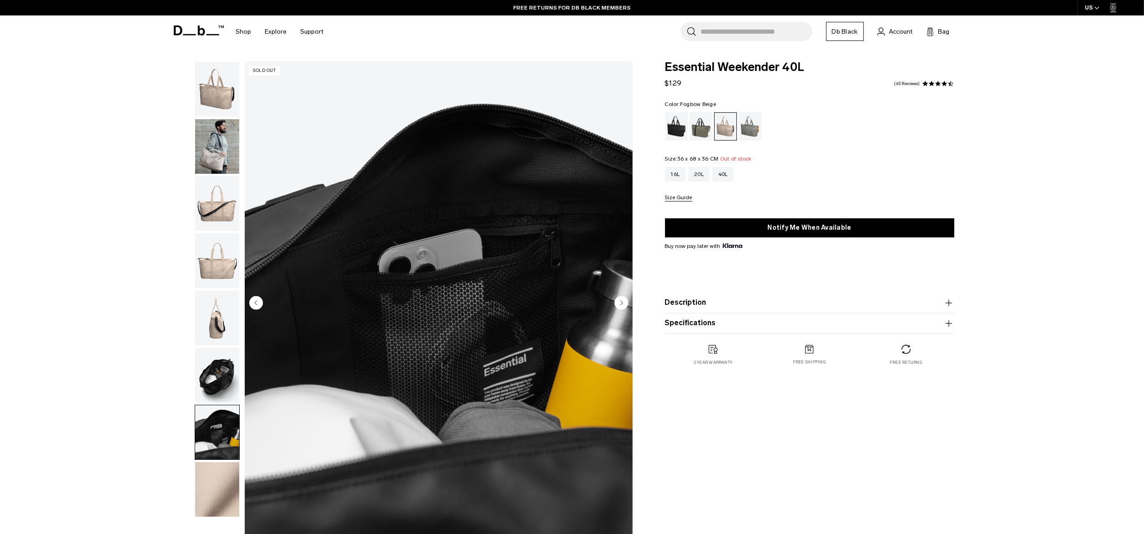
click at [197, 277] on img "button" at bounding box center [217, 260] width 44 height 55
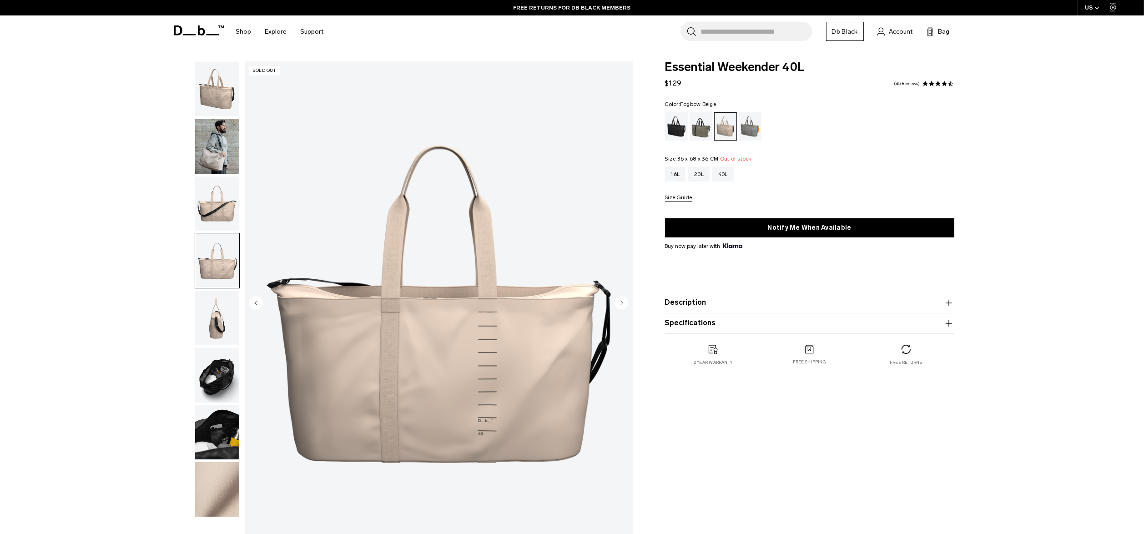
click at [218, 195] on img "button" at bounding box center [217, 203] width 44 height 55
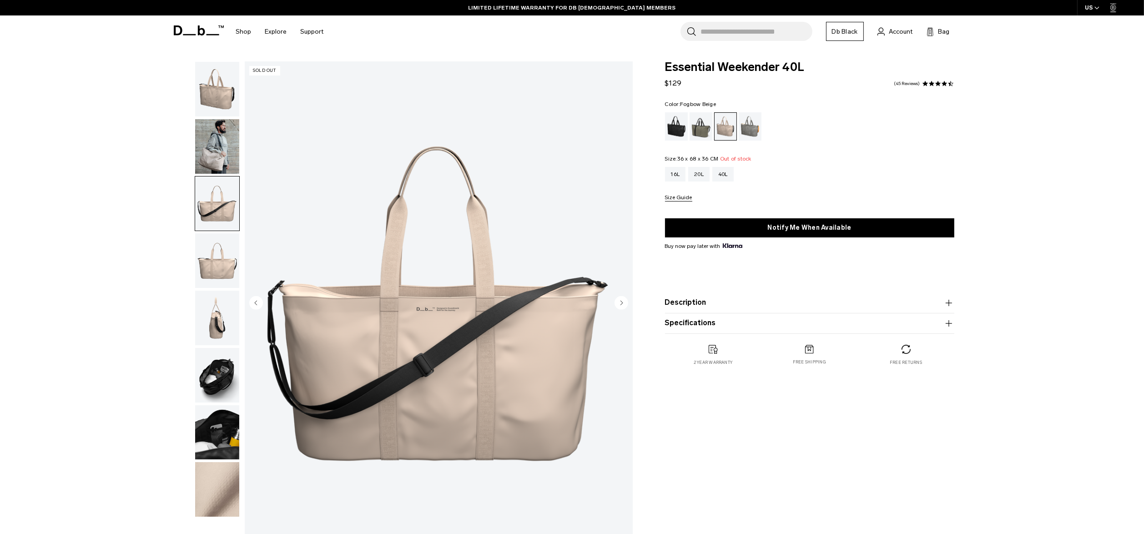
click at [217, 148] on img "button" at bounding box center [217, 146] width 44 height 55
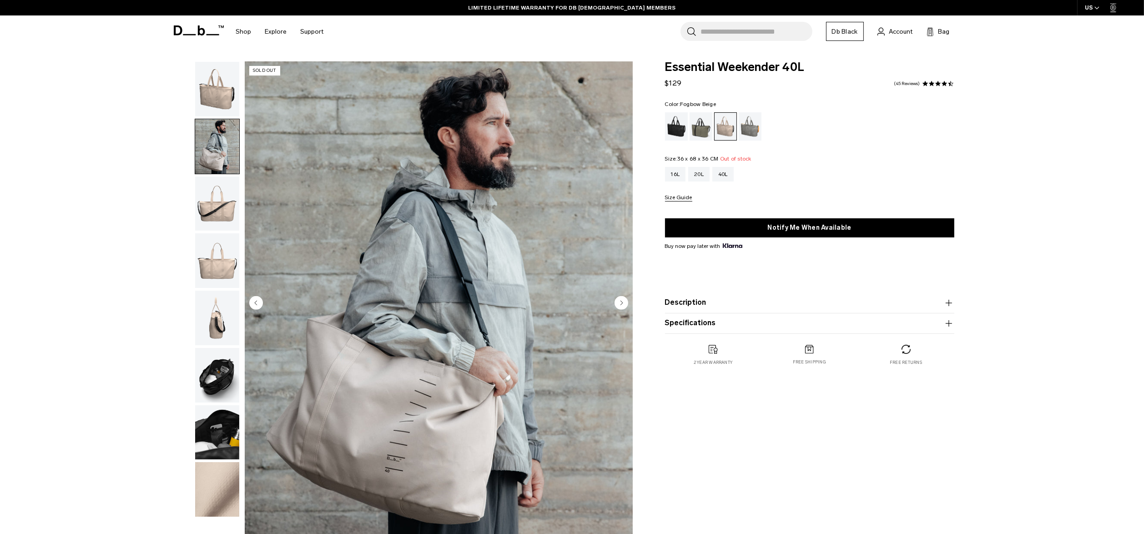
click at [211, 96] on img "button" at bounding box center [217, 89] width 44 height 55
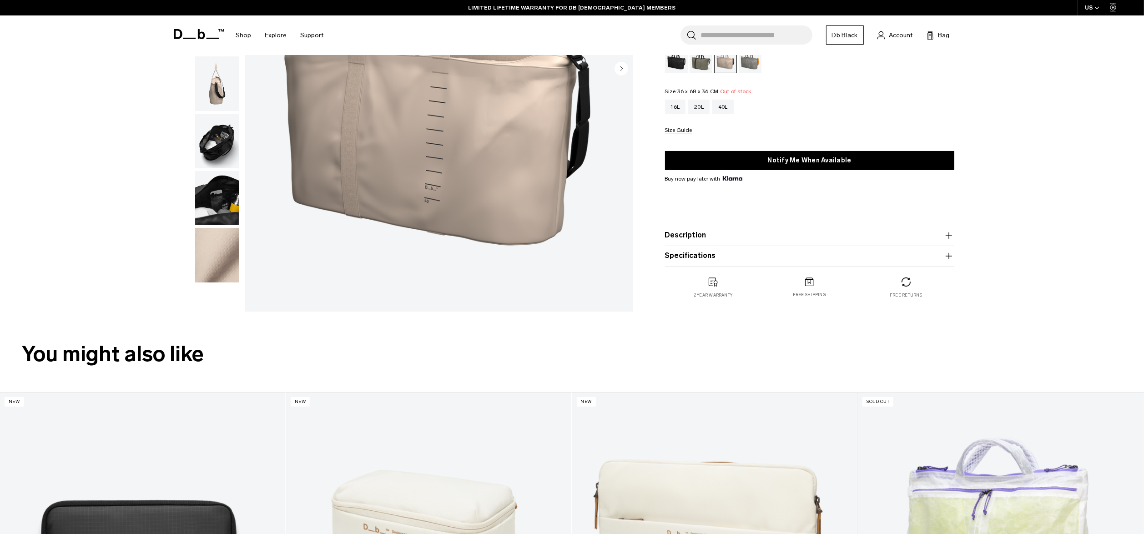
scroll to position [318, 0]
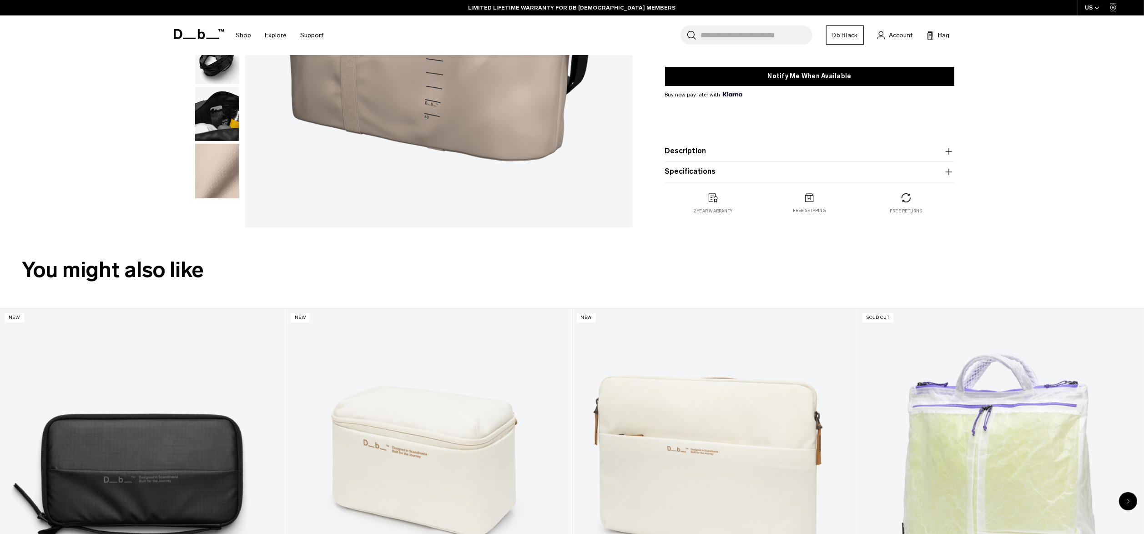
click at [214, 175] on img "button" at bounding box center [217, 171] width 44 height 55
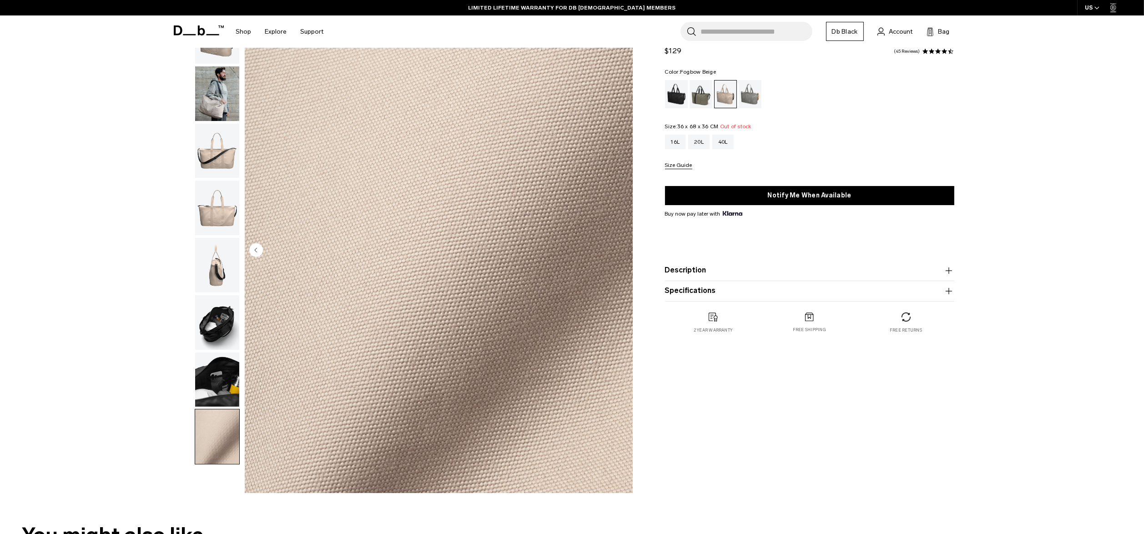
scroll to position [0, 0]
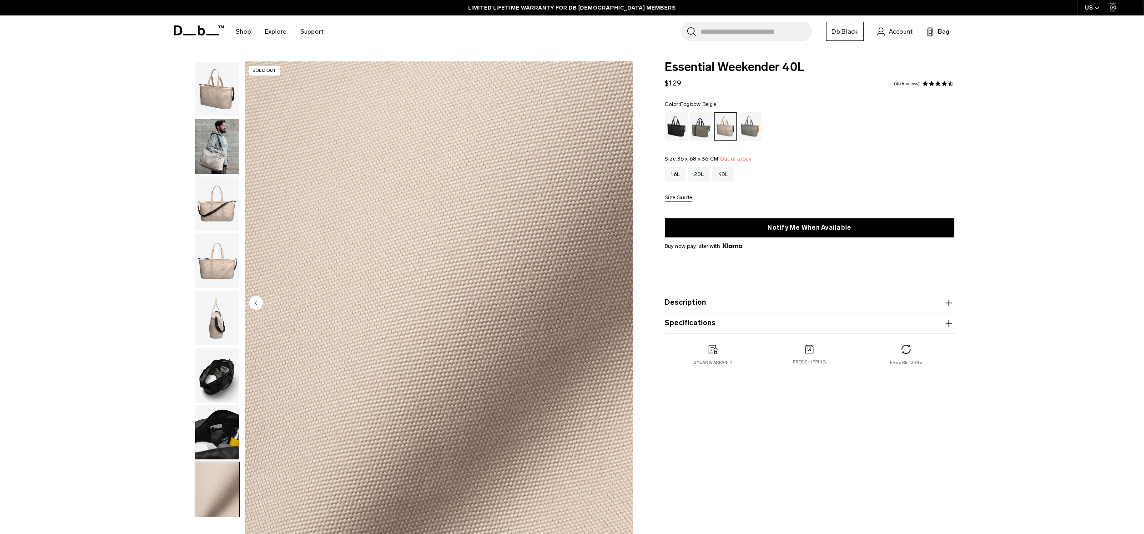
click at [215, 138] on img "button" at bounding box center [217, 146] width 44 height 55
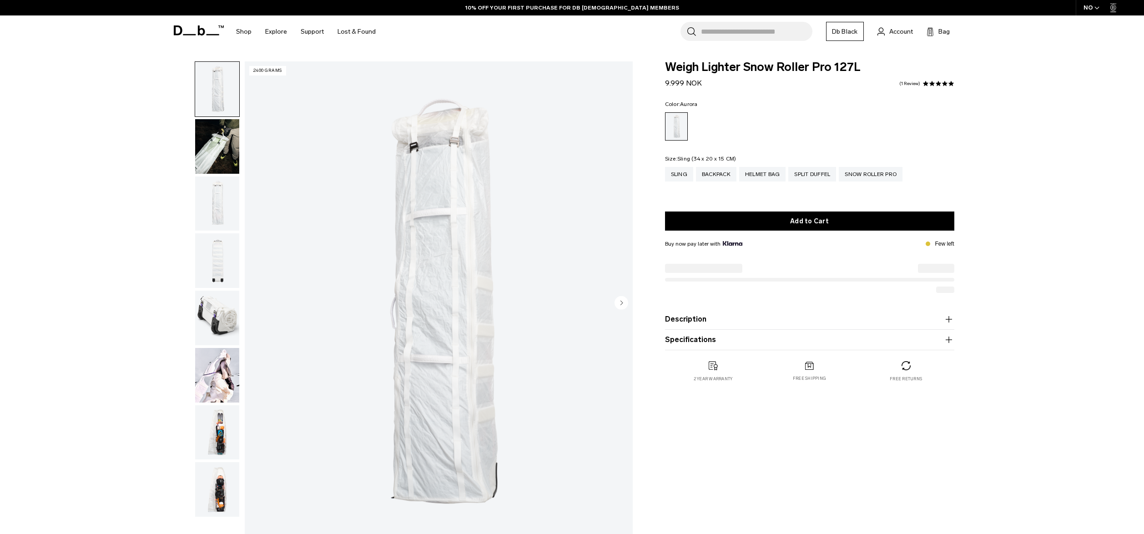
click at [680, 176] on div "Sling" at bounding box center [679, 174] width 28 height 15
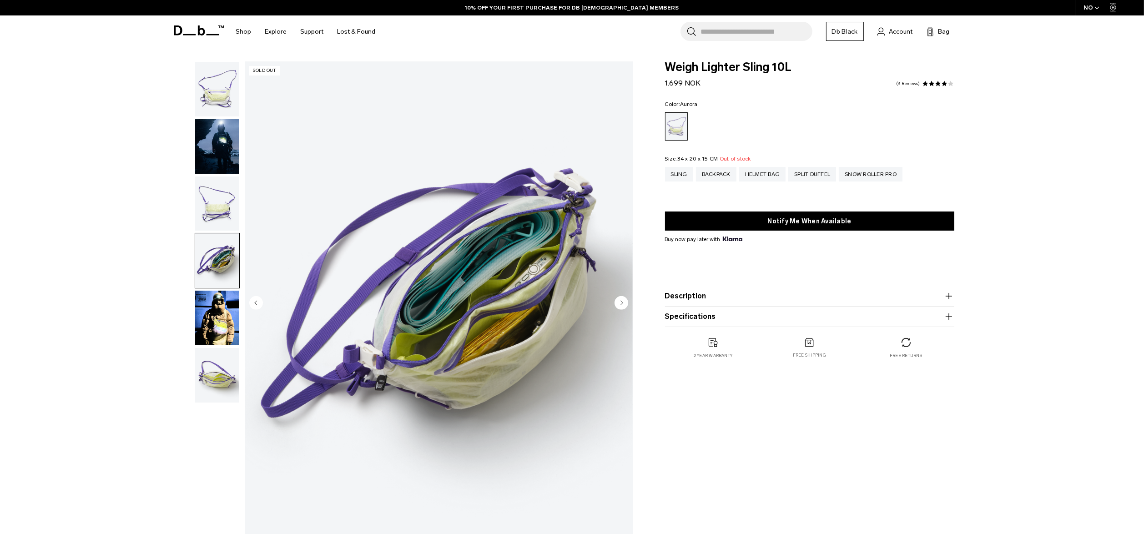
click at [725, 296] on button "Description" at bounding box center [809, 296] width 289 height 11
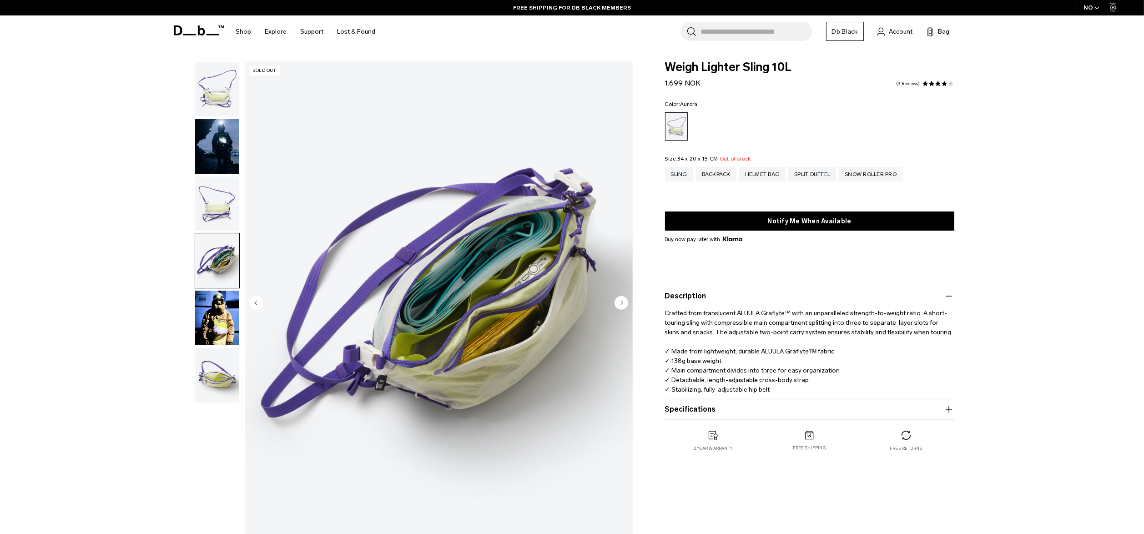
click at [742, 409] on button "Specifications" at bounding box center [809, 409] width 289 height 11
click at [216, 318] on img "button" at bounding box center [217, 318] width 44 height 55
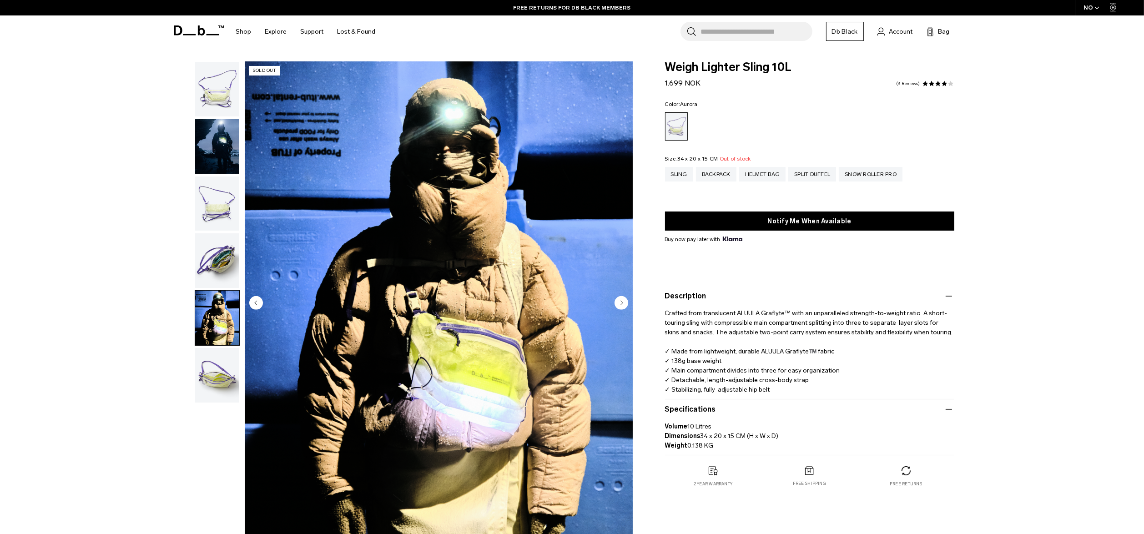
drag, startPoint x: 706, startPoint y: 86, endPoint x: 658, endPoint y: 85, distance: 47.8
click at [658, 85] on div "Weigh Lighter Sling 10L 1.699 NOK 4.0 star rating 3 Reviews Color: [GEOGRAPHIC_…" at bounding box center [810, 283] width 344 height 444
copy span "1.699 NOK"
click at [217, 258] on img "button" at bounding box center [217, 260] width 44 height 55
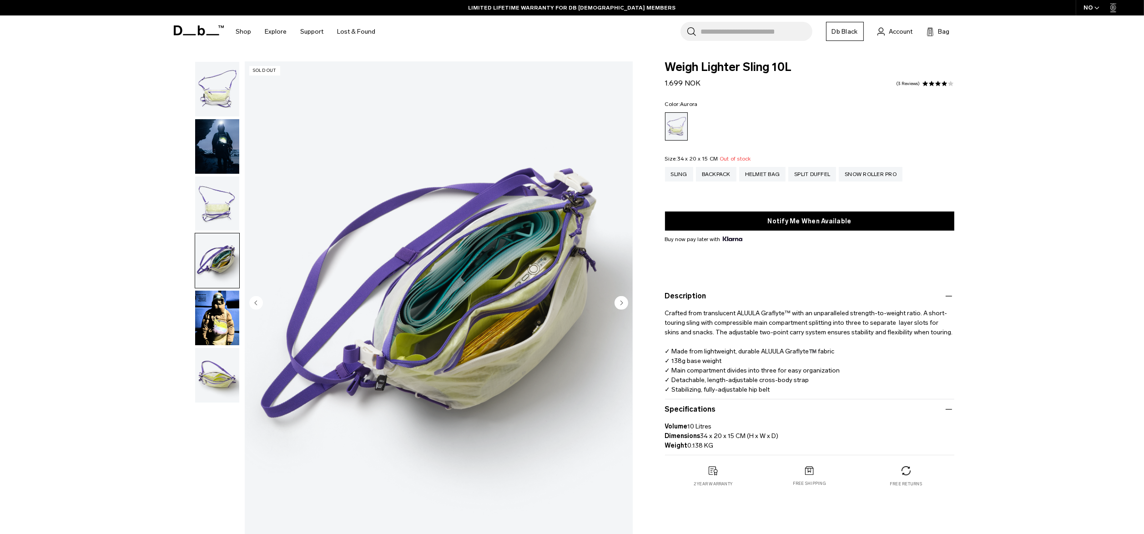
click at [215, 372] on img "button" at bounding box center [217, 375] width 44 height 55
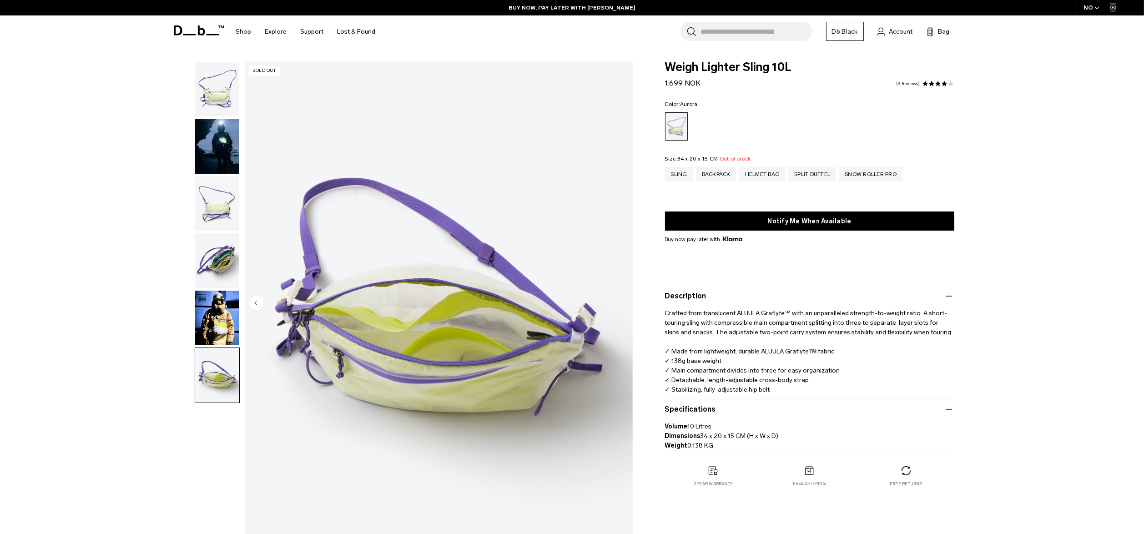
click at [222, 256] on img "button" at bounding box center [217, 260] width 44 height 55
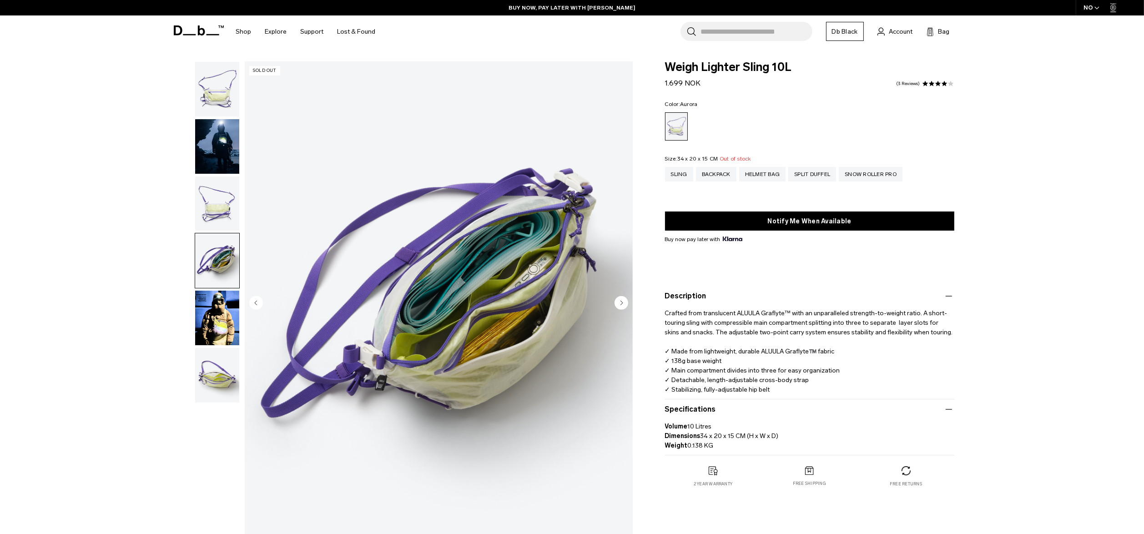
click at [220, 198] on img "button" at bounding box center [217, 203] width 44 height 55
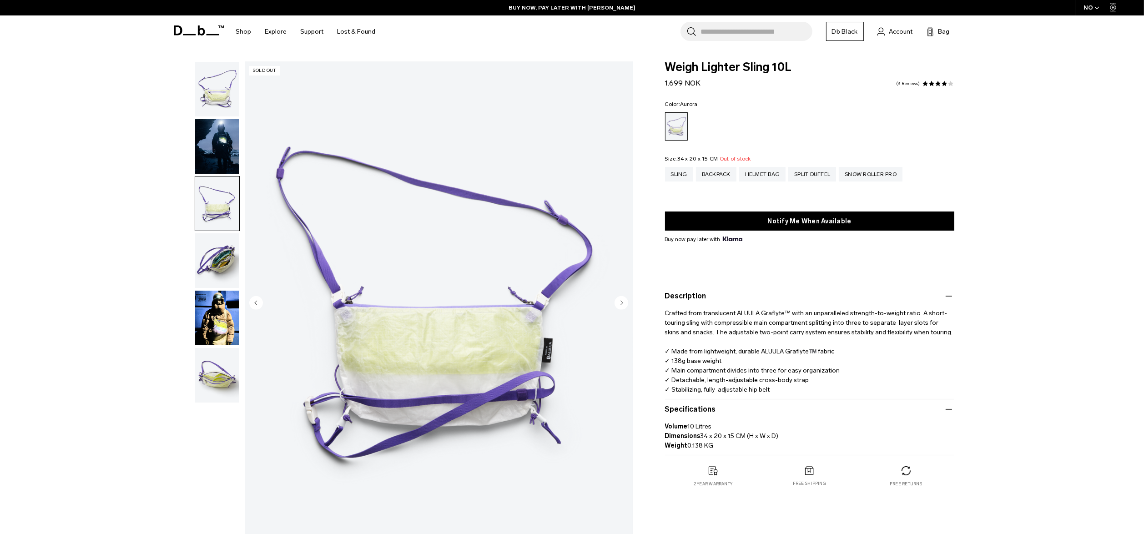
click at [222, 129] on img "button" at bounding box center [217, 146] width 44 height 55
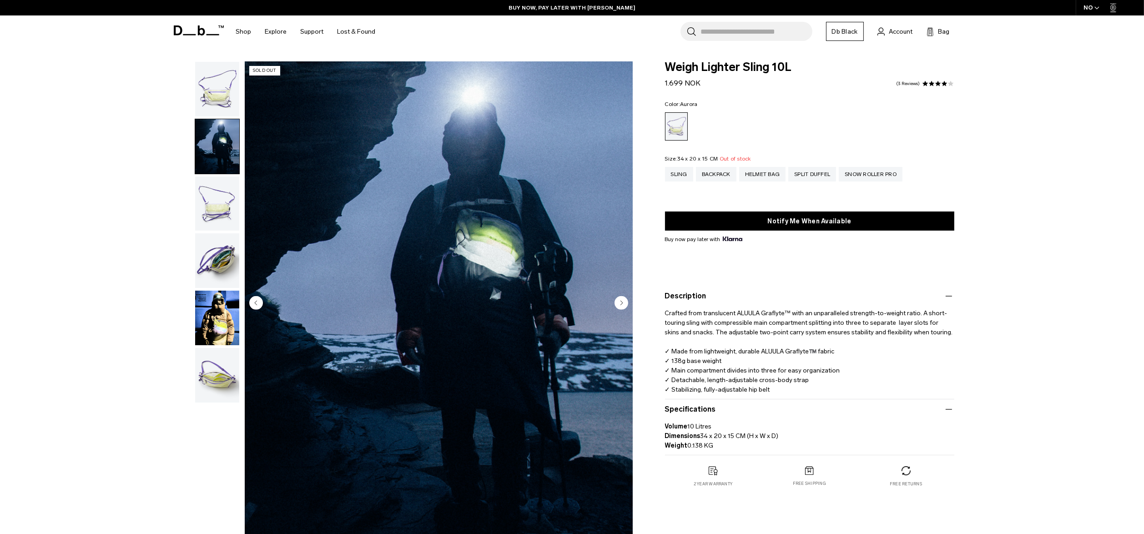
click at [223, 100] on img "button" at bounding box center [217, 89] width 44 height 55
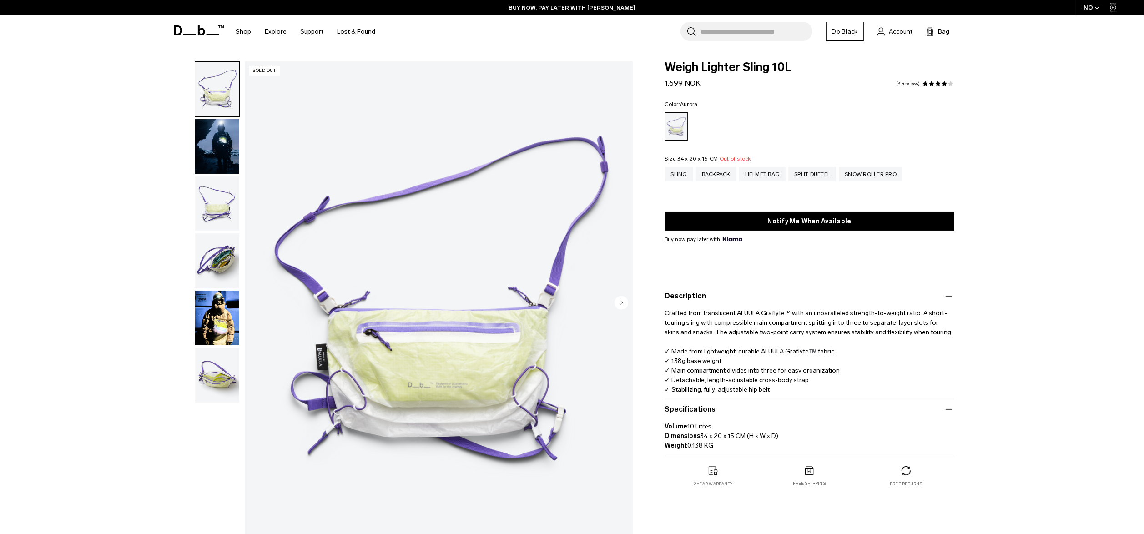
click at [222, 165] on img "button" at bounding box center [217, 146] width 44 height 55
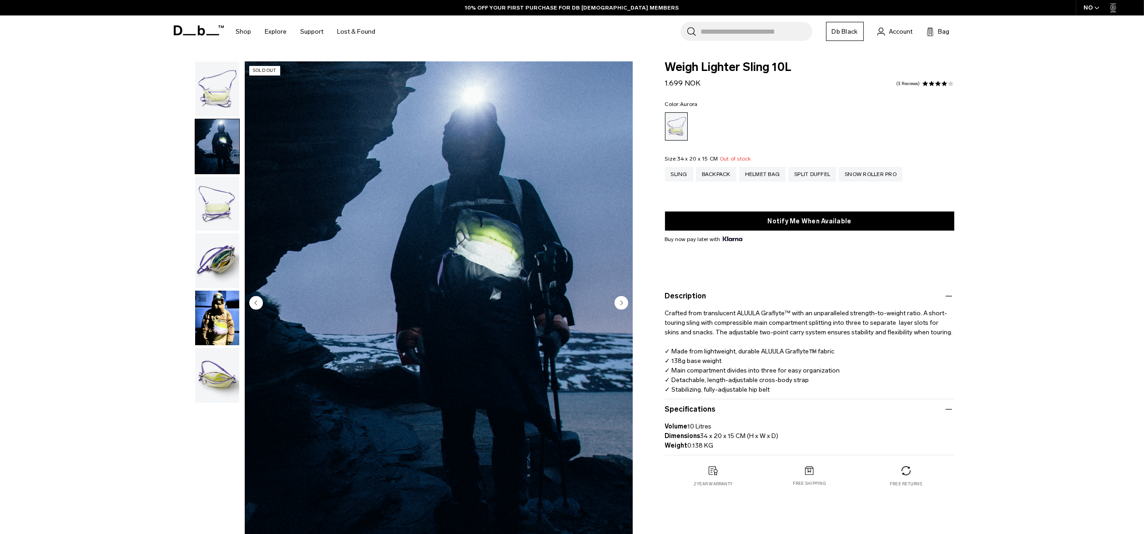
click at [224, 208] on img "button" at bounding box center [217, 203] width 44 height 55
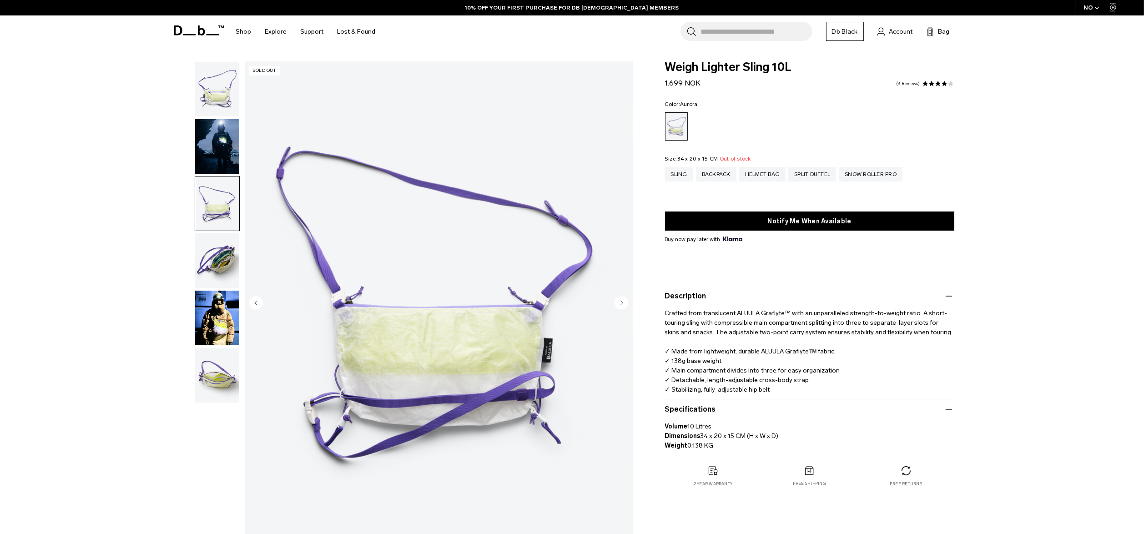
click at [223, 269] on img "button" at bounding box center [217, 260] width 44 height 55
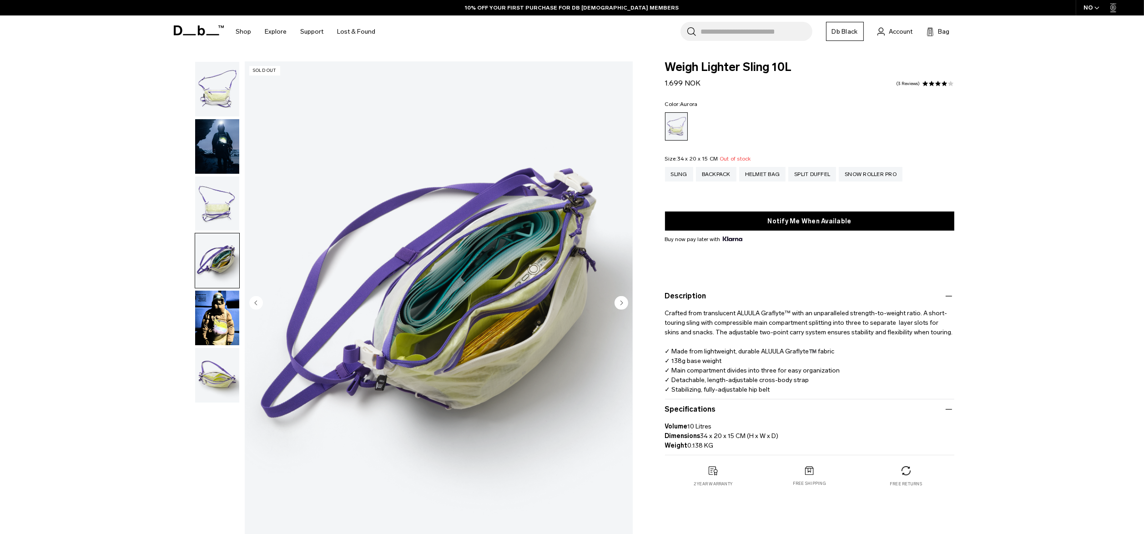
click at [218, 336] on img "button" at bounding box center [217, 318] width 44 height 55
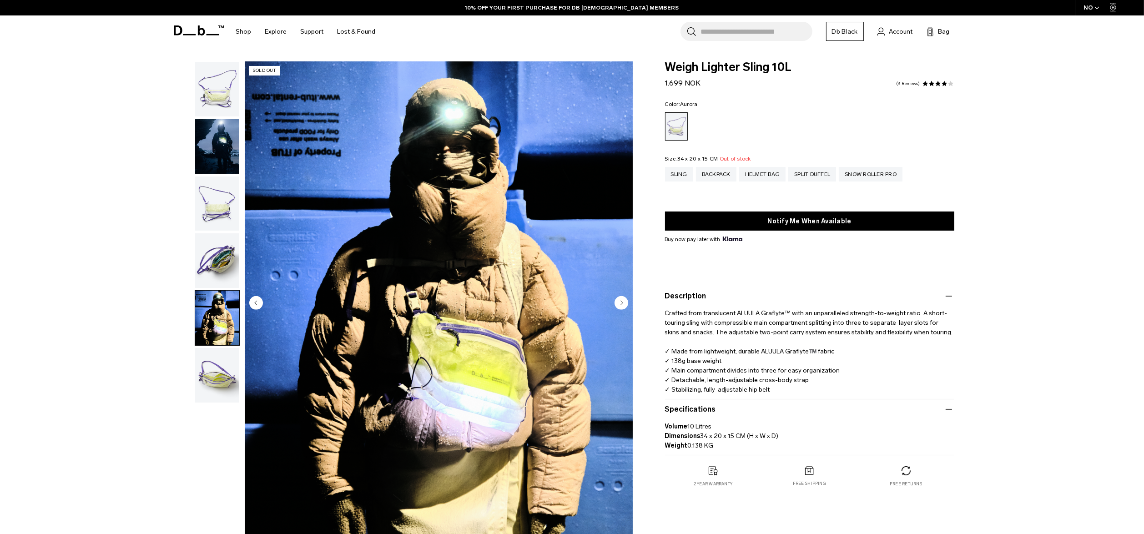
click at [216, 378] on img "button" at bounding box center [217, 375] width 44 height 55
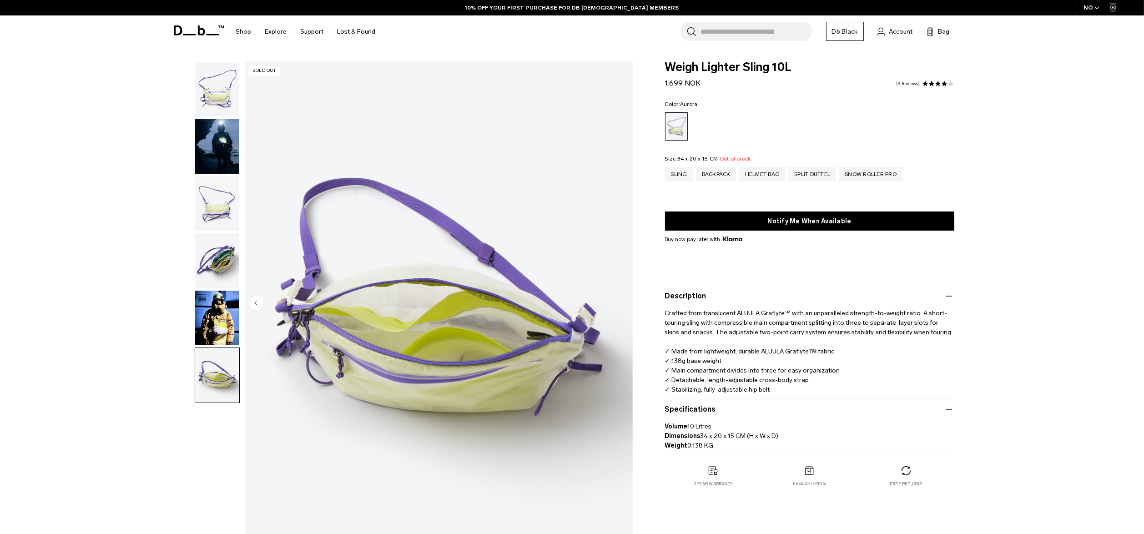
click at [218, 331] on img "button" at bounding box center [217, 318] width 44 height 55
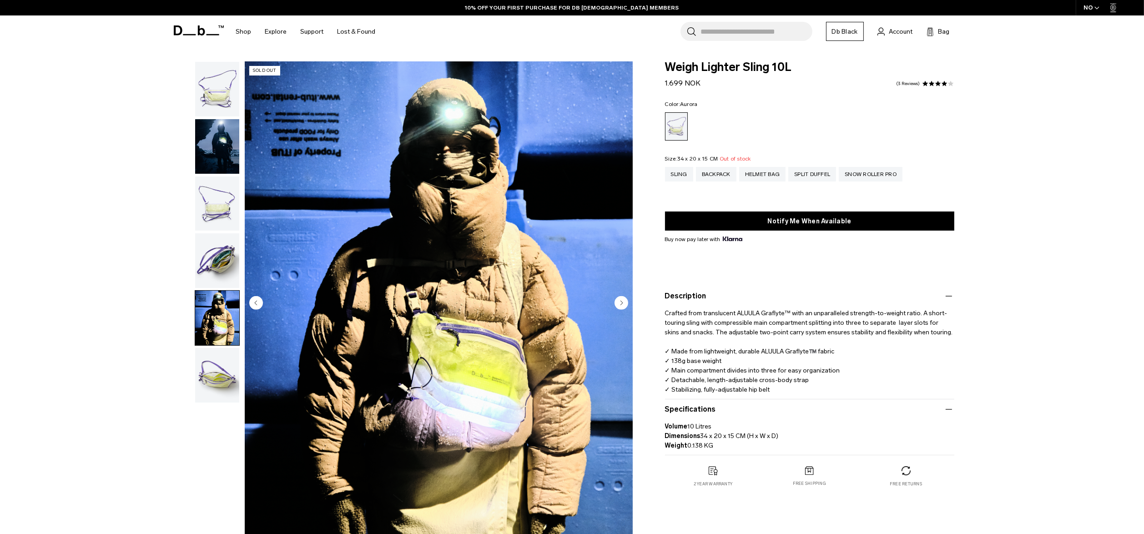
click at [216, 258] on img "button" at bounding box center [217, 260] width 44 height 55
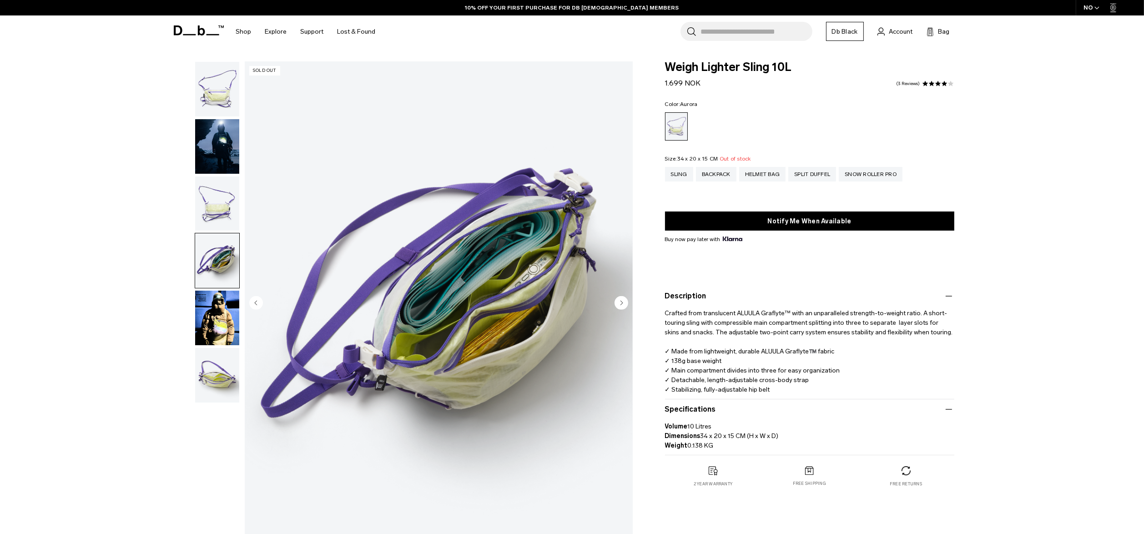
click at [215, 205] on img "button" at bounding box center [217, 203] width 44 height 55
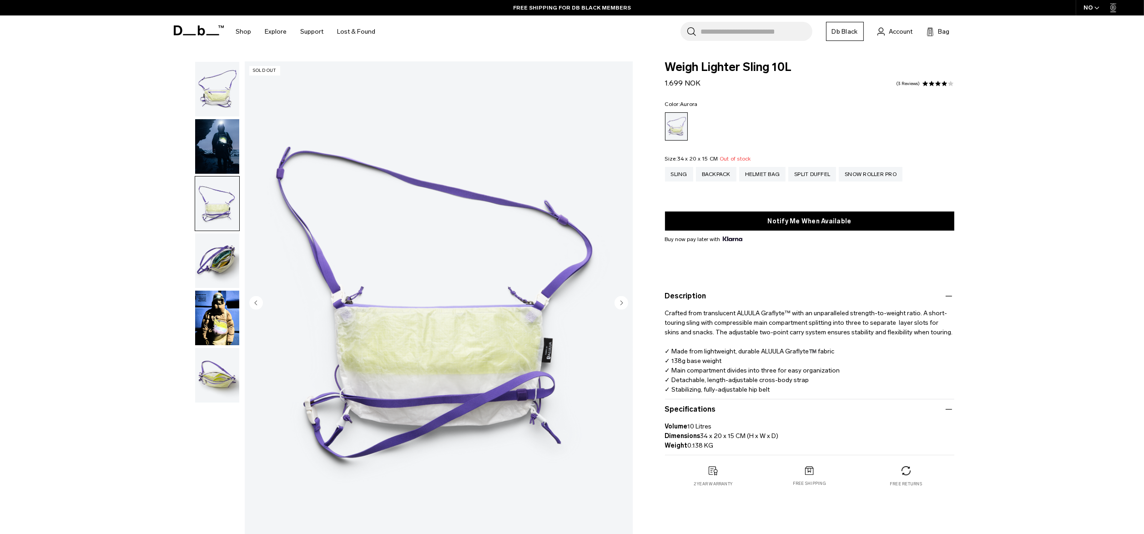
click at [238, 344] on img "button" at bounding box center [217, 318] width 44 height 55
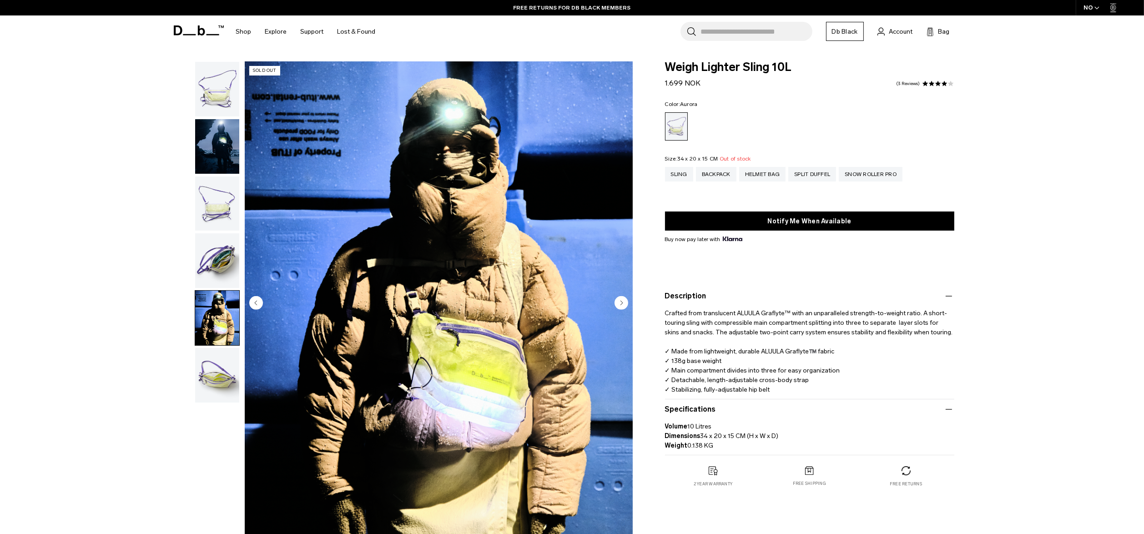
click at [219, 380] on img "button" at bounding box center [217, 375] width 44 height 55
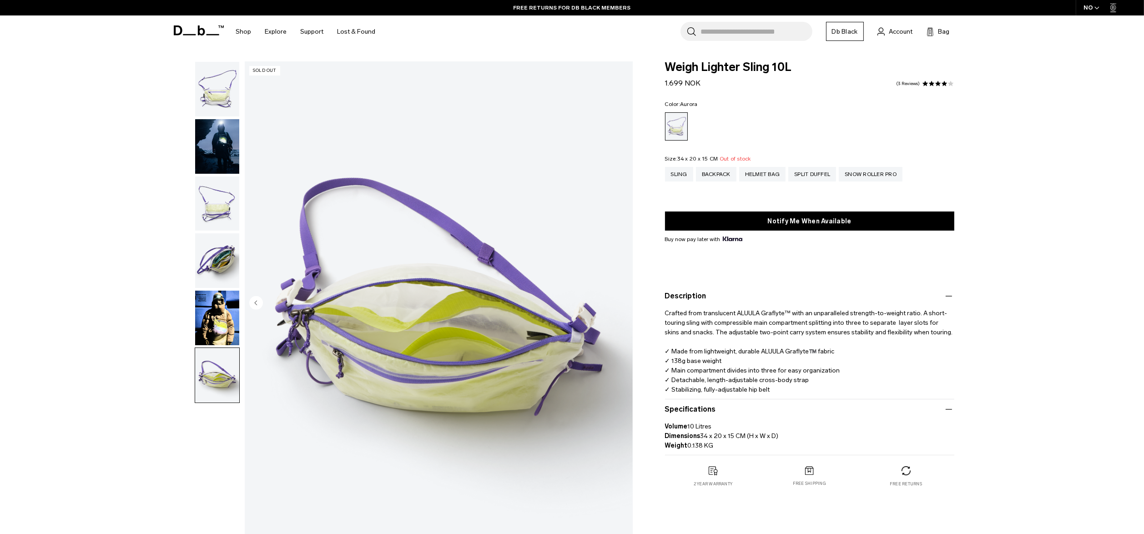
click at [220, 340] on img "button" at bounding box center [217, 318] width 44 height 55
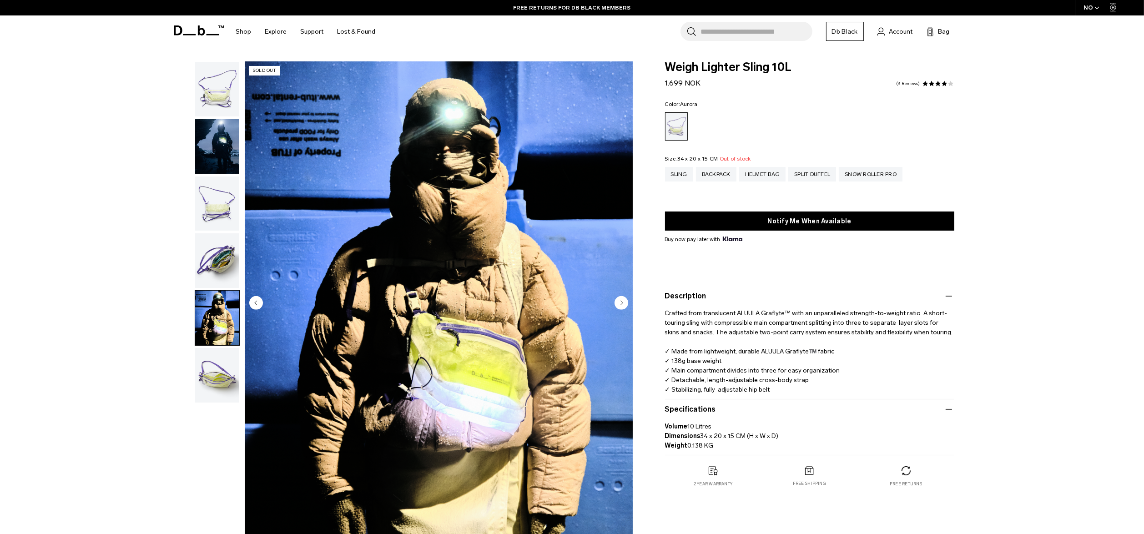
click at [221, 263] on img "button" at bounding box center [217, 260] width 44 height 55
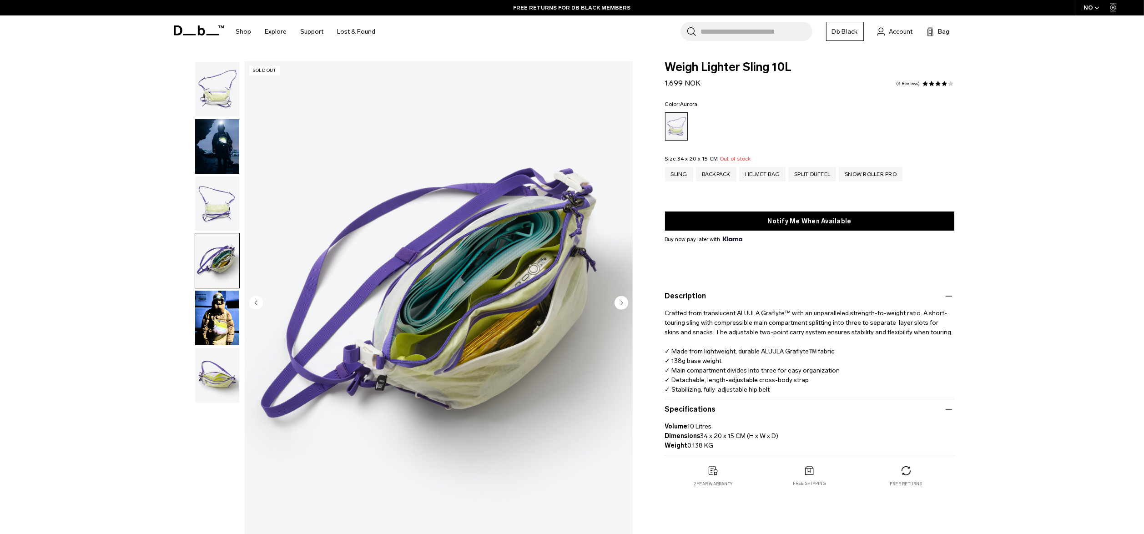
click at [211, 187] on img "button" at bounding box center [217, 203] width 44 height 55
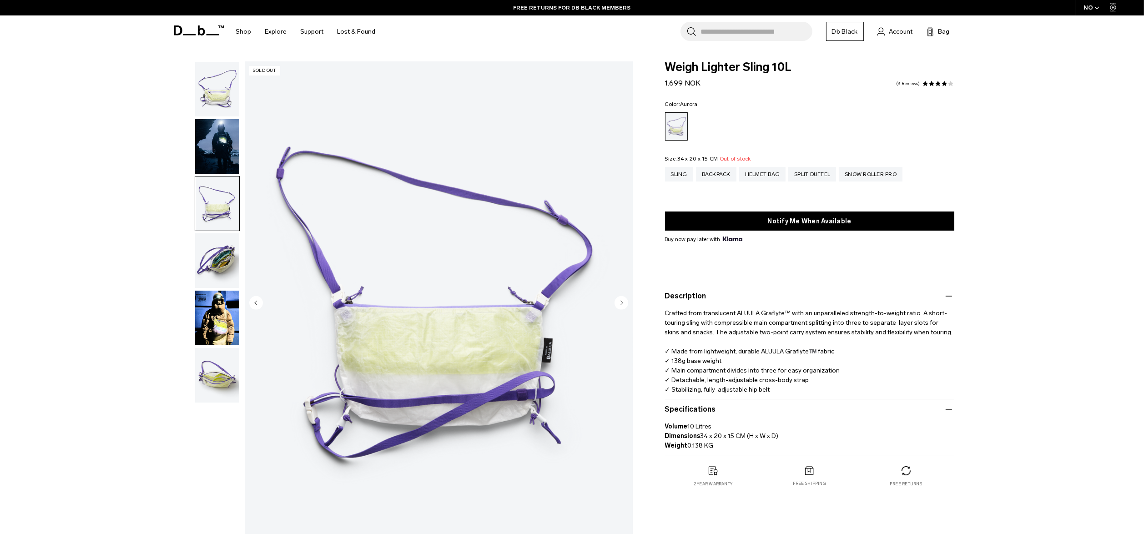
click at [219, 111] on img "button" at bounding box center [217, 89] width 44 height 55
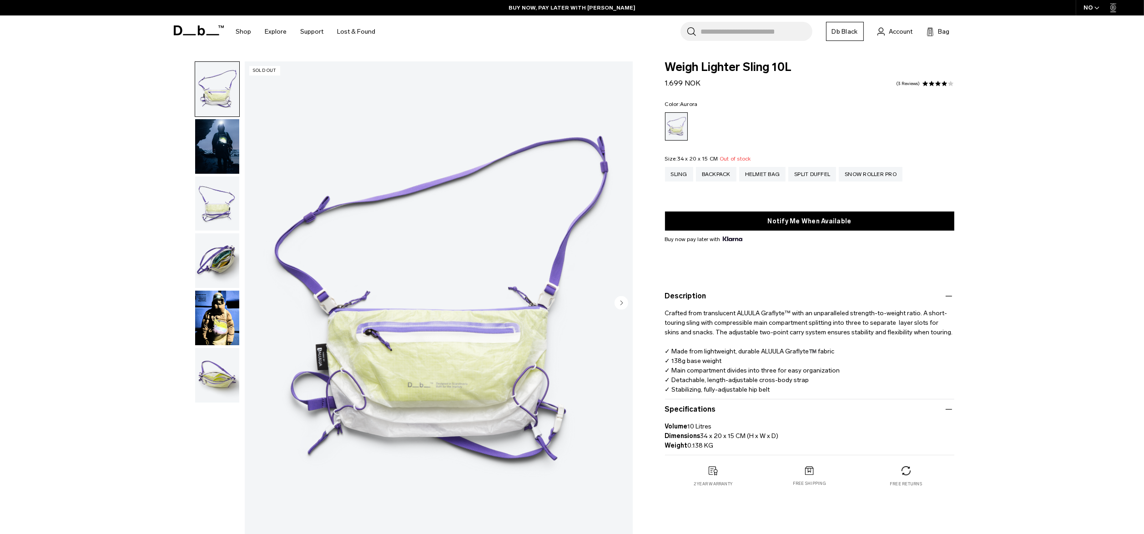
click at [222, 263] on img "button" at bounding box center [217, 260] width 44 height 55
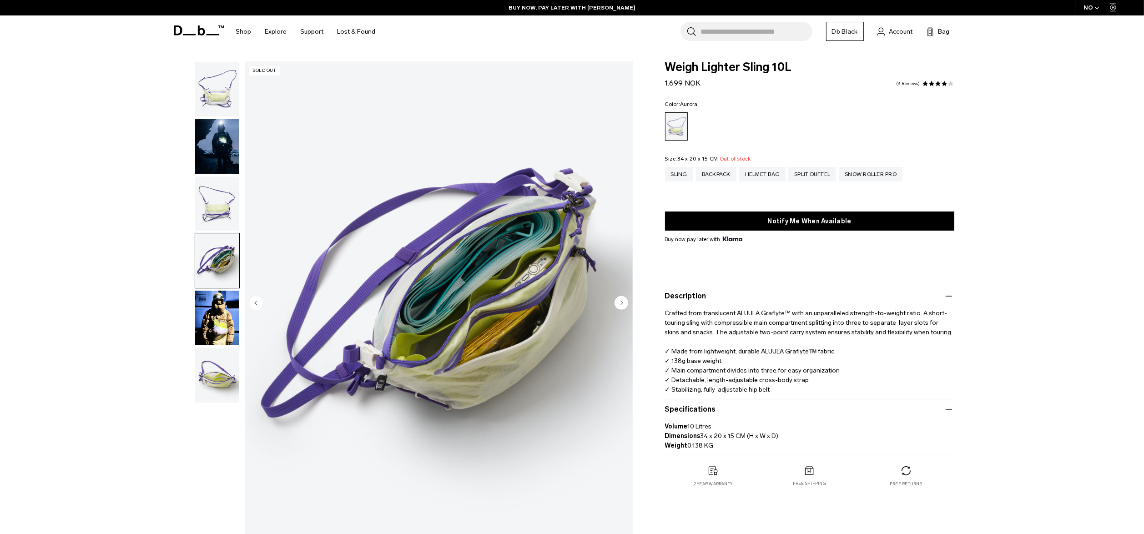
click at [222, 196] on img "button" at bounding box center [217, 203] width 44 height 55
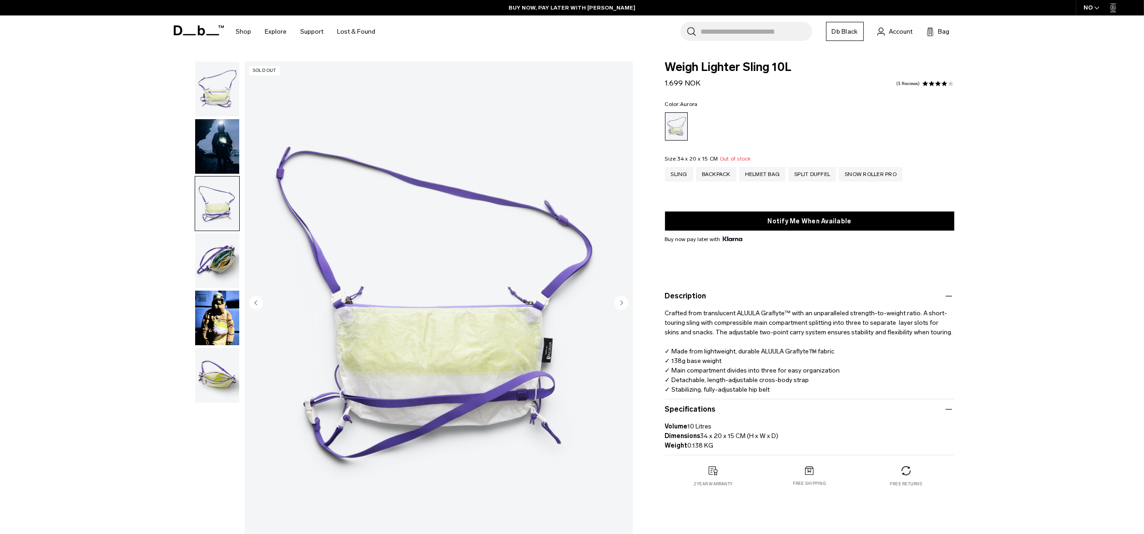
click at [220, 146] on img "button" at bounding box center [217, 146] width 44 height 55
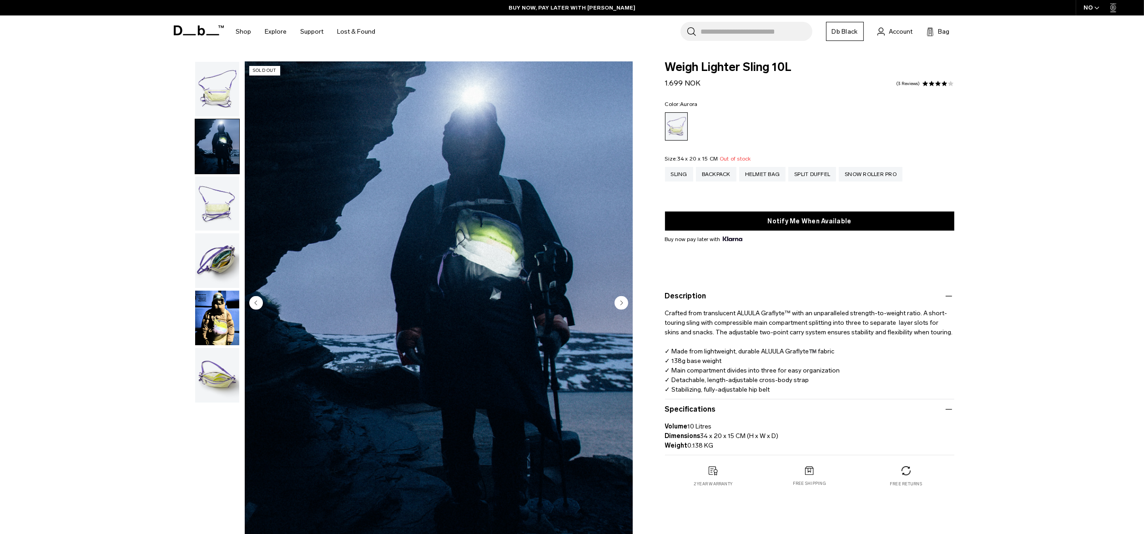
click at [220, 94] on img "button" at bounding box center [217, 89] width 44 height 55
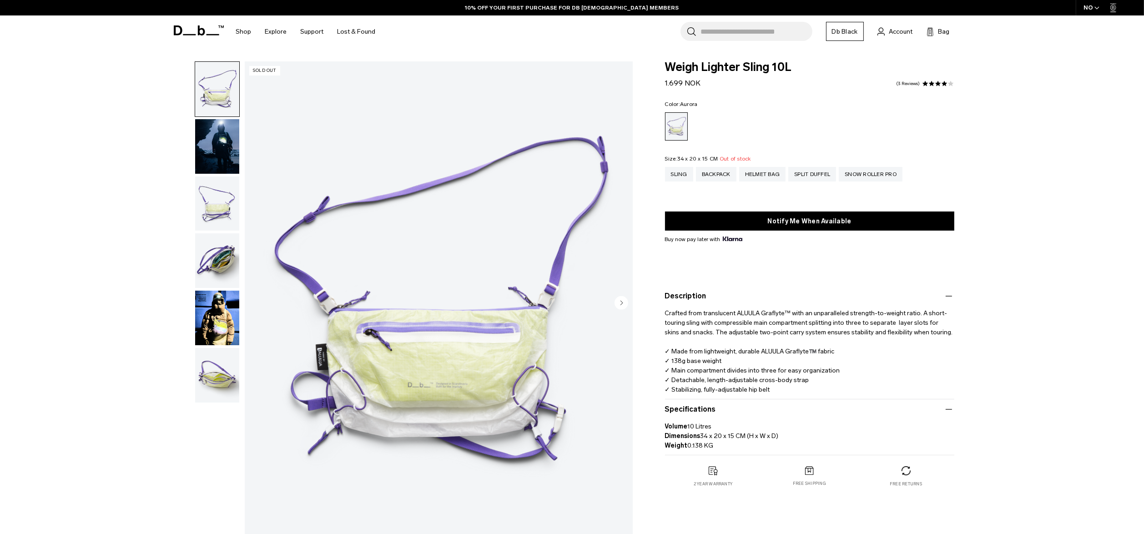
click at [228, 388] on img "button" at bounding box center [217, 375] width 44 height 55
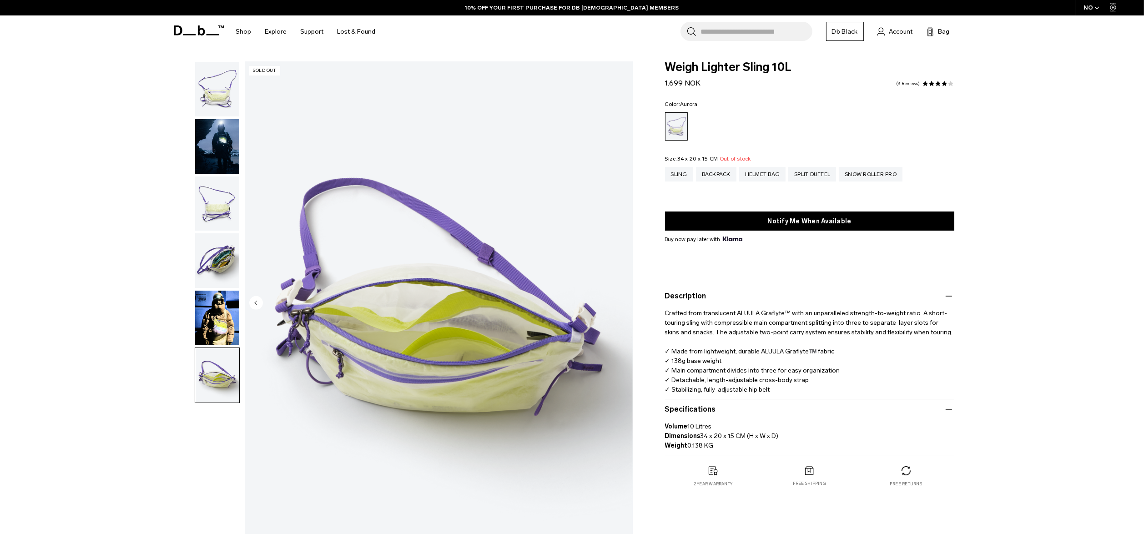
click at [230, 323] on img "button" at bounding box center [217, 318] width 44 height 55
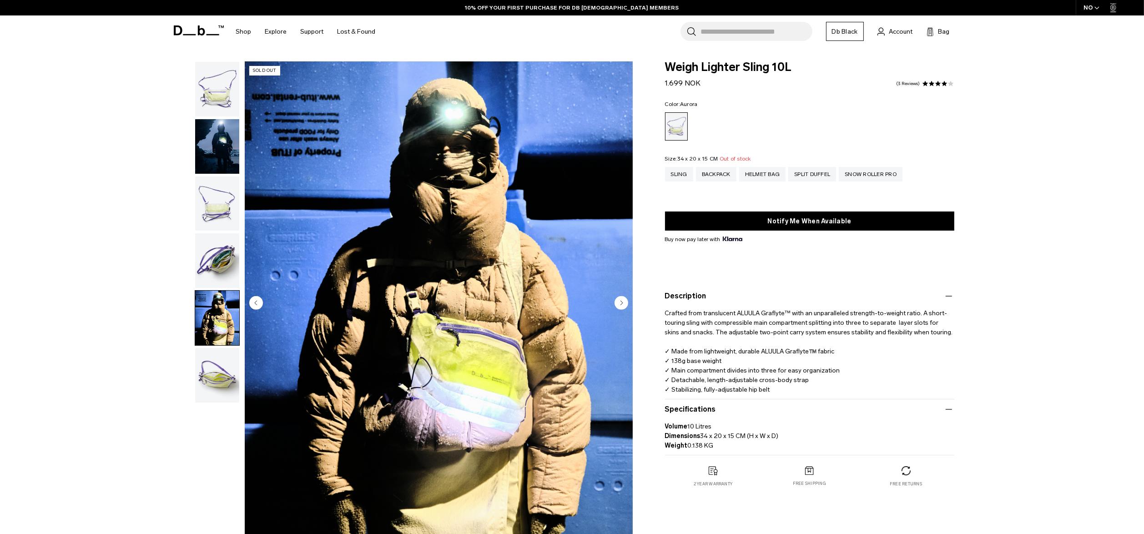
click at [217, 265] on img "button" at bounding box center [217, 260] width 44 height 55
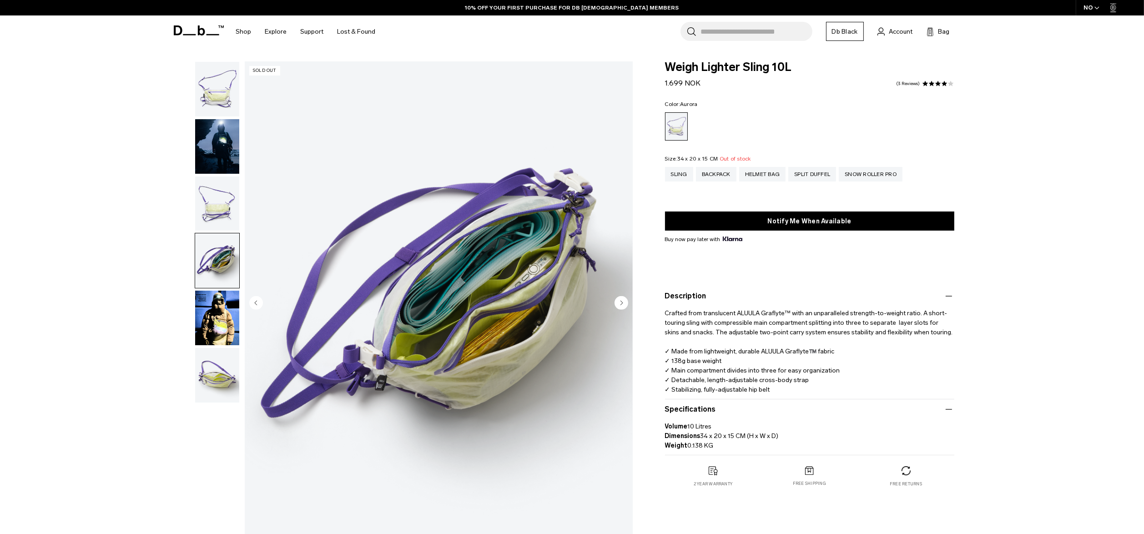
click at [231, 218] on img "button" at bounding box center [217, 203] width 44 height 55
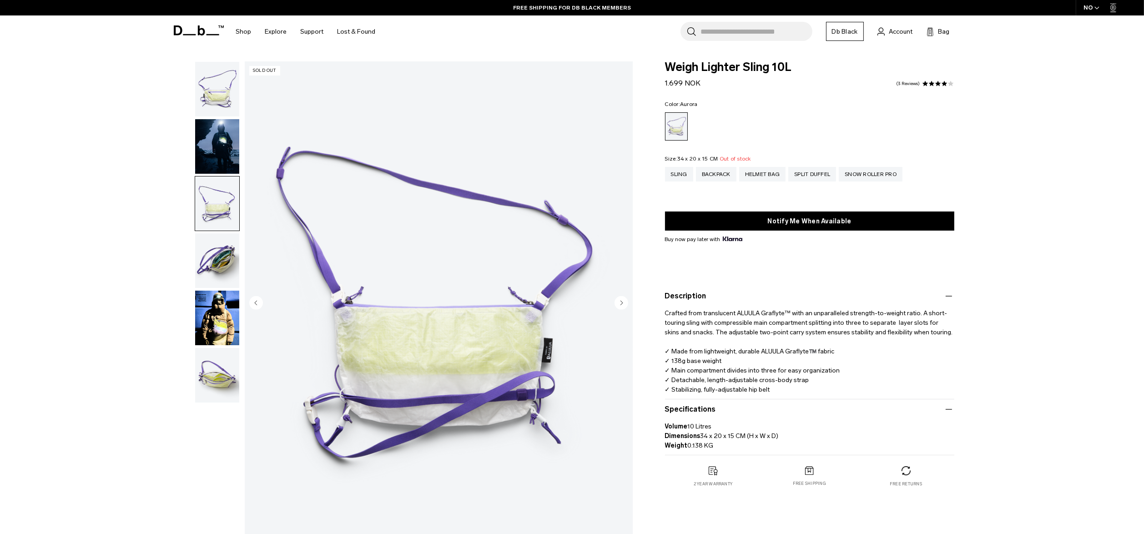
click at [224, 138] on img "button" at bounding box center [217, 146] width 44 height 55
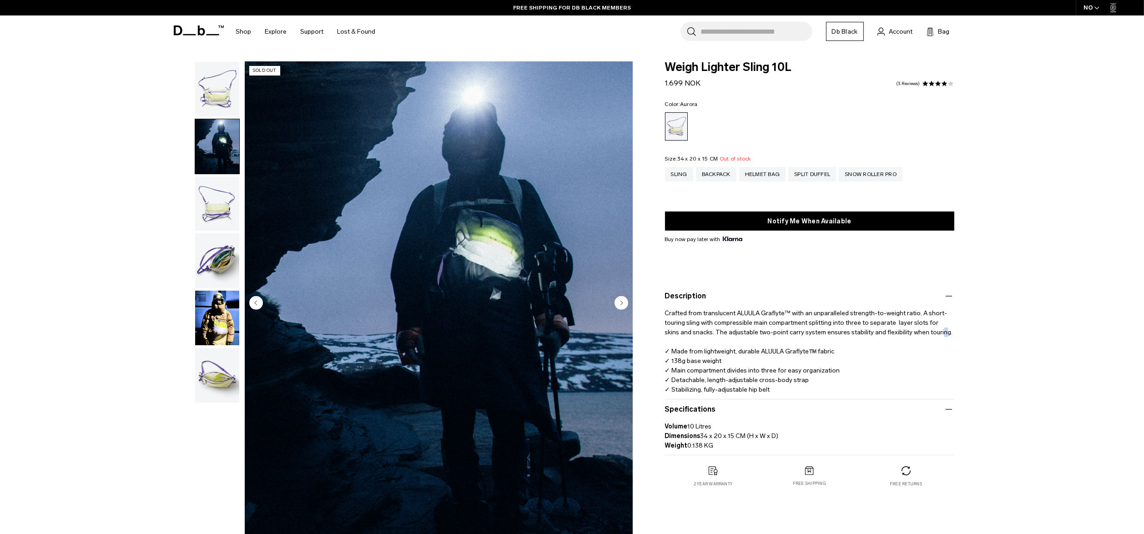
click at [919, 334] on p "Crafted from translucent ALUULA Graflyte™ with an unparalleled strength-to-weig…" at bounding box center [809, 348] width 289 height 93
click at [739, 363] on p "Crafted from translucent ALUULA Graflyte™ with an unparalleled strength-to-weig…" at bounding box center [809, 348] width 289 height 93
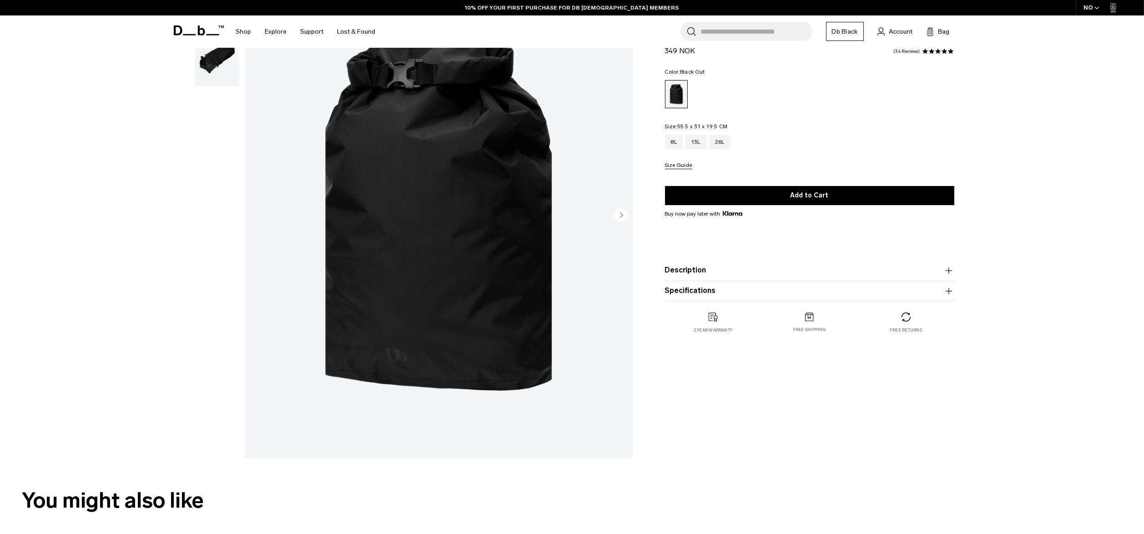
scroll to position [136, 0]
